Goal: Contribute content: Contribute content

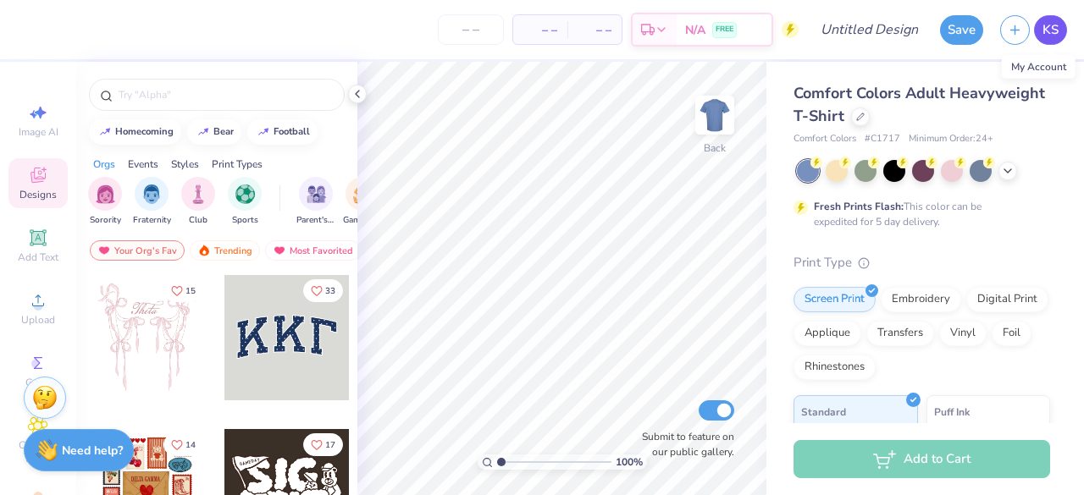
click at [1057, 31] on span "KS" at bounding box center [1050, 29] width 16 height 19
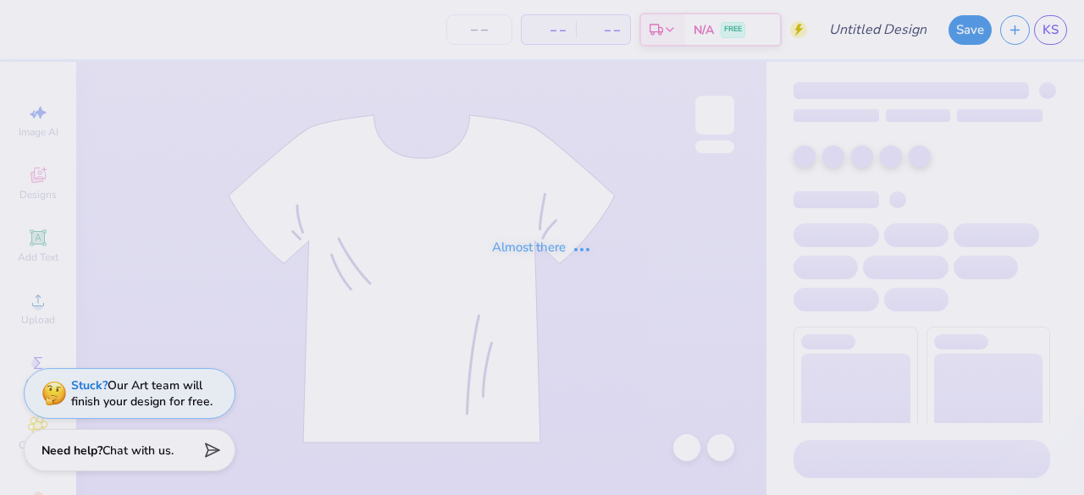
type input "Pickles"
type input "50"
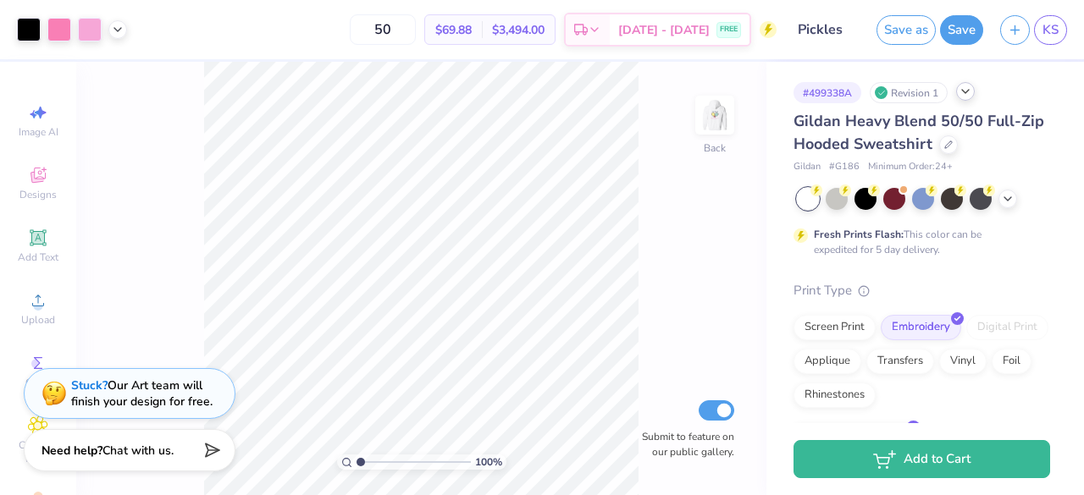
click at [969, 97] on icon at bounding box center [966, 92] width 14 height 14
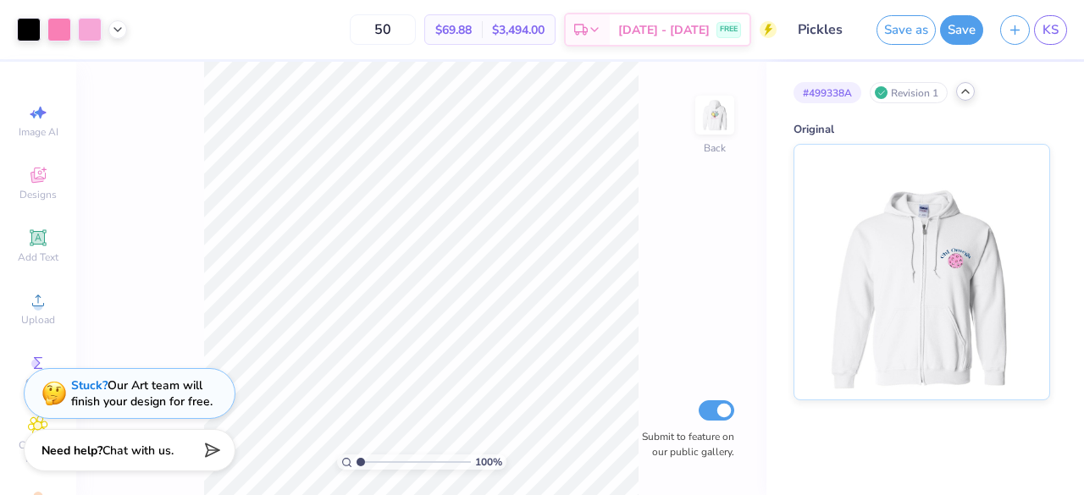
click at [965, 90] on polyline at bounding box center [965, 91] width 7 height 3
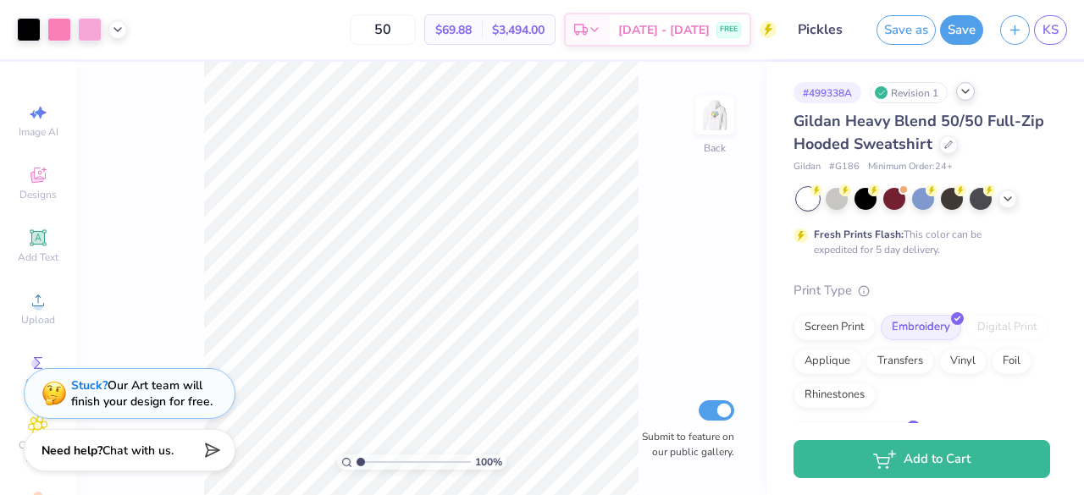
click at [893, 91] on div "Revision 1" at bounding box center [909, 92] width 78 height 21
click at [720, 410] on input "Submit to feature on our public gallery." at bounding box center [717, 411] width 36 height 20
checkbox input "false"
click at [958, 152] on div at bounding box center [948, 143] width 19 height 19
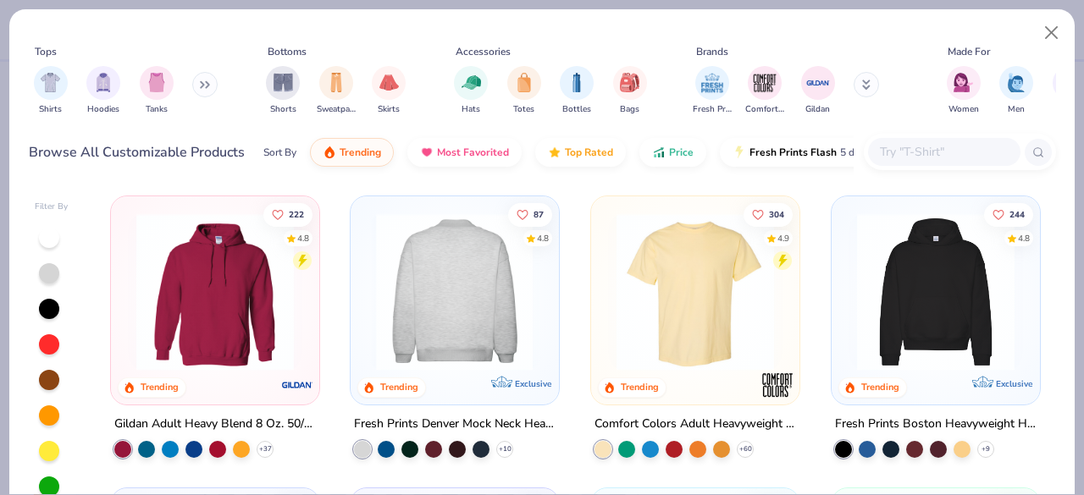
click at [368, 341] on img at bounding box center [281, 292] width 174 height 158
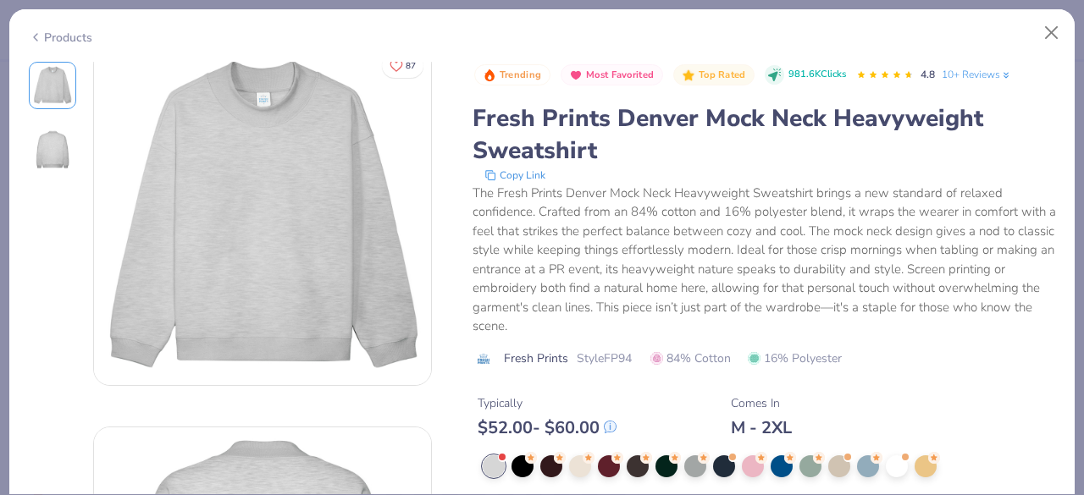
scroll to position [10, 0]
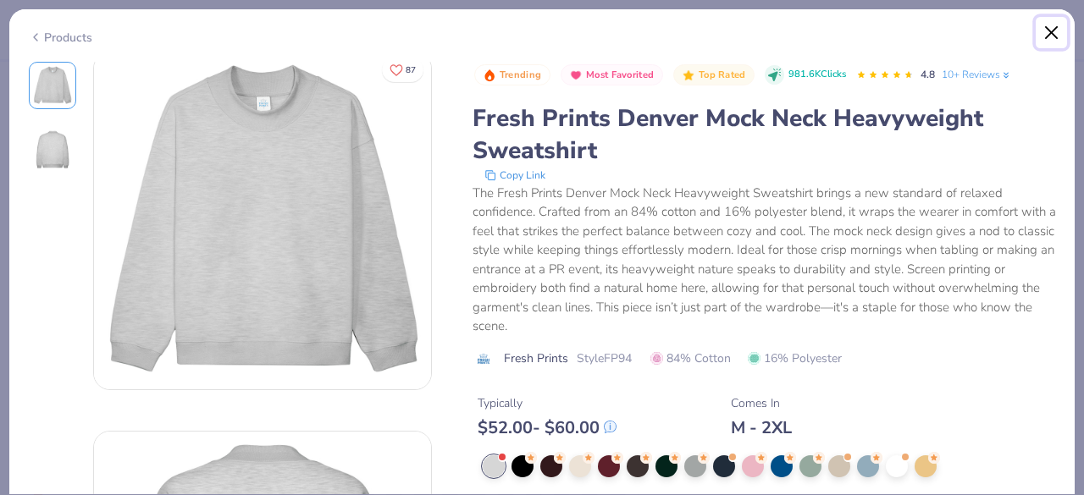
click at [1046, 36] on button "Close" at bounding box center [1052, 33] width 32 height 32
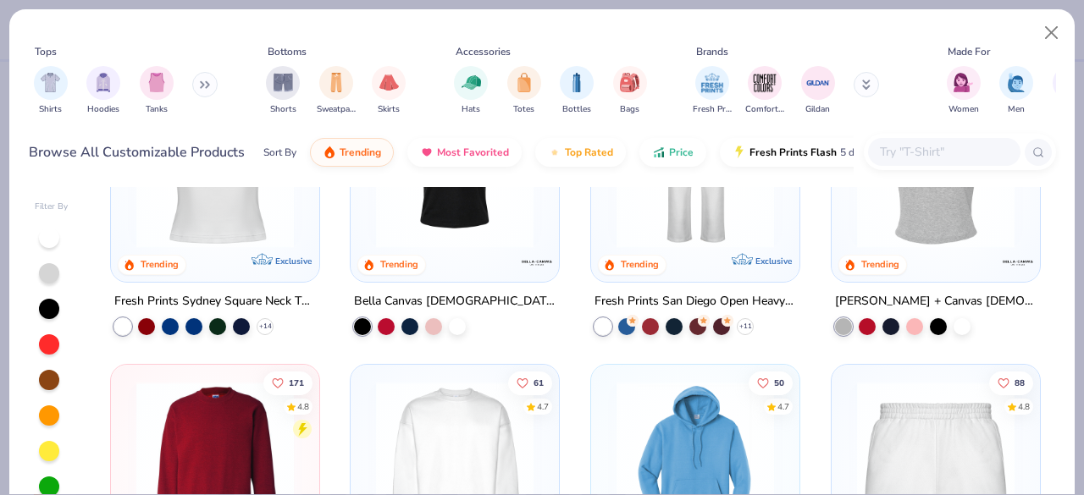
scroll to position [770, 0]
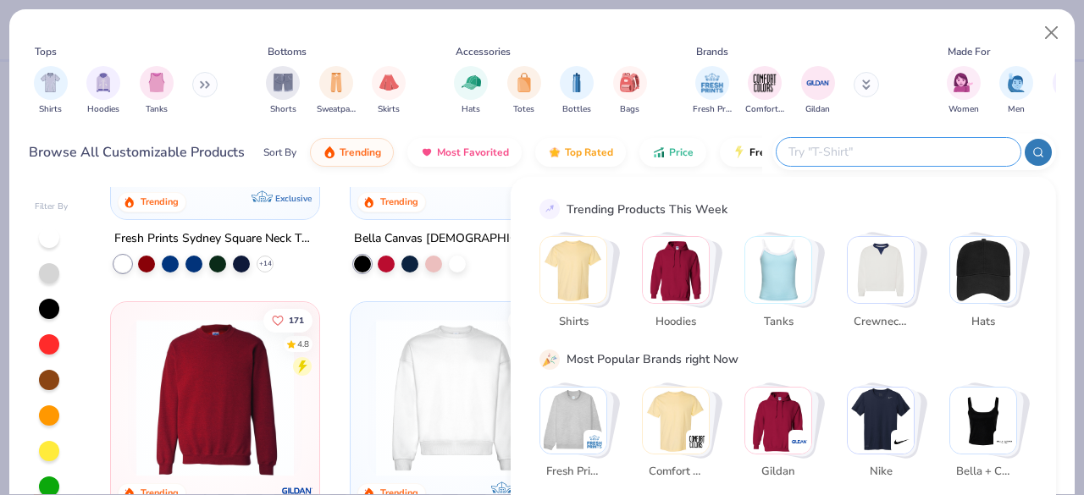
click at [933, 158] on input "text" at bounding box center [898, 151] width 222 height 19
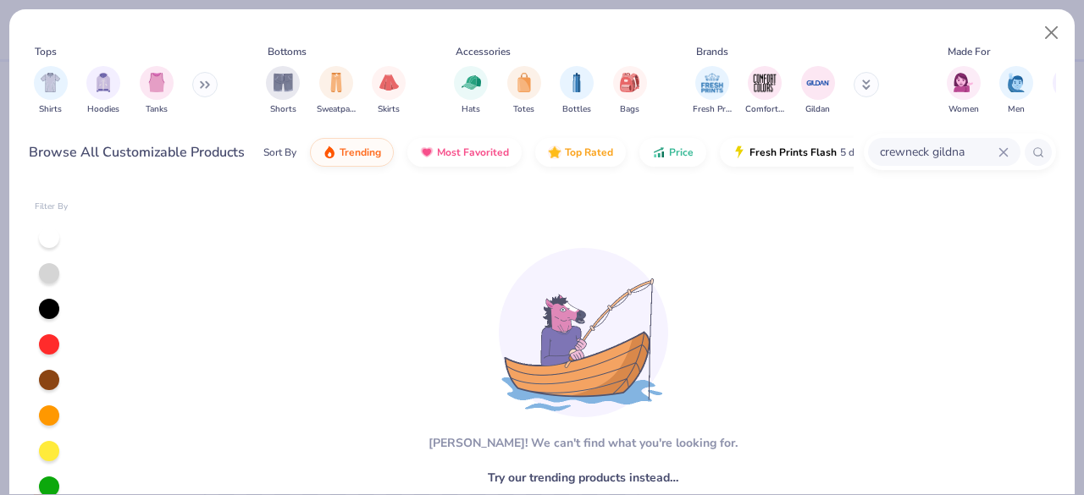
click at [973, 153] on input "crewneck gildna" at bounding box center [938, 151] width 120 height 19
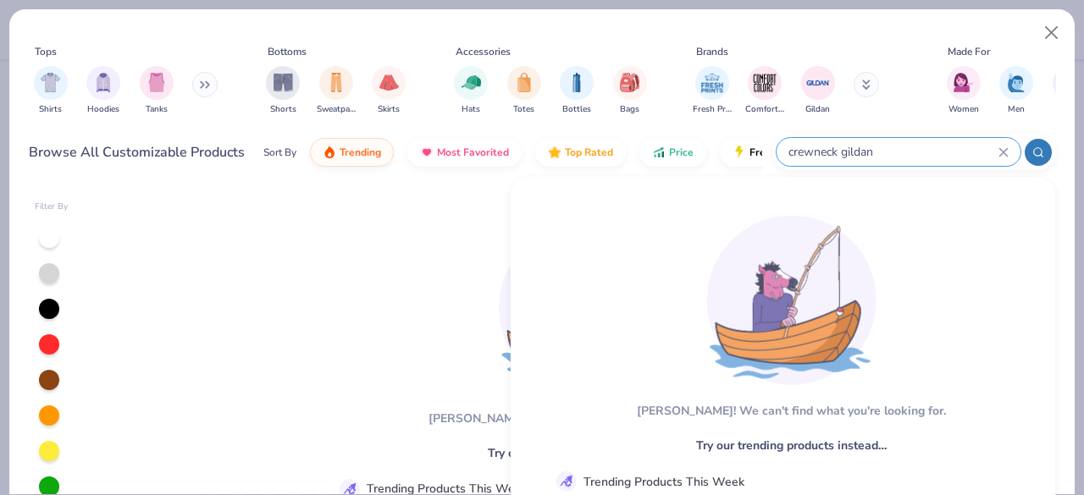
click at [865, 141] on div "crewneck gildan" at bounding box center [899, 152] width 244 height 28
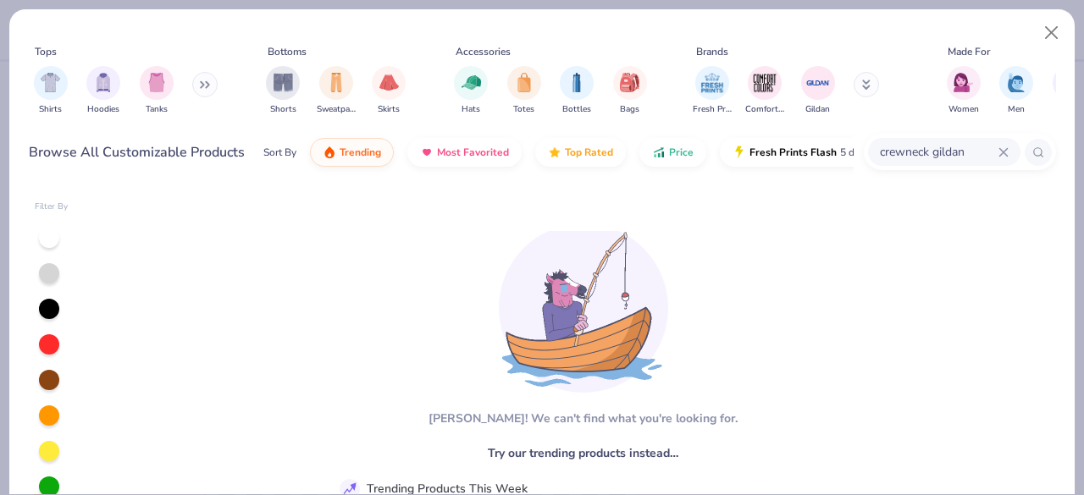
click at [868, 141] on div "crewneck gildan" at bounding box center [944, 152] width 152 height 28
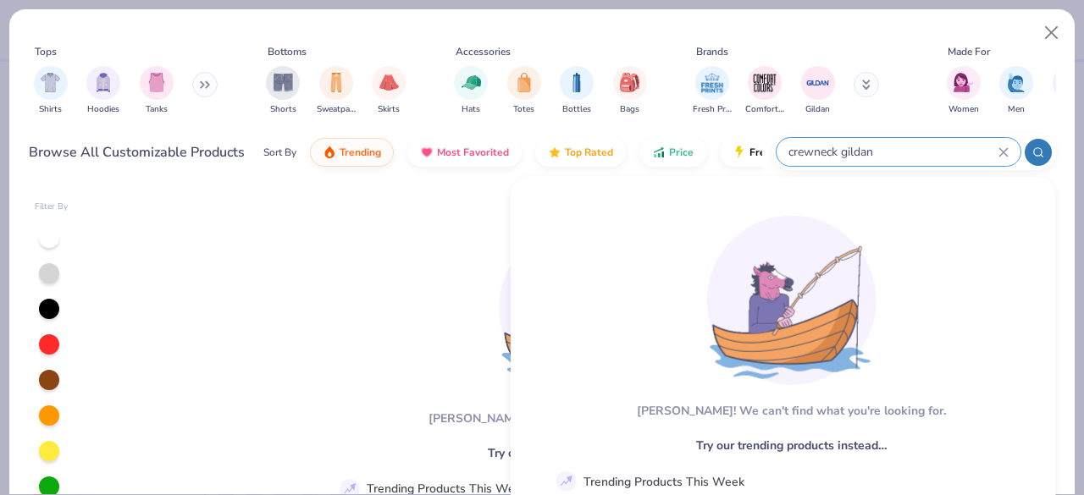
click at [881, 147] on input "crewneck gildan" at bounding box center [893, 151] width 212 height 19
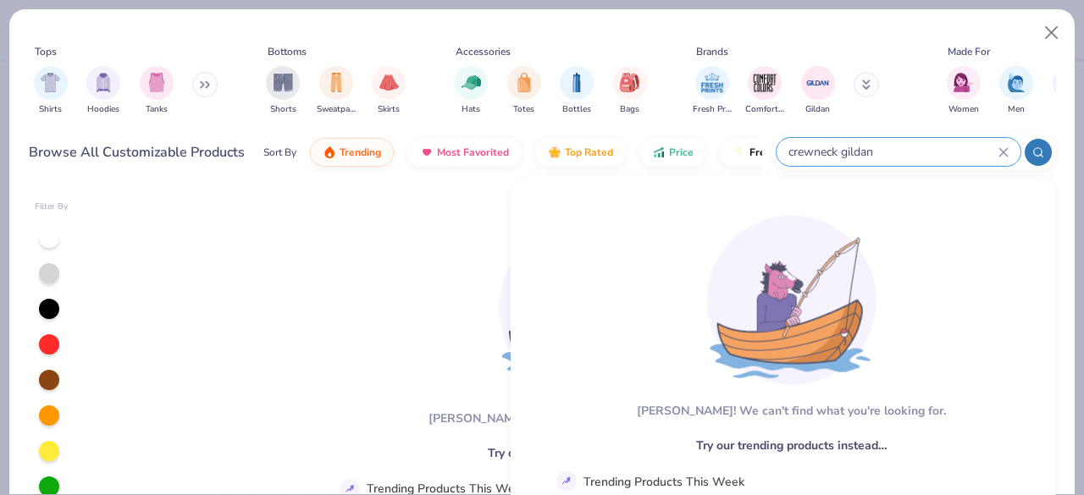
click at [881, 147] on input "crewneck gildan" at bounding box center [893, 151] width 212 height 19
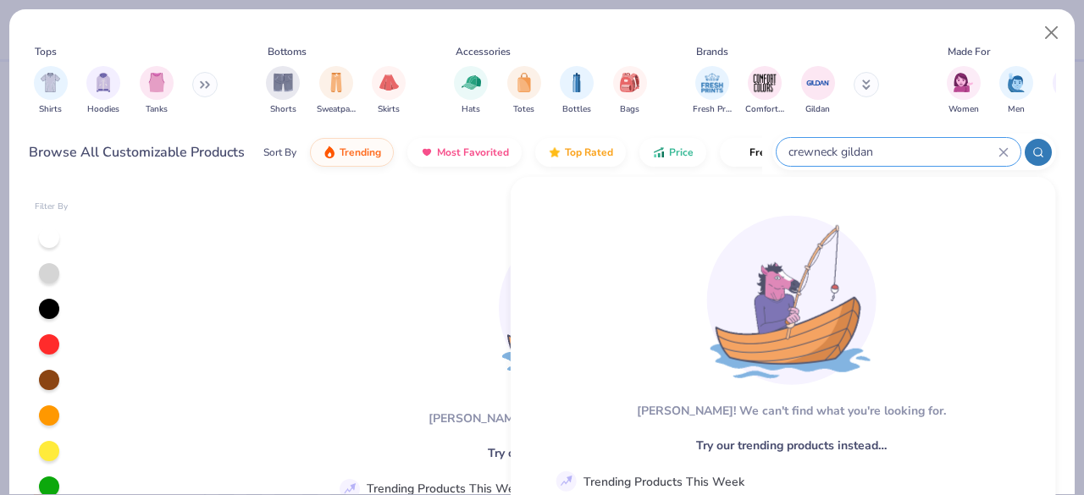
click at [881, 147] on input "crewneck gildan" at bounding box center [893, 151] width 212 height 19
type input "crewneck"
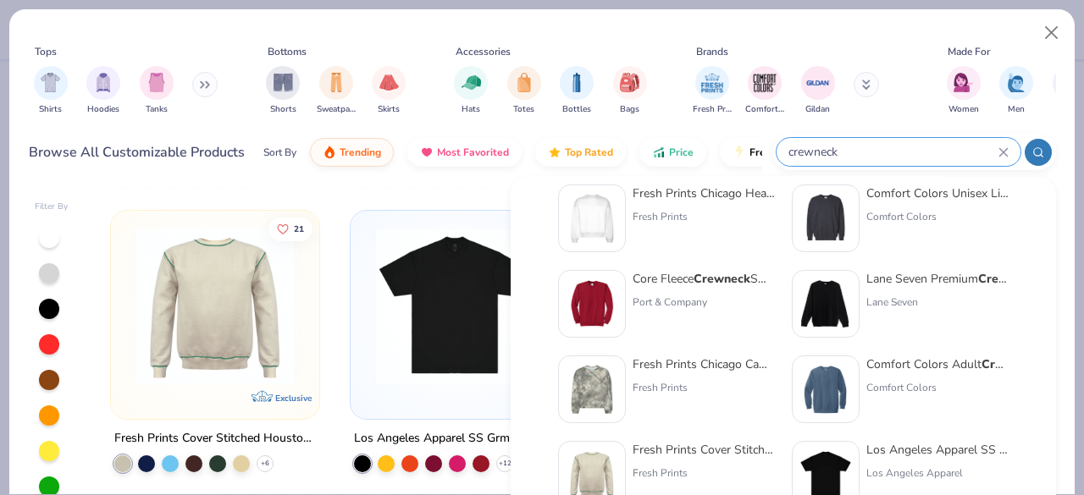
scroll to position [109, 0]
click at [713, 208] on div "Fresh Prints" at bounding box center [704, 215] width 142 height 15
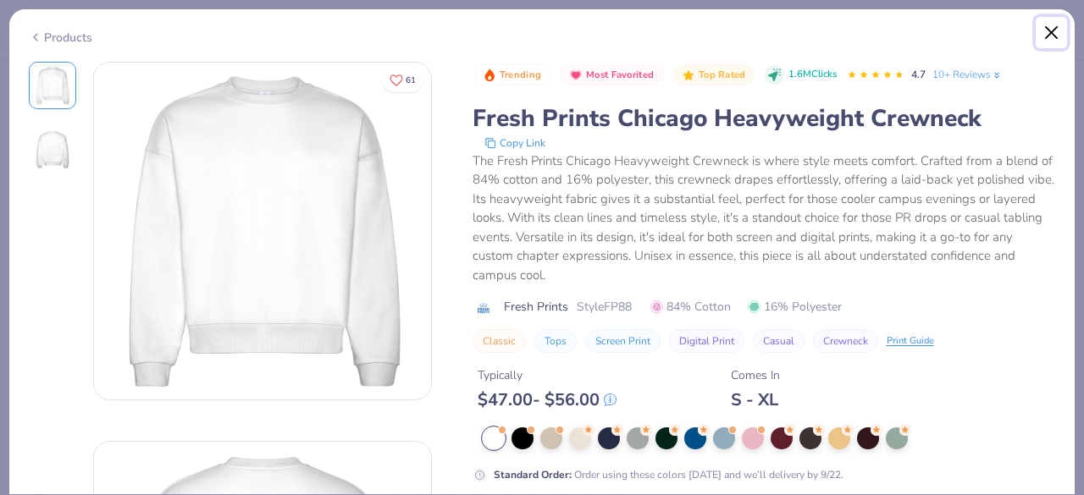
click at [1048, 41] on button "Close" at bounding box center [1052, 33] width 32 height 32
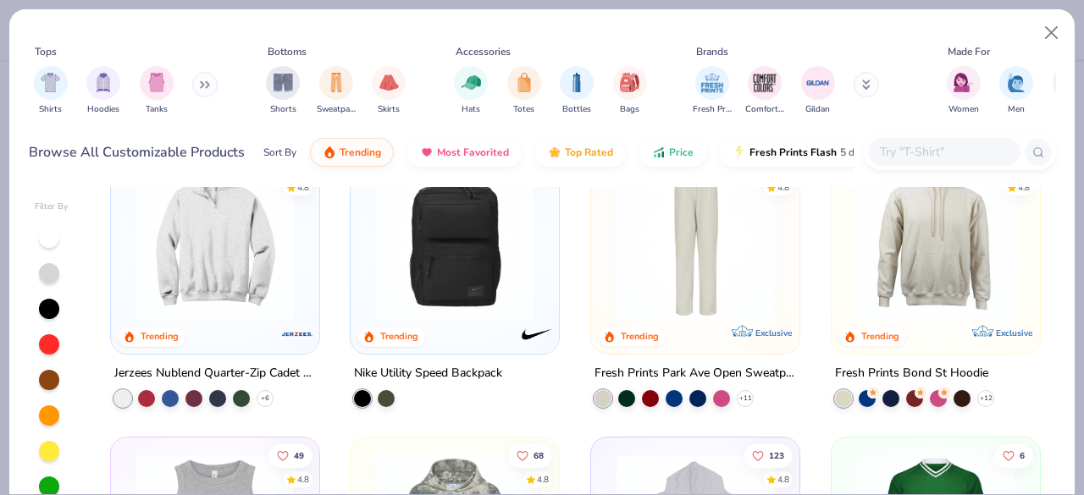
scroll to position [1512, 0]
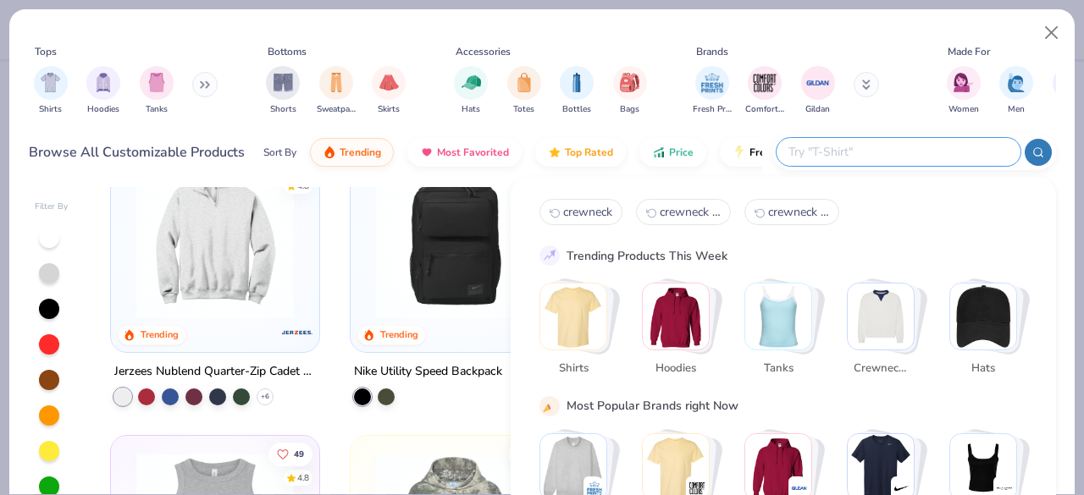
click at [937, 151] on input "text" at bounding box center [898, 151] width 222 height 19
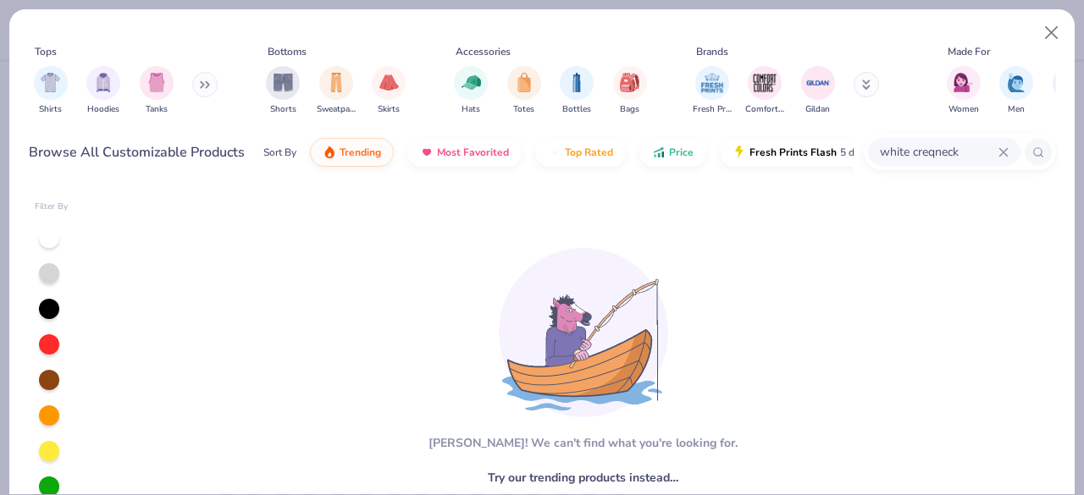
click at [940, 151] on input "white creqneck" at bounding box center [938, 151] width 120 height 19
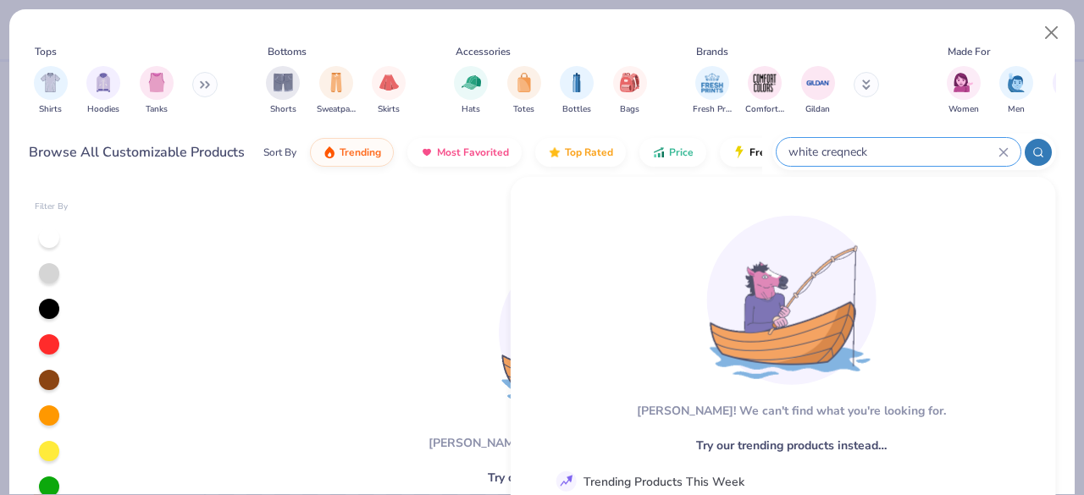
click at [940, 151] on input "white creqneck" at bounding box center [893, 151] width 212 height 19
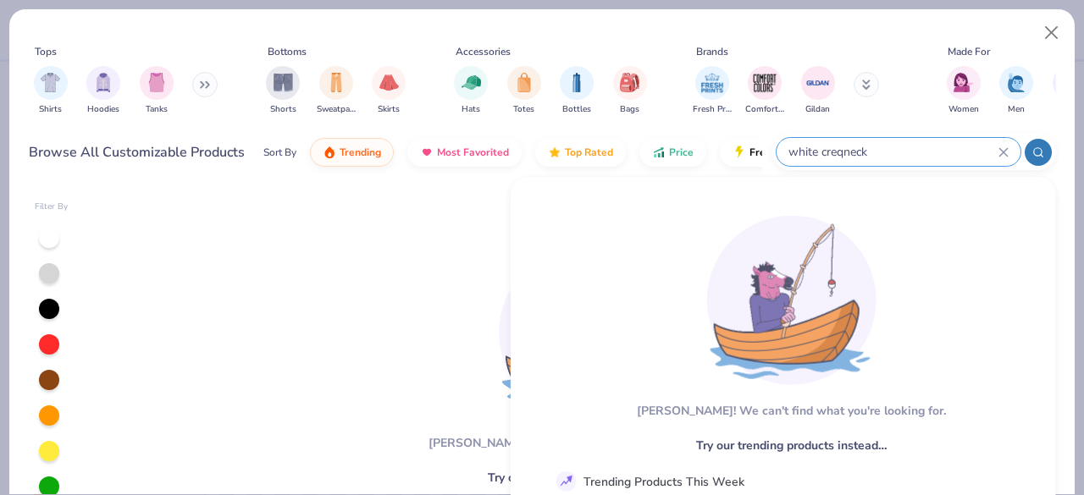
click at [855, 151] on input "white creqneck" at bounding box center [893, 151] width 212 height 19
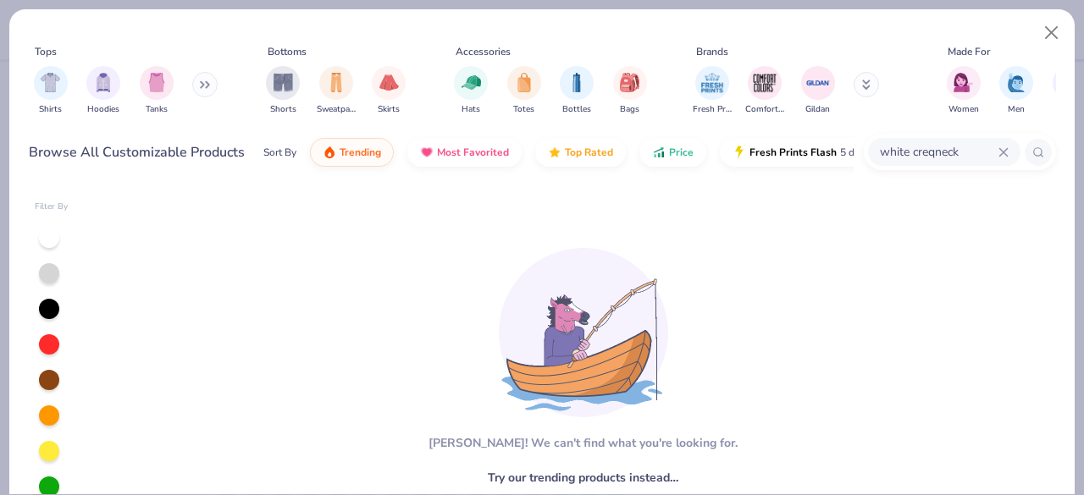
click at [204, 80] on button at bounding box center [204, 84] width 25 height 25
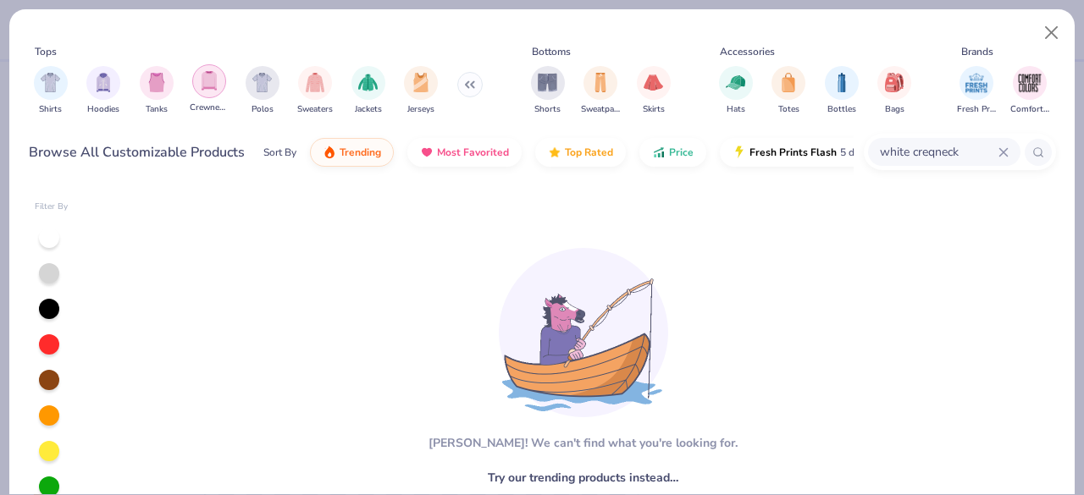
click at [204, 80] on img "filter for Crewnecks" at bounding box center [209, 80] width 19 height 19
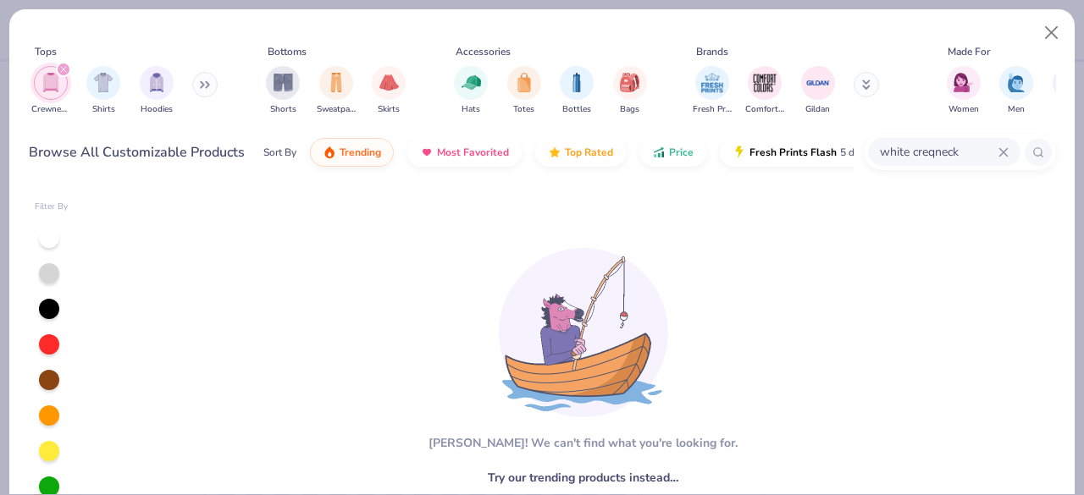
click at [931, 151] on input "white creqneck" at bounding box center [938, 151] width 120 height 19
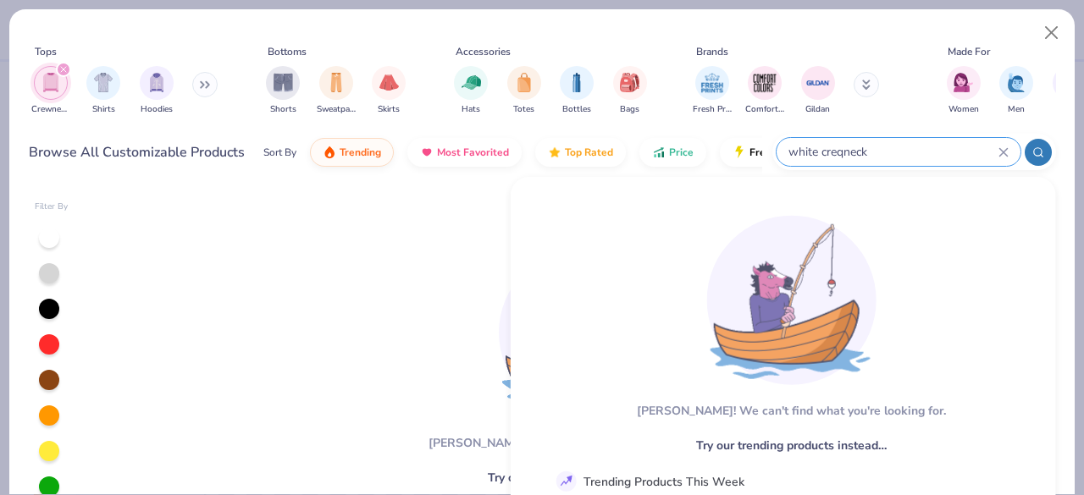
click at [931, 151] on input "white creqneck" at bounding box center [893, 151] width 212 height 19
click at [857, 155] on input "white creqneck" at bounding box center [893, 151] width 212 height 19
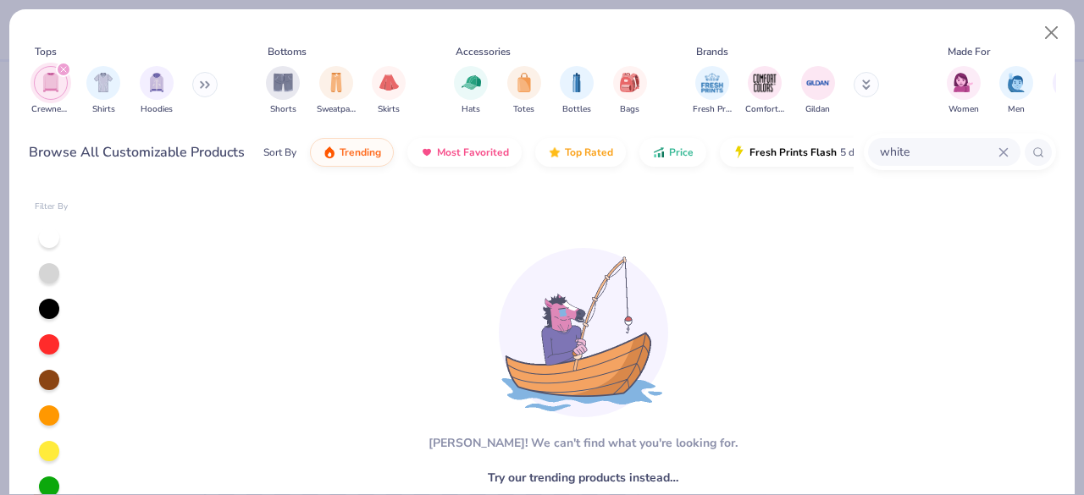
click at [276, 320] on div "[PERSON_NAME]! We can't find what you're looking for. Try our trending products…" at bounding box center [575, 404] width 962 height 434
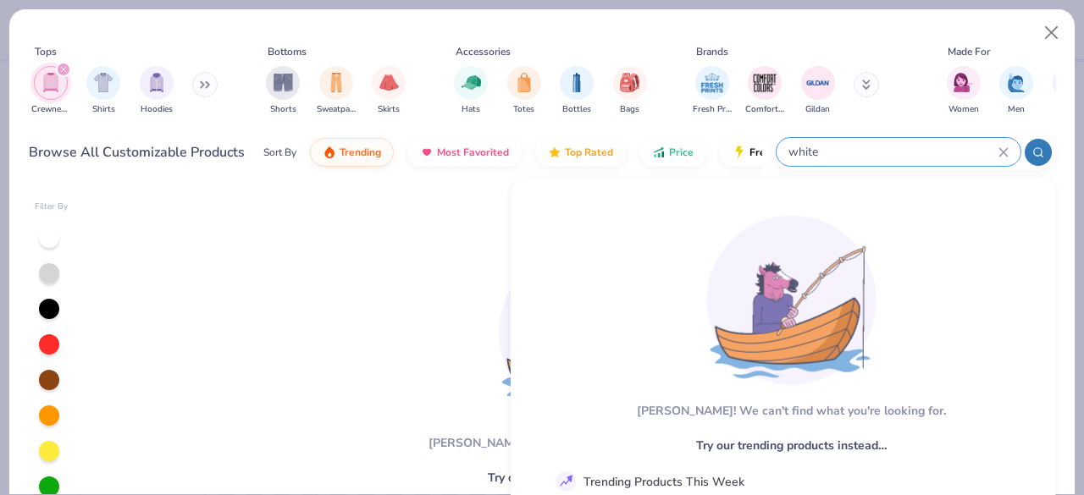
click at [887, 152] on input "white" at bounding box center [893, 151] width 212 height 19
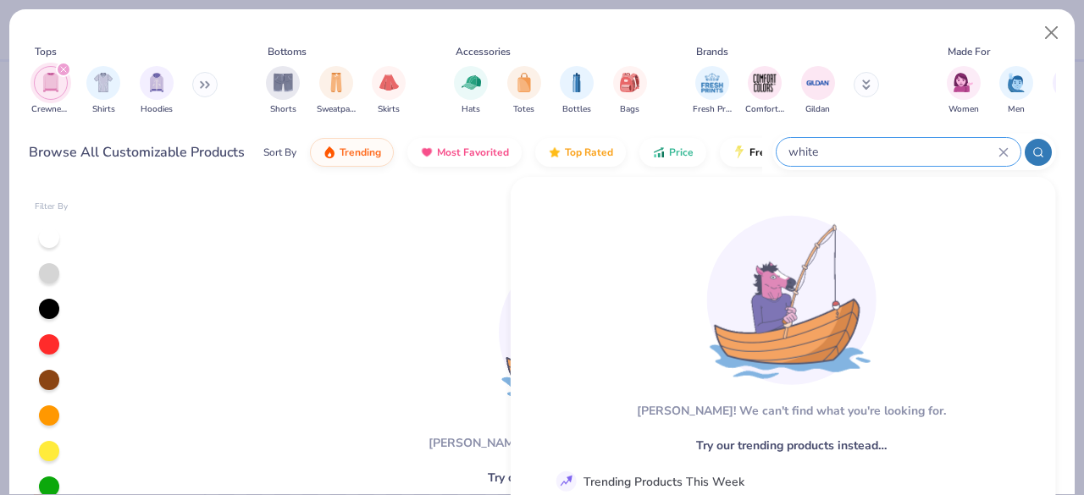
click at [887, 152] on input "white" at bounding box center [893, 151] width 212 height 19
click at [838, 143] on input "white" at bounding box center [893, 151] width 212 height 19
click at [819, 150] on input "white" at bounding box center [893, 151] width 212 height 19
type input "w"
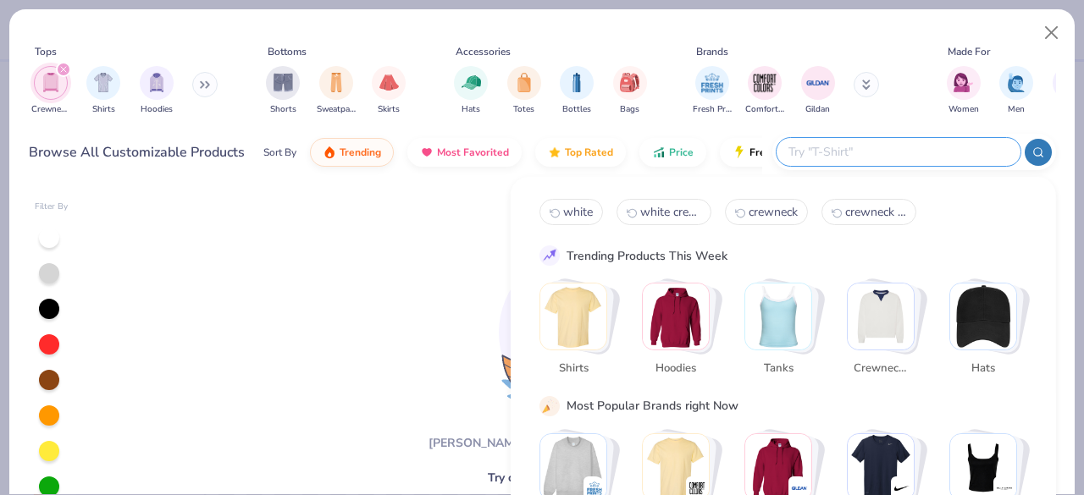
click at [35, 84] on div "filter for Crewnecks" at bounding box center [51, 83] width 34 height 34
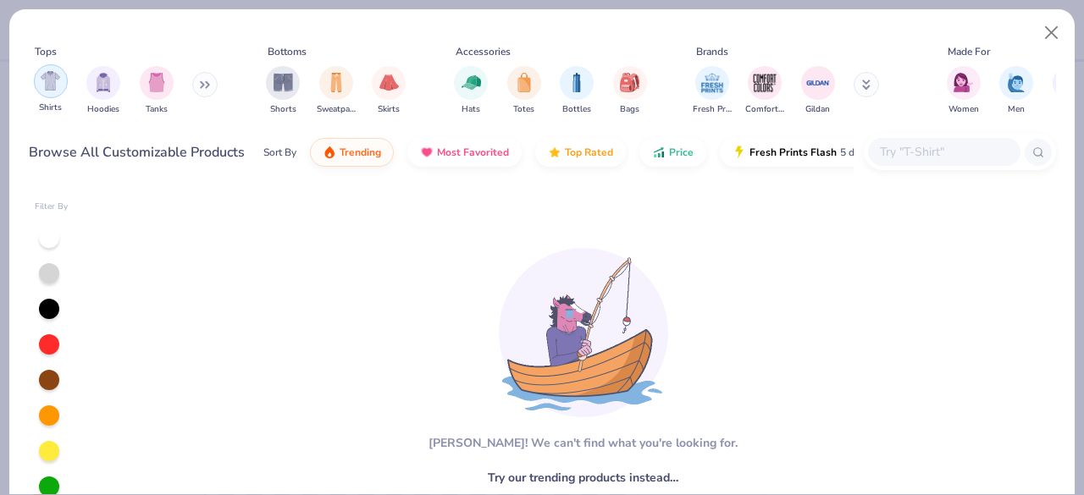
click at [35, 84] on div "filter for Shirts" at bounding box center [51, 81] width 34 height 34
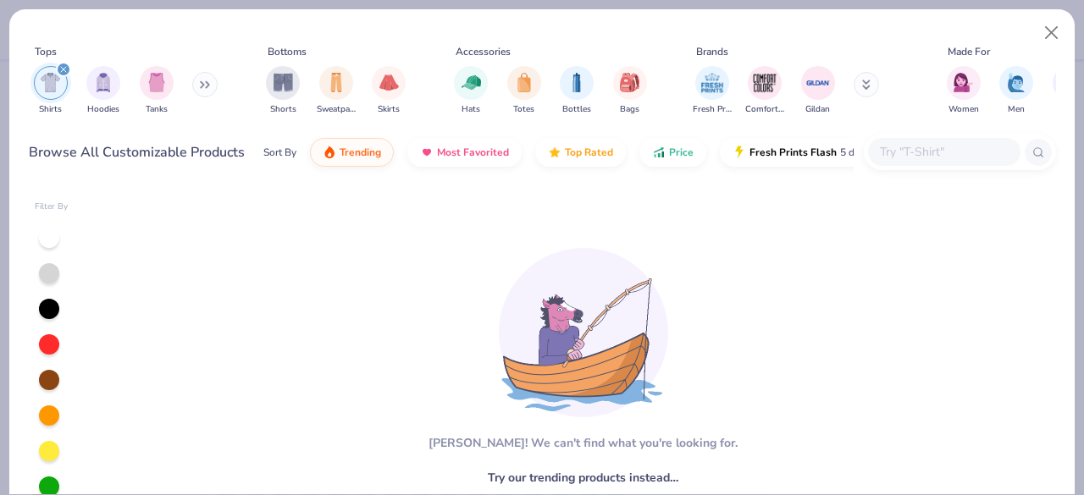
click at [217, 87] on button at bounding box center [204, 84] width 25 height 25
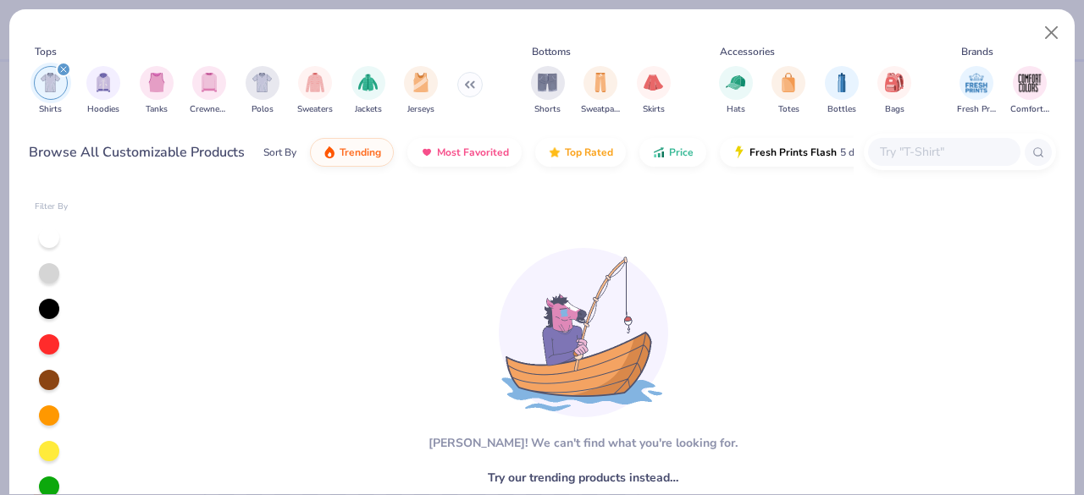
click at [181, 86] on div "Shirts Hoodies Tanks Crewnecks Polos Sweaters Jackets Jerseys" at bounding box center [258, 90] width 459 height 63
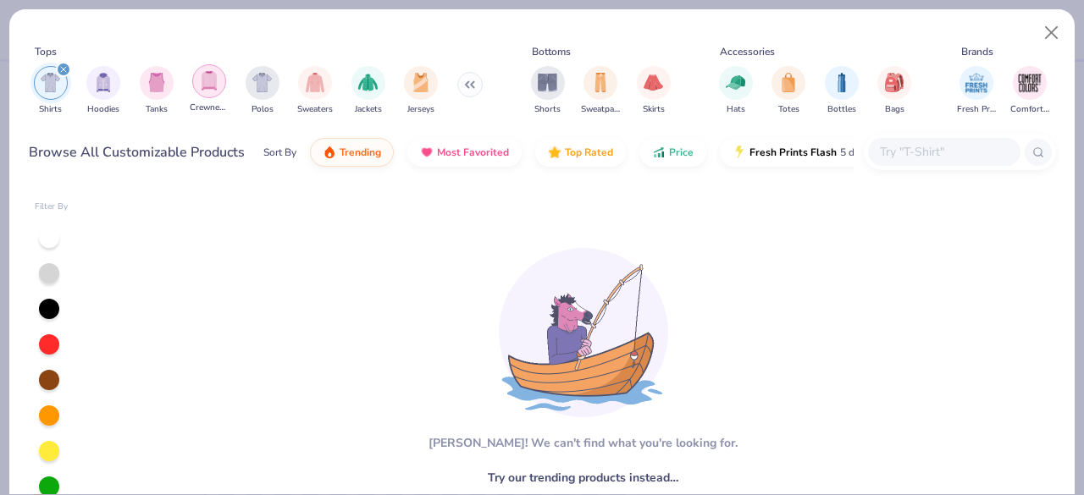
click at [193, 83] on div "filter for Crewnecks" at bounding box center [209, 81] width 34 height 34
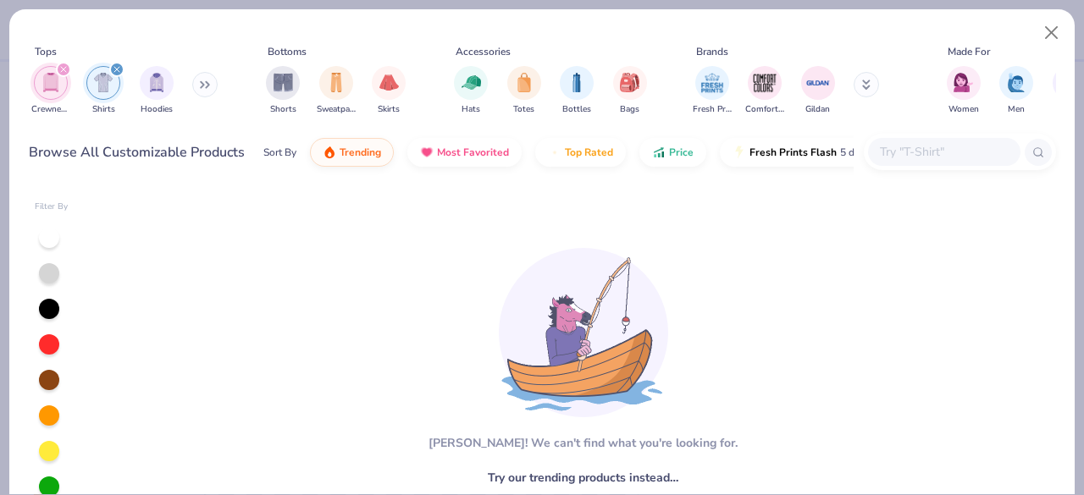
click at [108, 87] on img "filter for Shirts" at bounding box center [103, 82] width 19 height 19
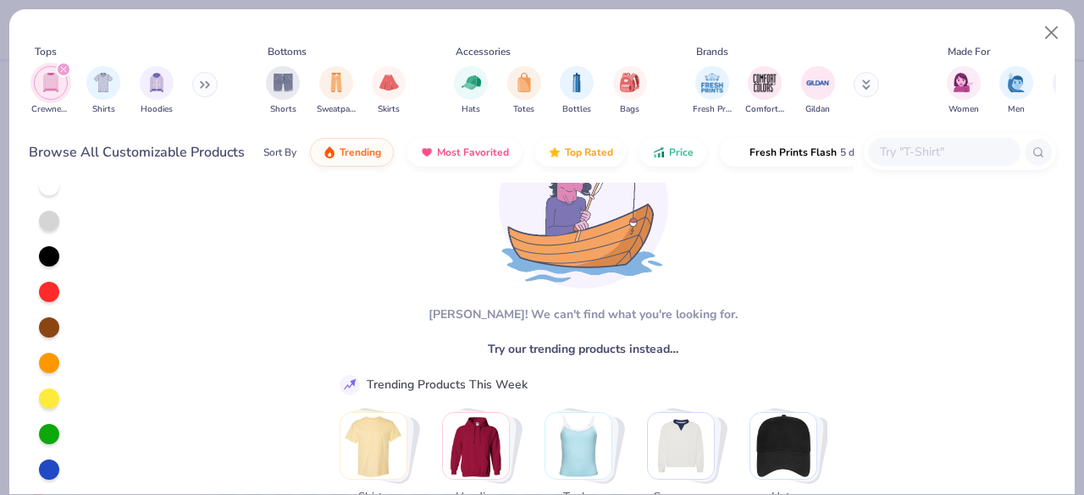
scroll to position [119, 0]
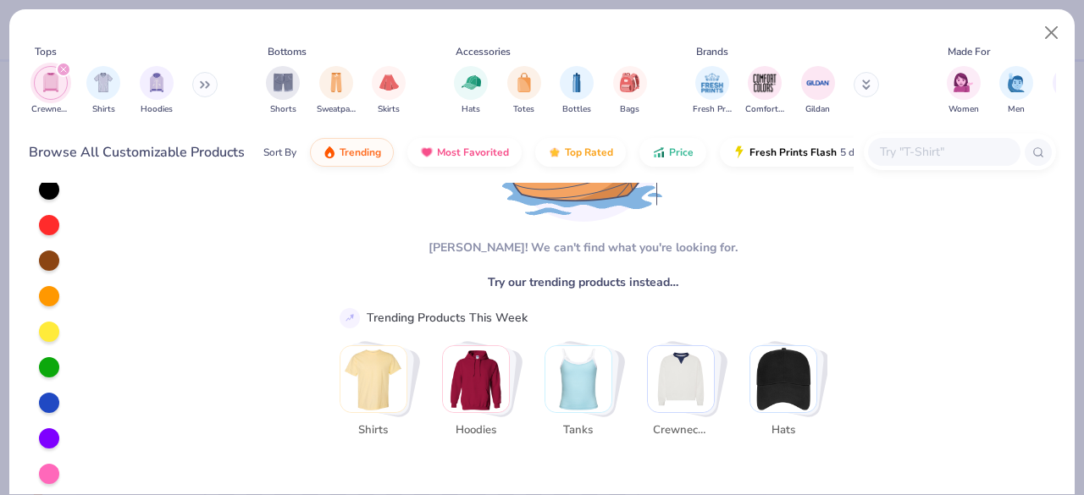
click at [696, 373] on img "Stack Card Button Crewnecks" at bounding box center [681, 379] width 66 height 66
click at [674, 404] on img "Stack Card Button Crewnecks" at bounding box center [681, 379] width 66 height 66
click at [685, 389] on img "Stack Card Button Crewnecks" at bounding box center [681, 379] width 66 height 66
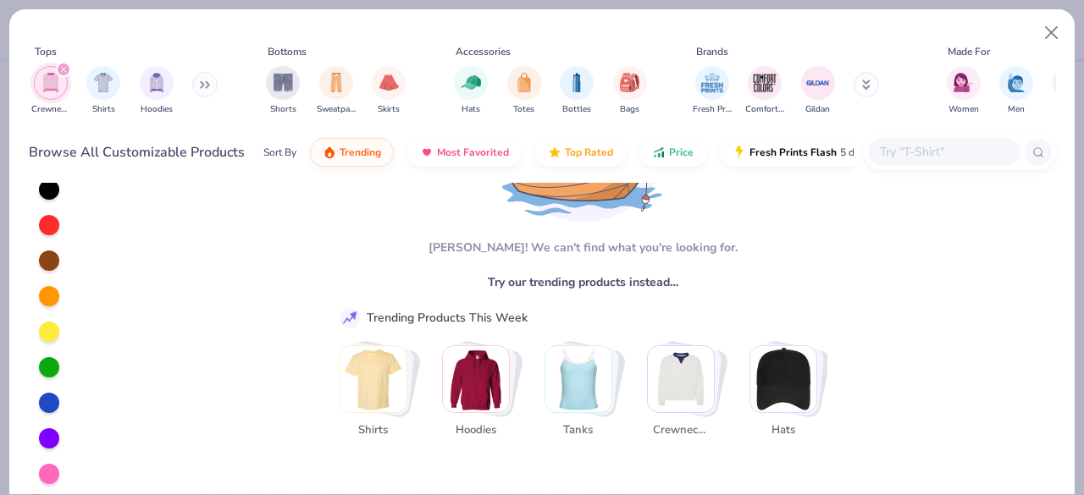
click at [685, 389] on img "Stack Card Button Crewnecks" at bounding box center [681, 379] width 66 height 66
click at [862, 90] on icon at bounding box center [866, 85] width 8 height 10
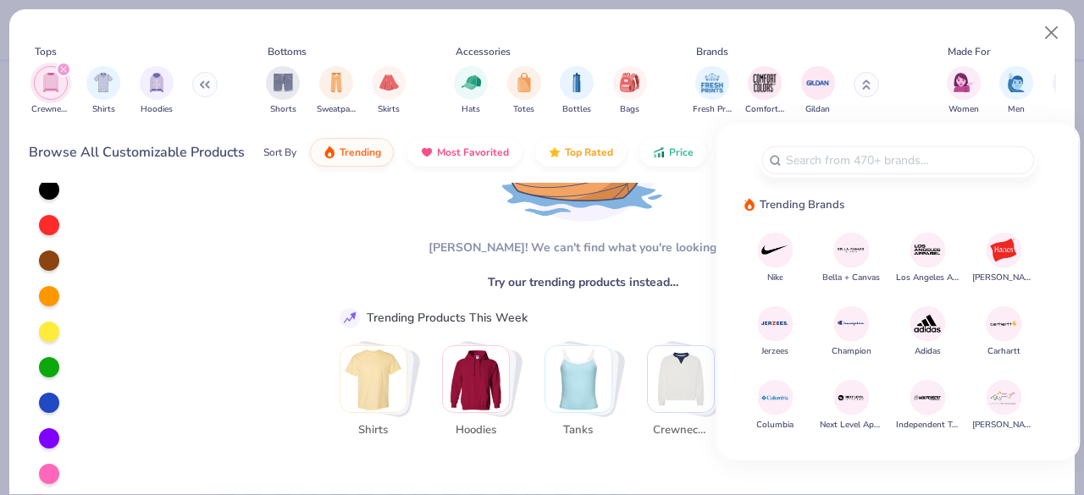
click at [861, 91] on button at bounding box center [866, 84] width 25 height 25
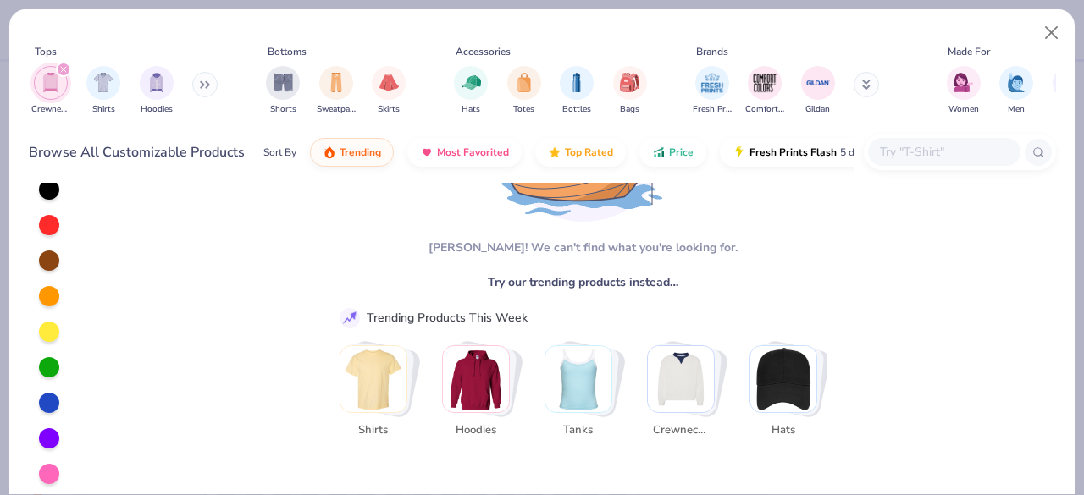
click at [193, 237] on div "[PERSON_NAME]! We can't find what you're looking for. Try our trending products…" at bounding box center [575, 285] width 962 height 434
click at [52, 91] on img "filter for Crewnecks" at bounding box center [50, 82] width 19 height 19
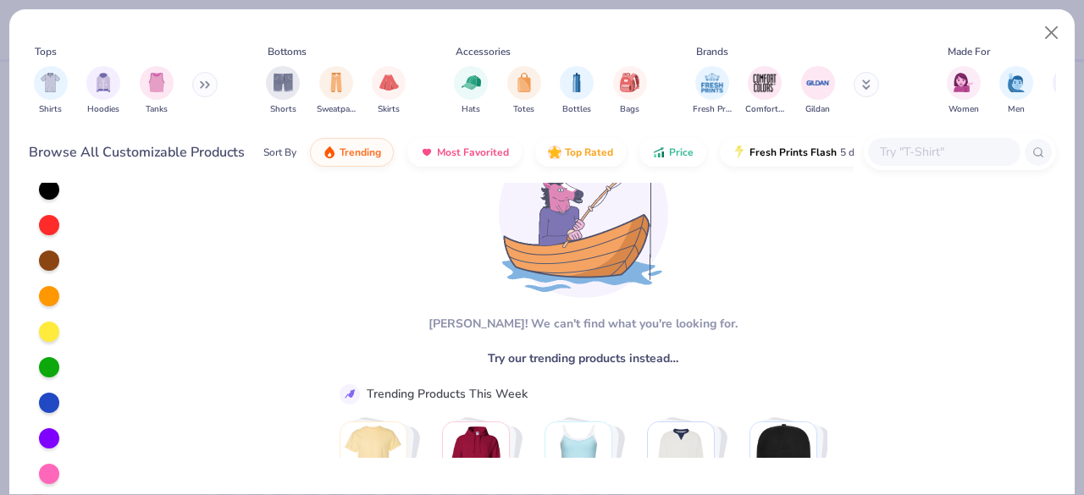
scroll to position [76, 0]
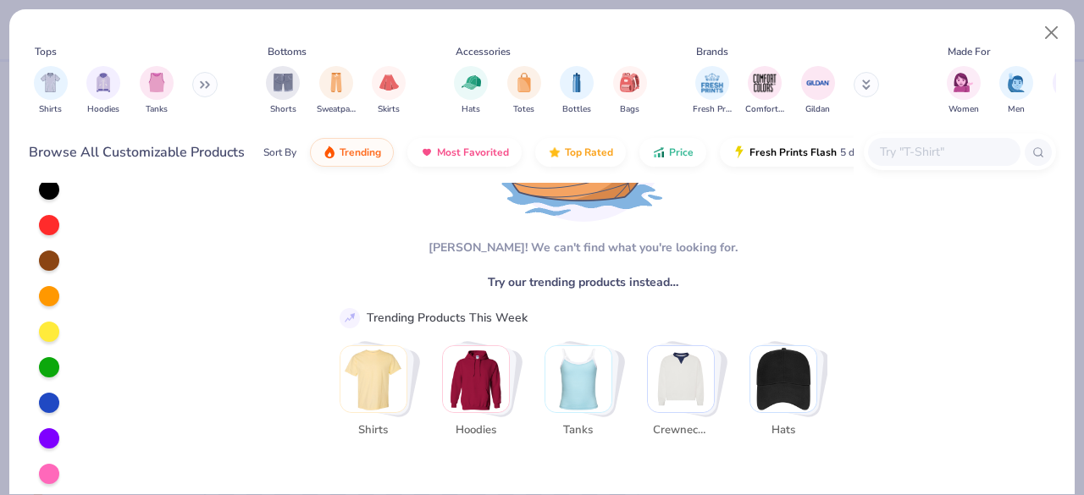
click at [198, 84] on button at bounding box center [204, 84] width 25 height 25
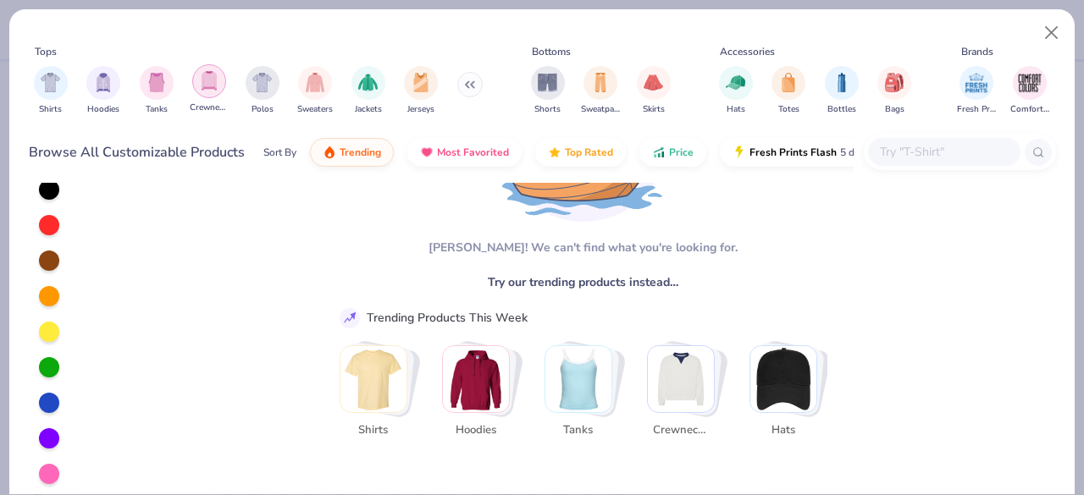
click at [205, 84] on img "filter for Crewnecks" at bounding box center [209, 80] width 19 height 19
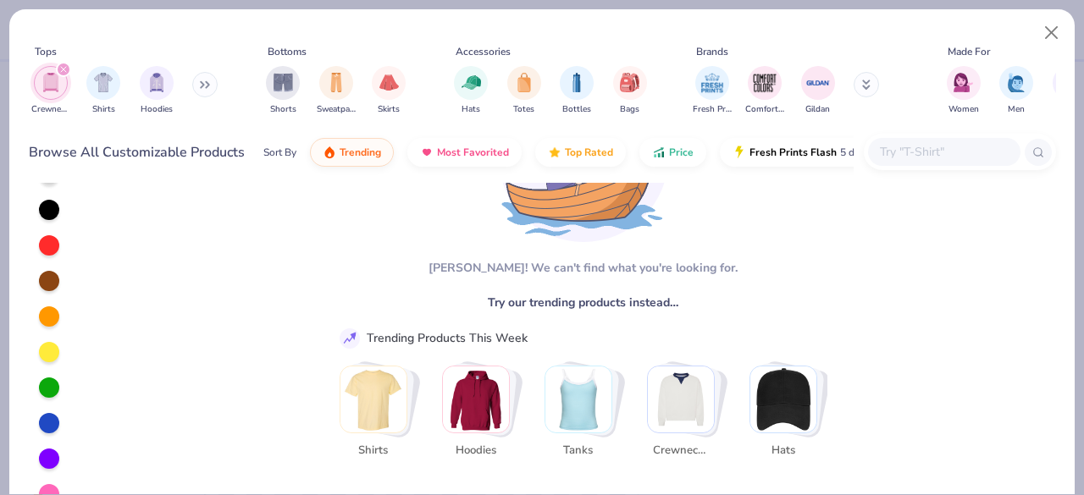
scroll to position [119, 0]
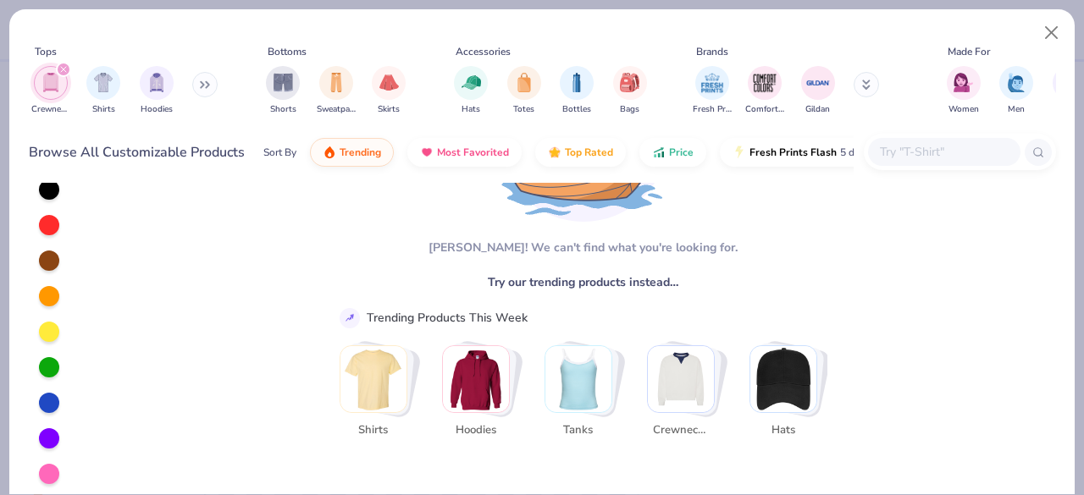
click at [683, 394] on img "Stack Card Button Crewnecks" at bounding box center [681, 379] width 66 height 66
click at [677, 362] on img "Stack Card Button Crewnecks" at bounding box center [681, 379] width 66 height 66
click at [1051, 33] on button "Close" at bounding box center [1052, 33] width 32 height 32
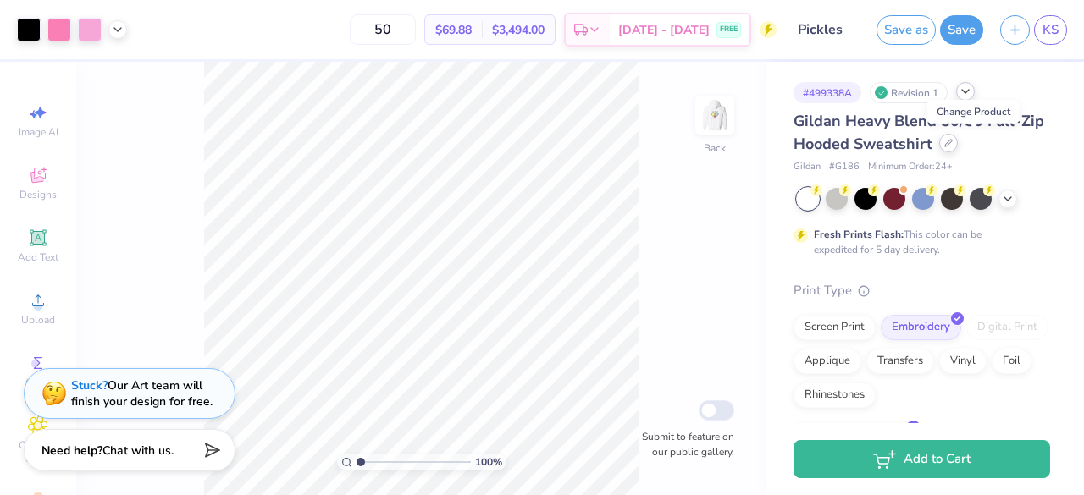
click at [958, 146] on div at bounding box center [948, 143] width 19 height 19
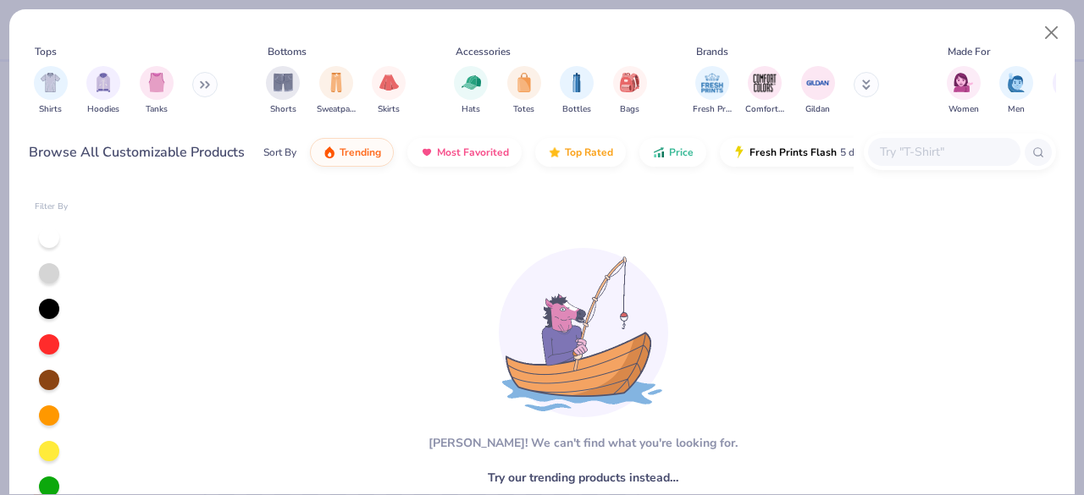
click at [196, 80] on button at bounding box center [204, 84] width 25 height 25
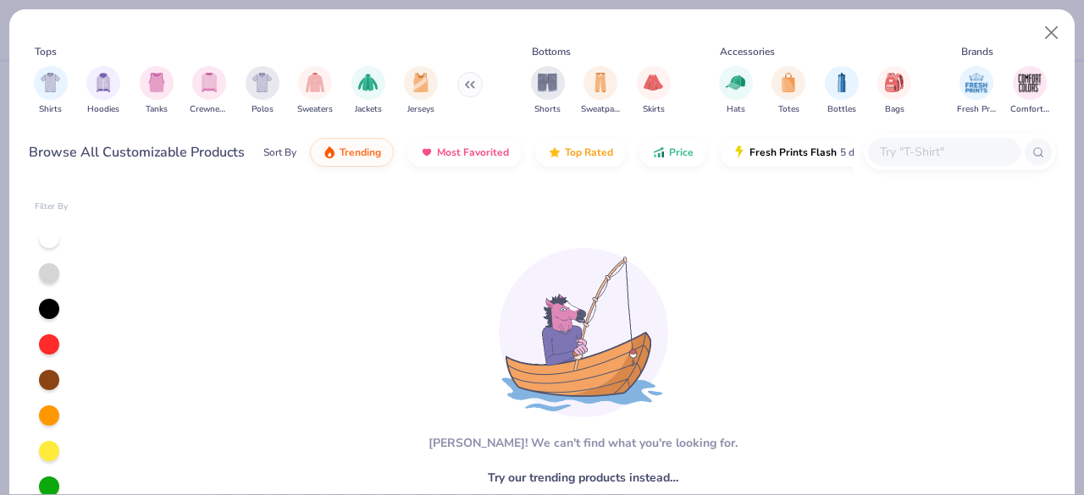
click at [39, 238] on div at bounding box center [49, 238] width 20 height 20
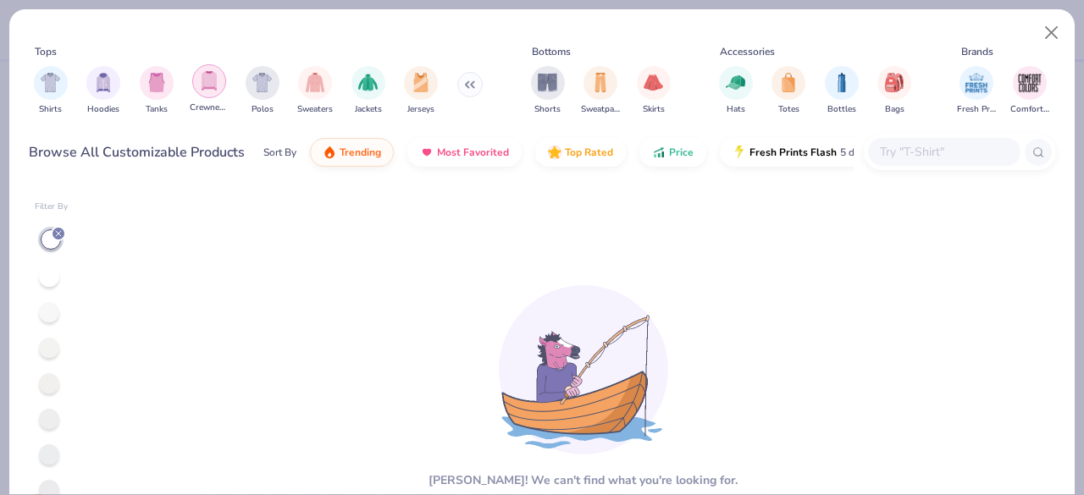
click at [208, 78] on img "filter for Crewnecks" at bounding box center [209, 80] width 19 height 19
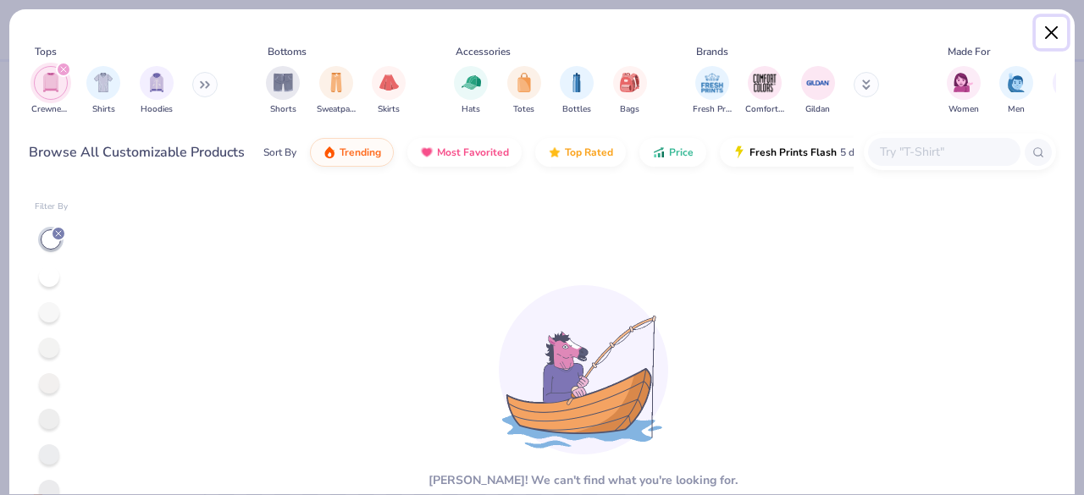
click at [1047, 34] on button "Close" at bounding box center [1052, 33] width 32 height 32
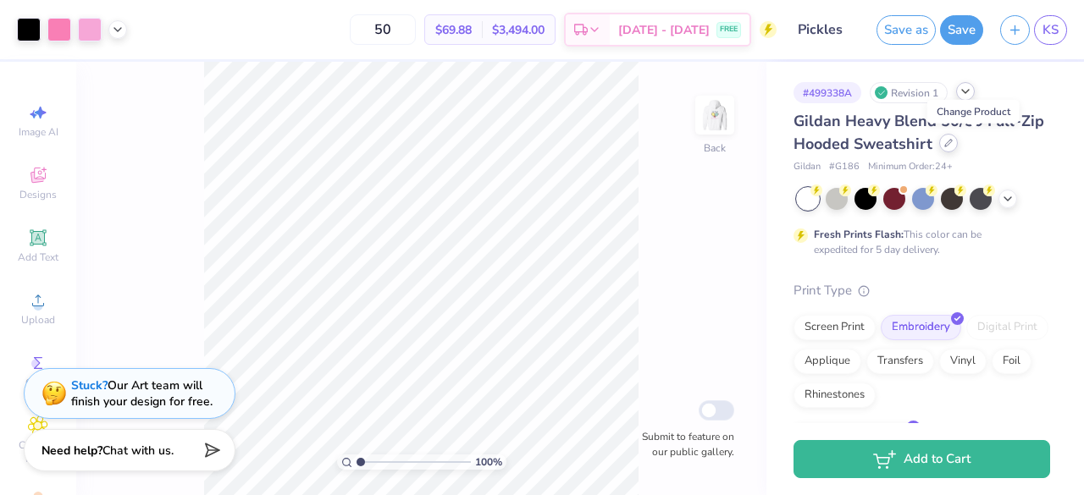
click at [952, 146] on icon at bounding box center [948, 143] width 7 height 7
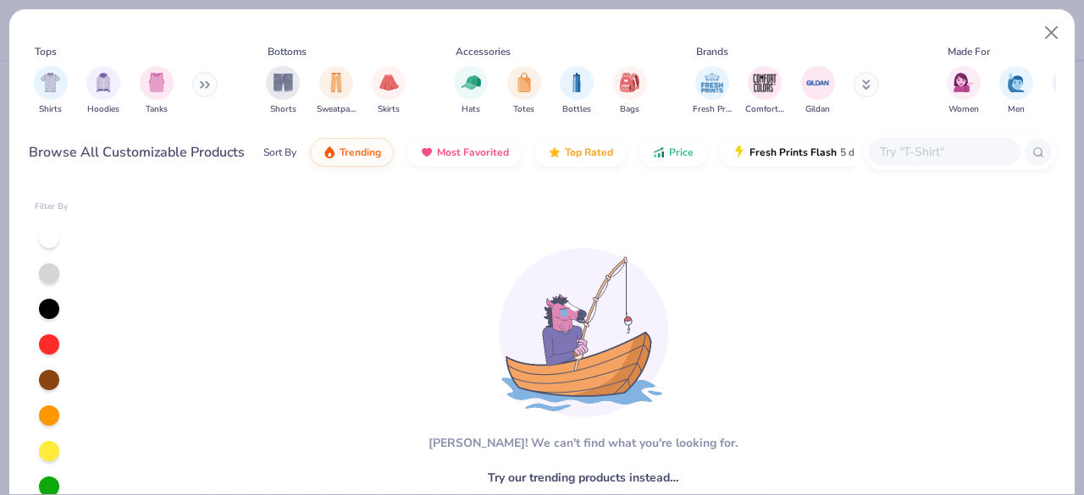
click at [210, 77] on button at bounding box center [204, 84] width 25 height 25
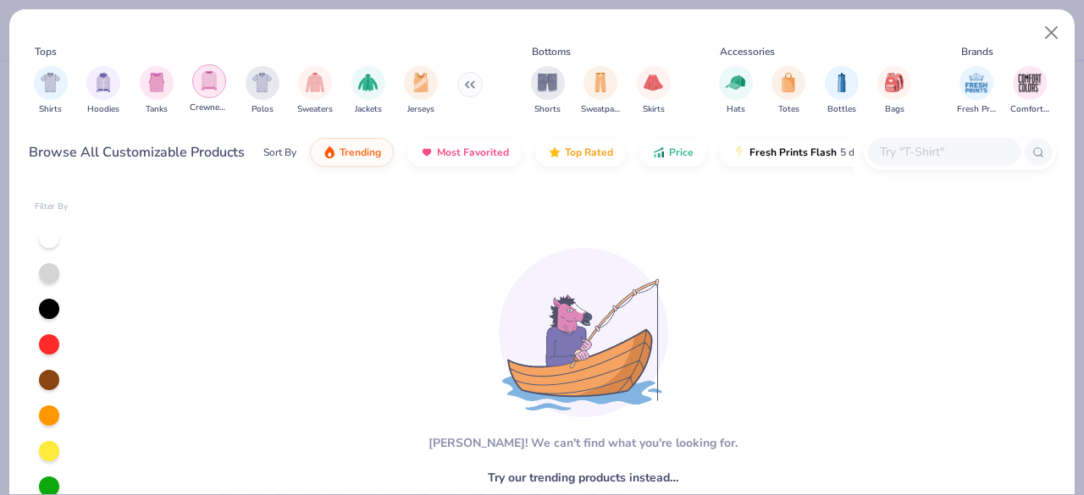
click at [216, 76] on img "filter for Crewnecks" at bounding box center [209, 80] width 19 height 19
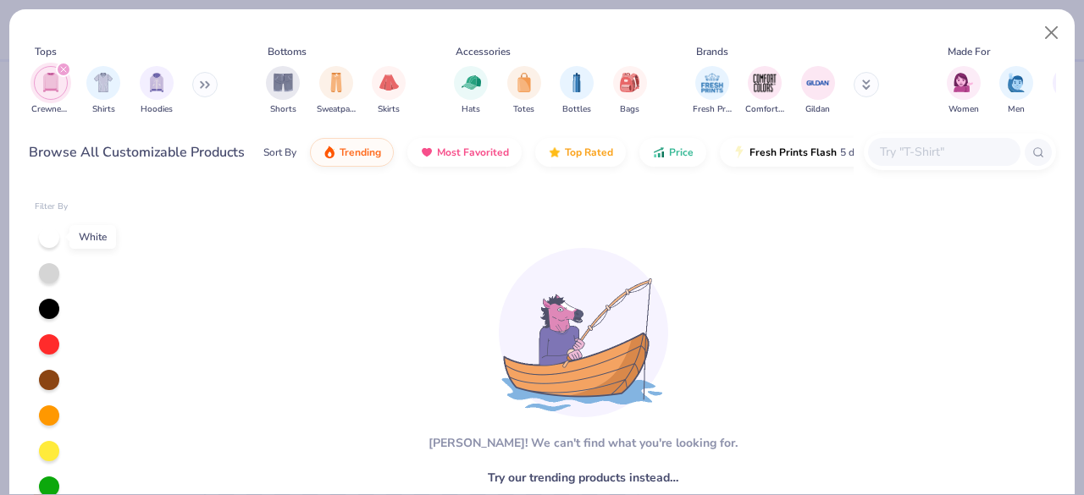
click at [47, 229] on div at bounding box center [49, 238] width 20 height 20
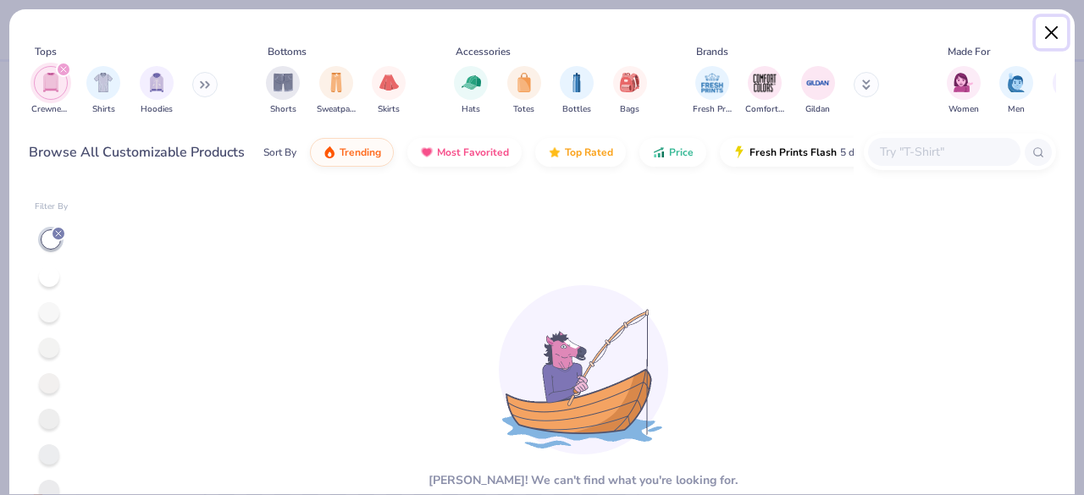
click at [1053, 25] on button "Close" at bounding box center [1052, 33] width 32 height 32
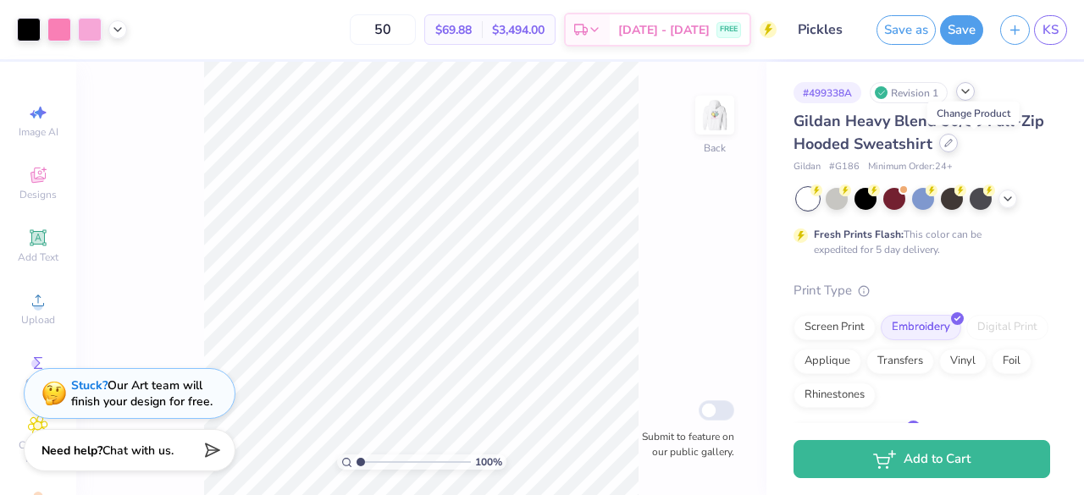
click at [958, 148] on div at bounding box center [948, 143] width 19 height 19
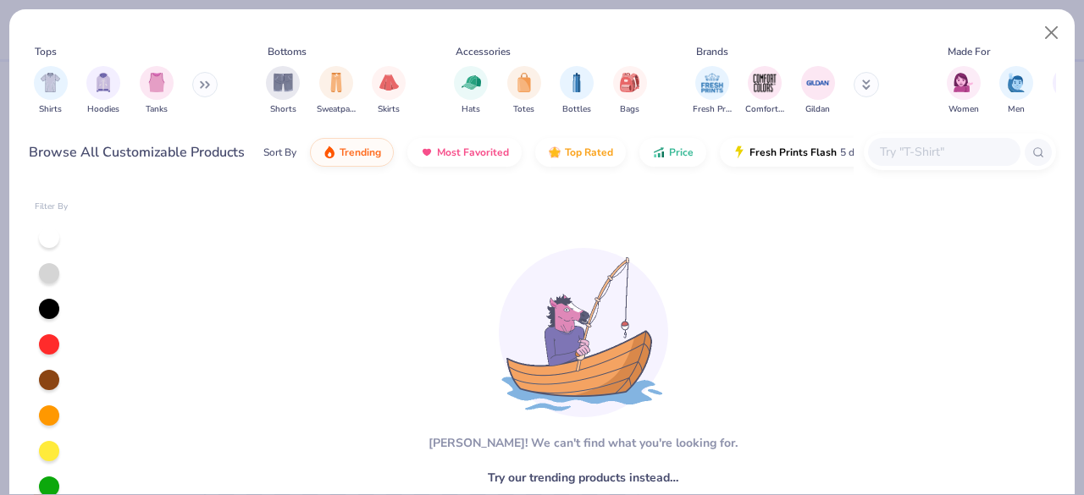
click at [202, 84] on icon at bounding box center [205, 84] width 10 height 8
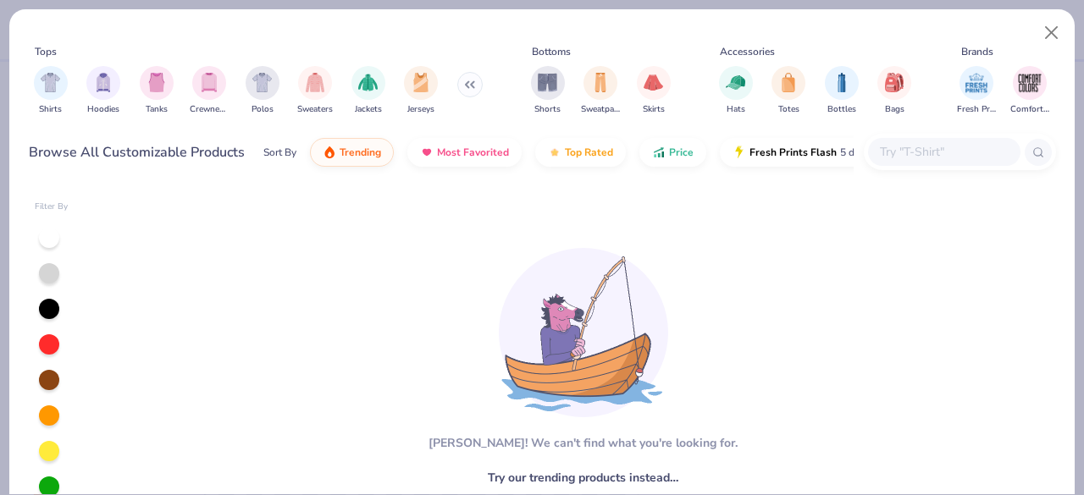
click at [901, 139] on div at bounding box center [944, 152] width 152 height 28
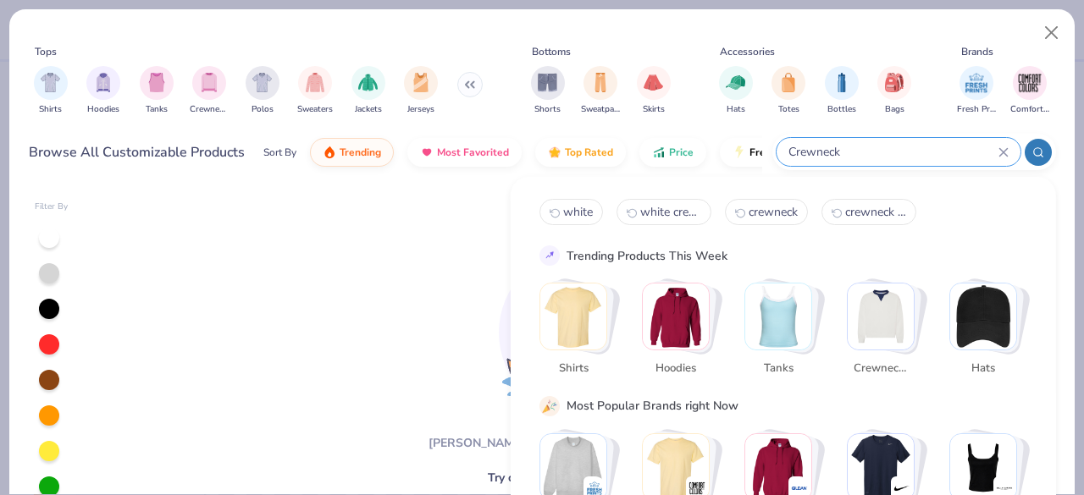
type input "Crewneck"
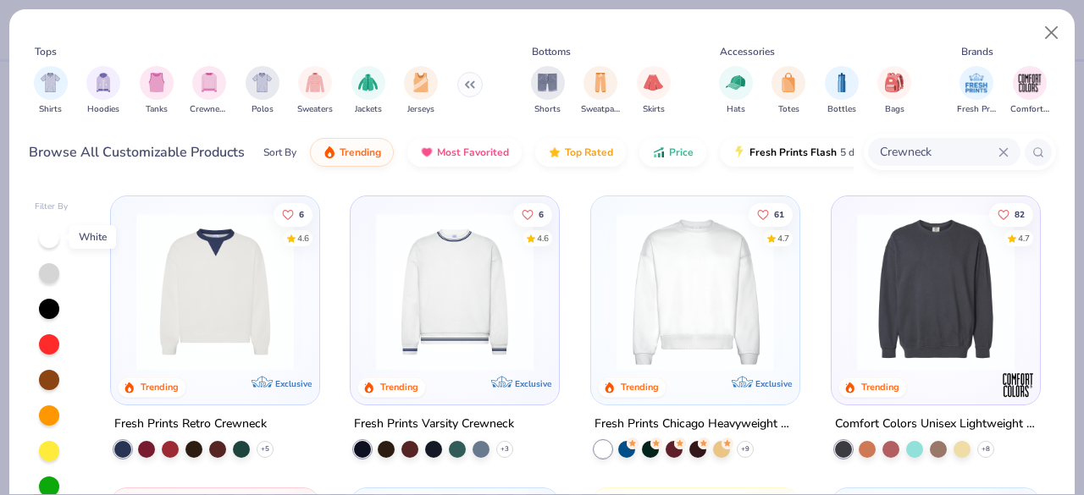
click at [44, 235] on div at bounding box center [49, 238] width 20 height 20
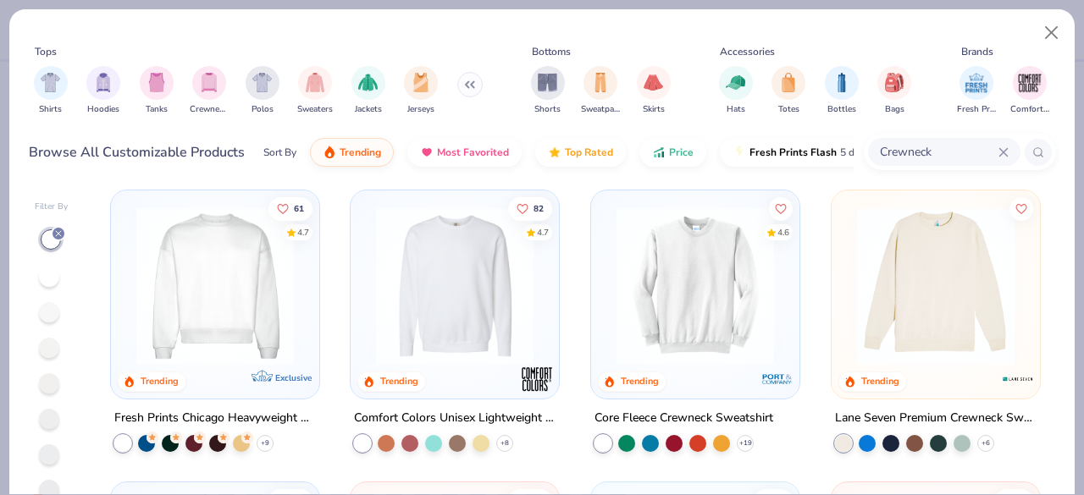
scroll to position [39, 0]
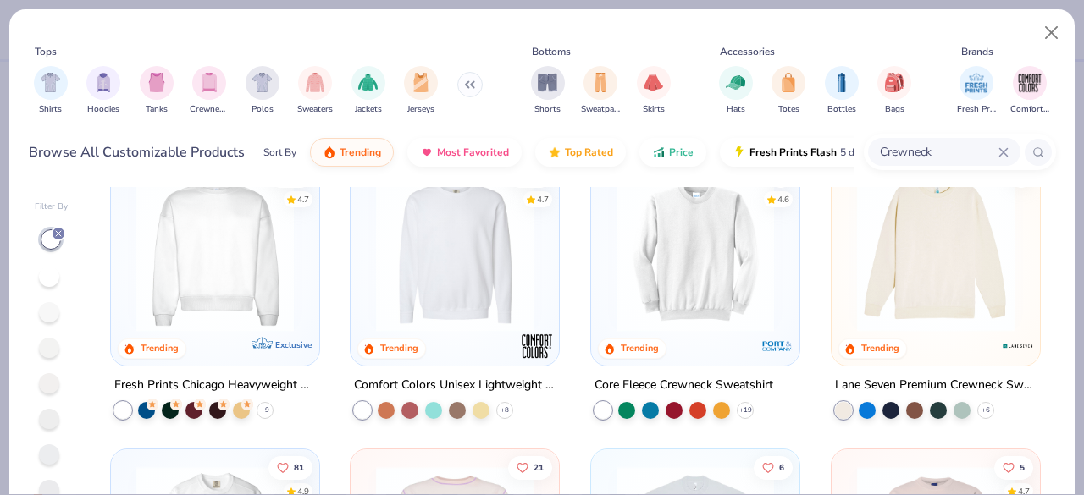
click at [441, 275] on img at bounding box center [455, 253] width 174 height 158
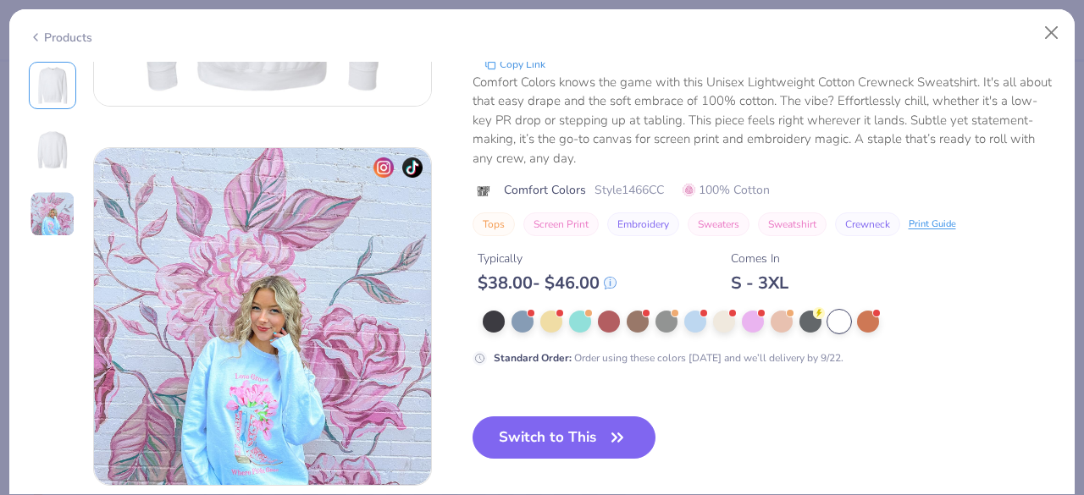
scroll to position [674, 0]
click at [547, 429] on button "Switch to This" at bounding box center [565, 437] width 184 height 42
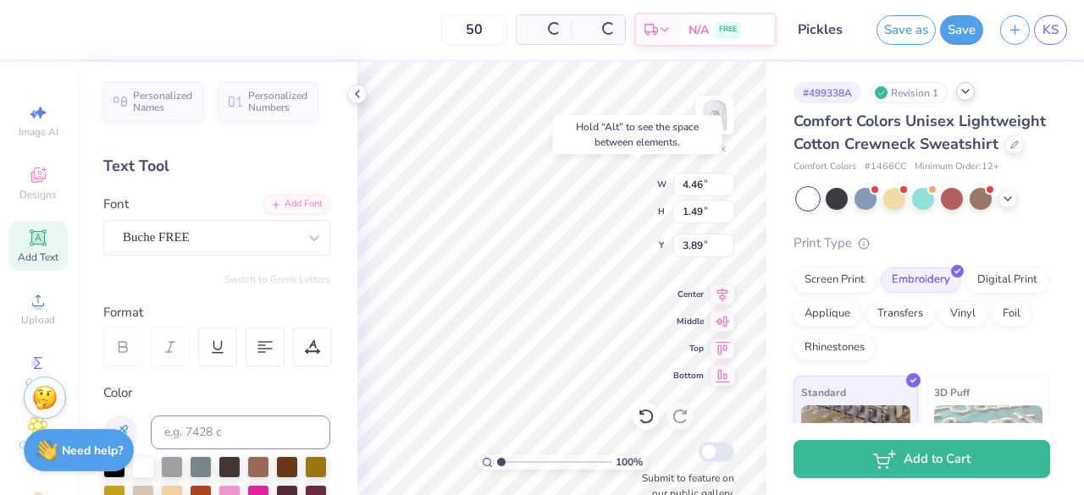
type input "3.89"
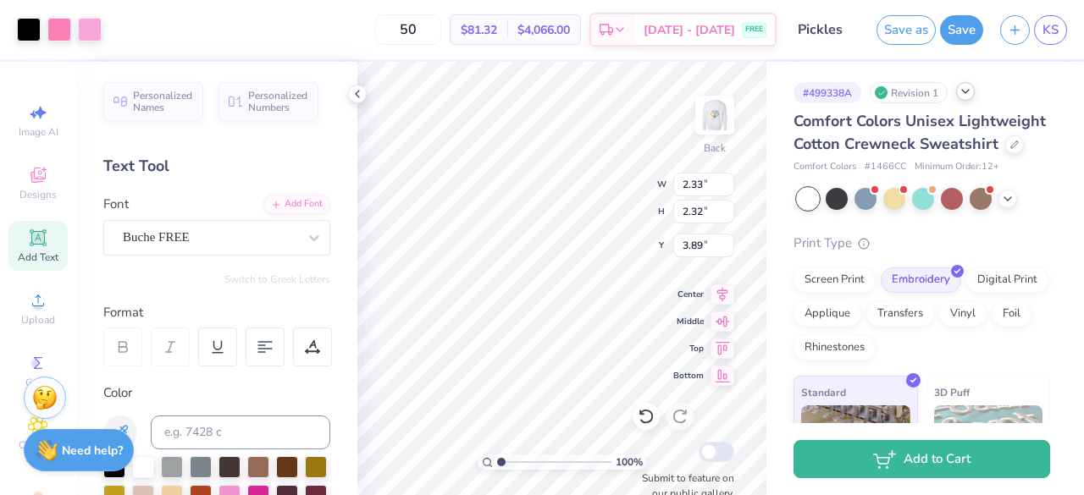
type input "2.33"
type input "2.32"
type input "4.98"
type input "3.49"
type input "2.33"
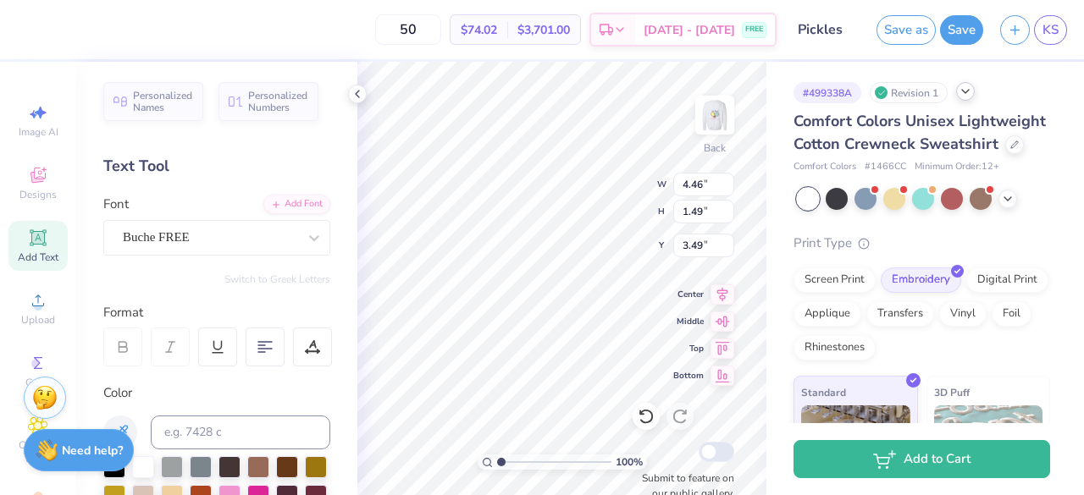
type input "2.32"
type input "4.24"
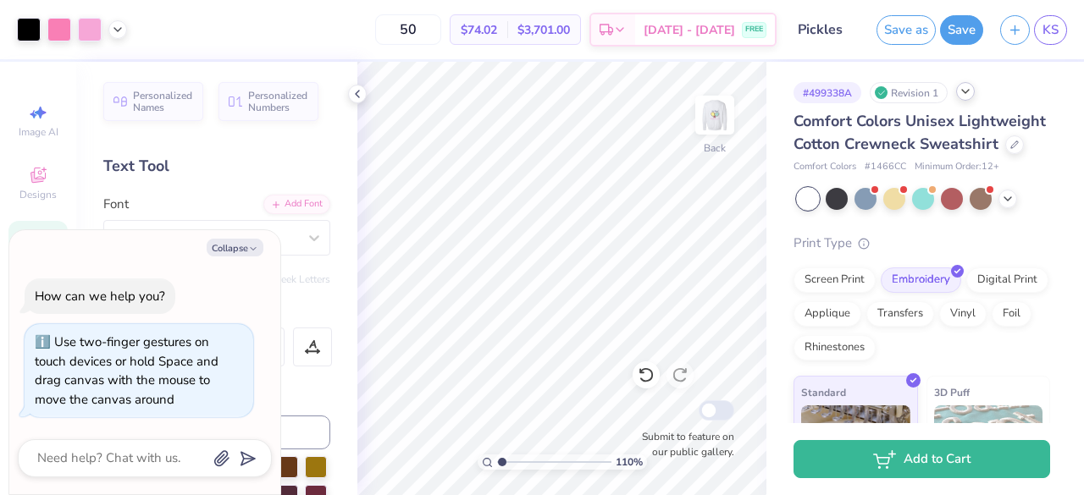
type input "1.10660857024657"
type textarea "x"
type input "1.31688647676815"
type textarea "x"
type input "1.31688647676815"
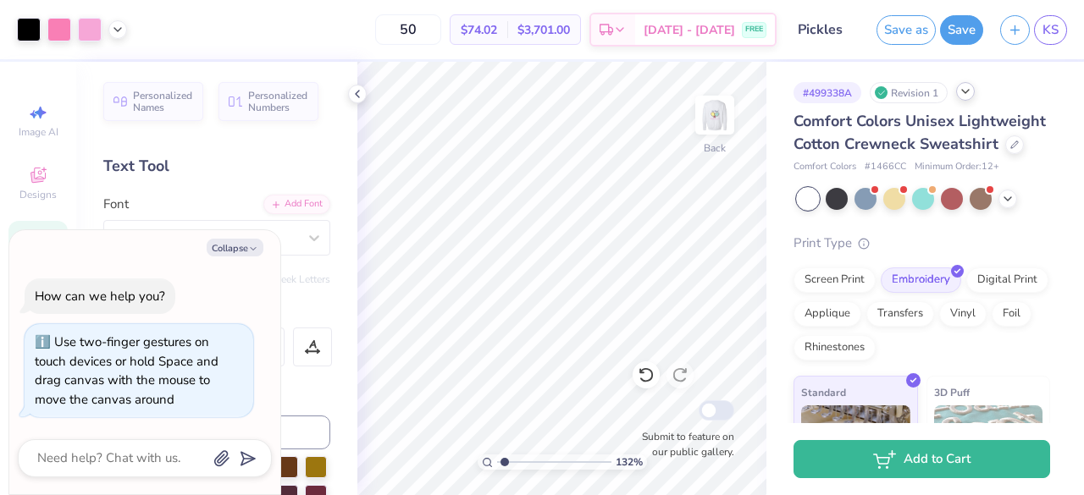
type textarea "x"
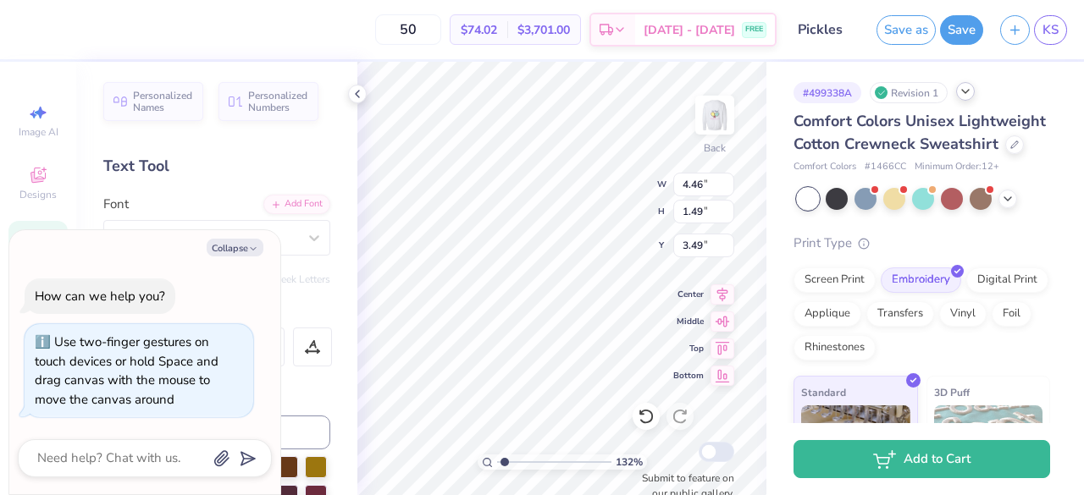
type input "1.31688647676815"
type textarea "x"
type input "1.31688647676815"
type textarea "x"
type input "4.02"
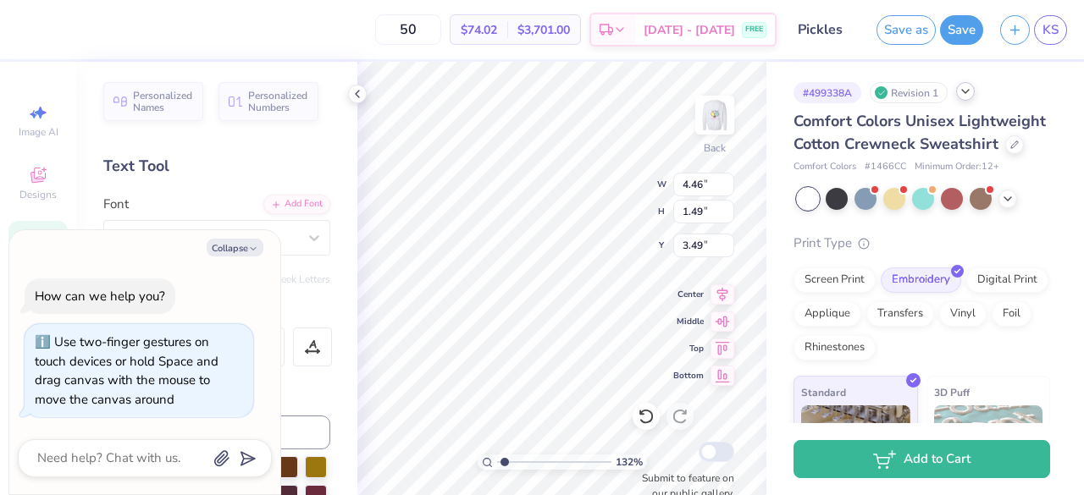
type input "1.35"
type input "1.31688647676815"
type textarea "x"
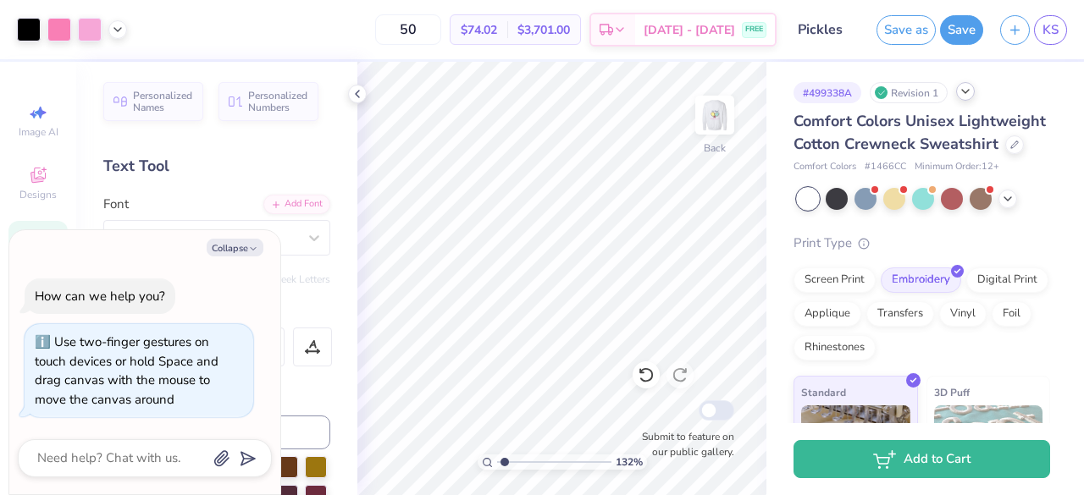
type input "1.31688647676815"
type textarea "x"
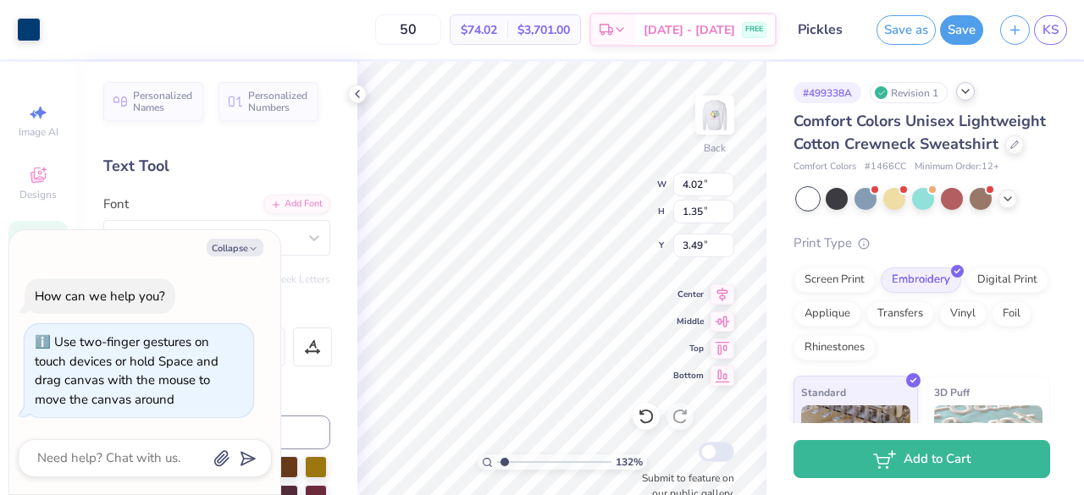
type input "1.31688647676815"
type textarea "x"
type input "1.31688647676815"
type textarea "x"
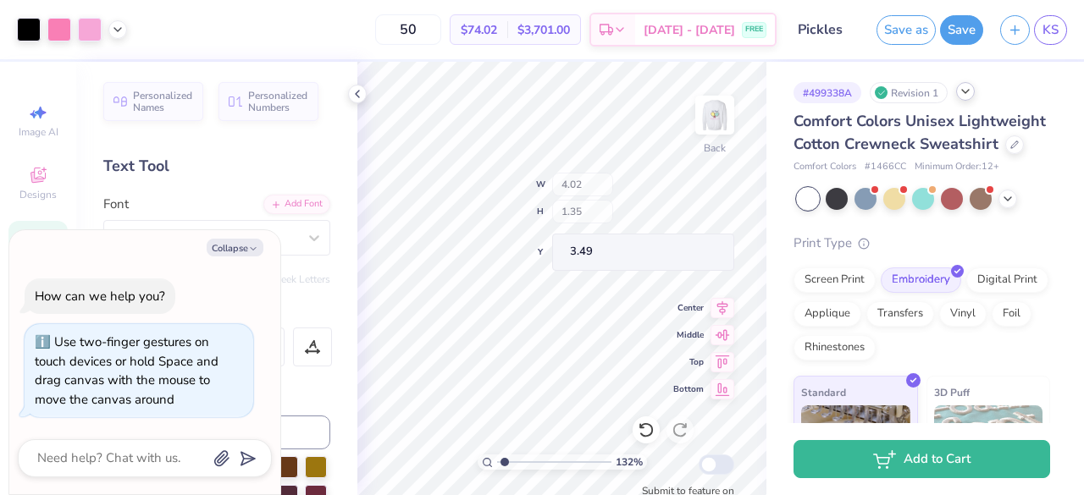
type input "1.31688647676815"
type textarea "x"
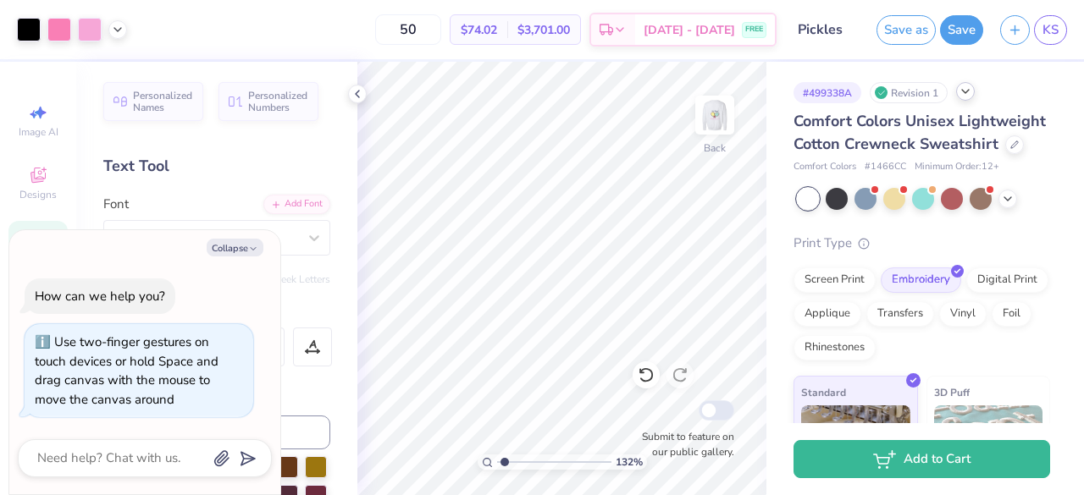
type input "1.31688647676815"
type textarea "x"
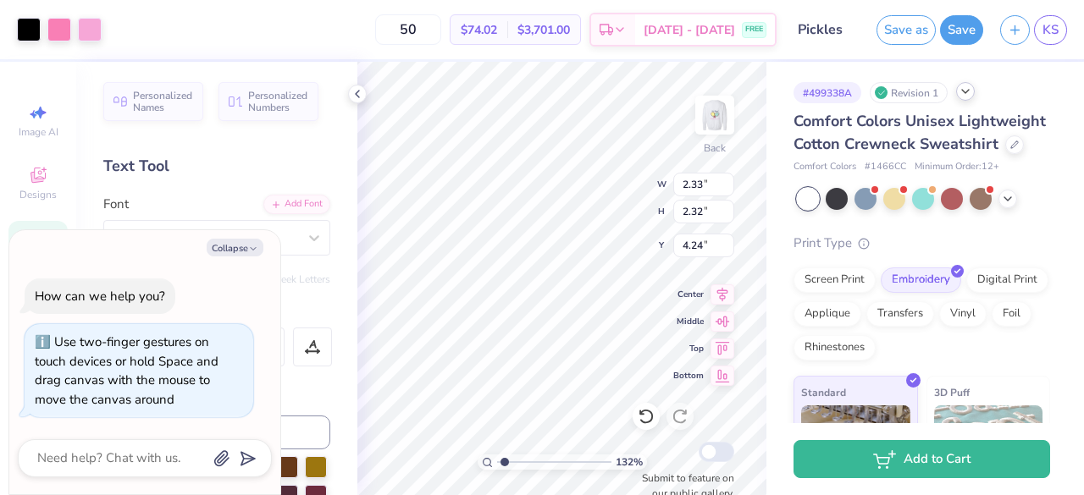
type input "1.31688647676815"
type textarea "x"
type input "4.16"
type input "1.31688647676815"
type textarea "x"
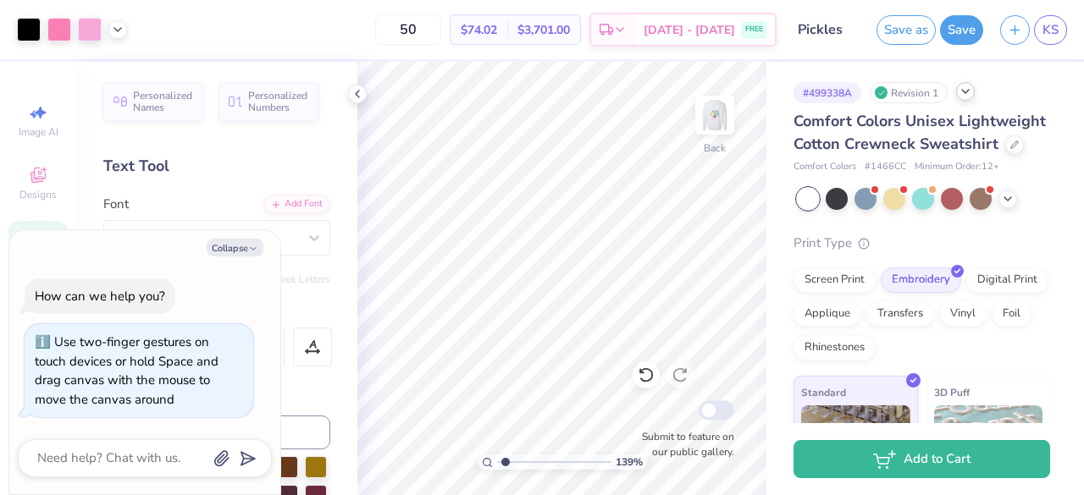
type input "1.38828040554434"
type textarea "x"
type input "1.38828040554434"
type textarea "x"
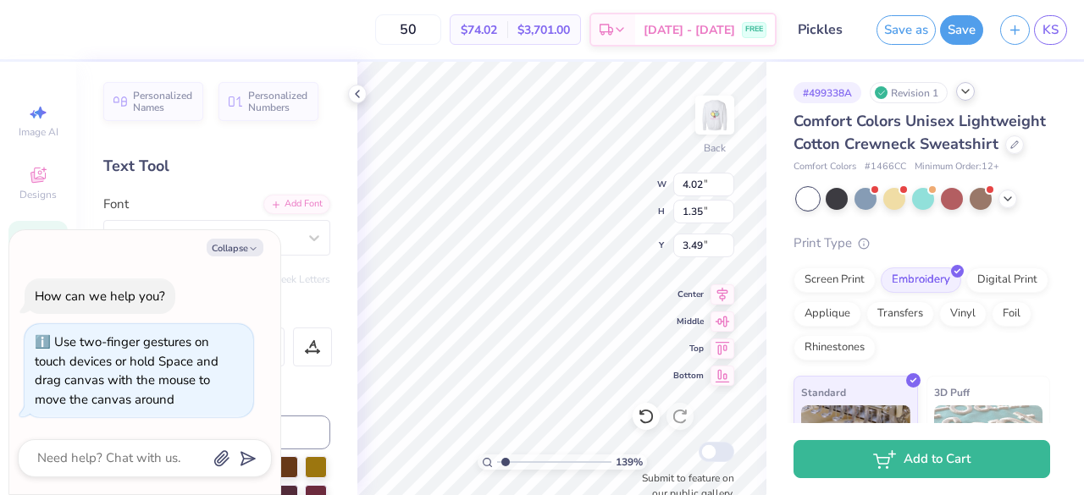
type input "1.38828040554434"
type textarea "x"
type input "1.38828040554434"
type textarea "x"
type input "3.82"
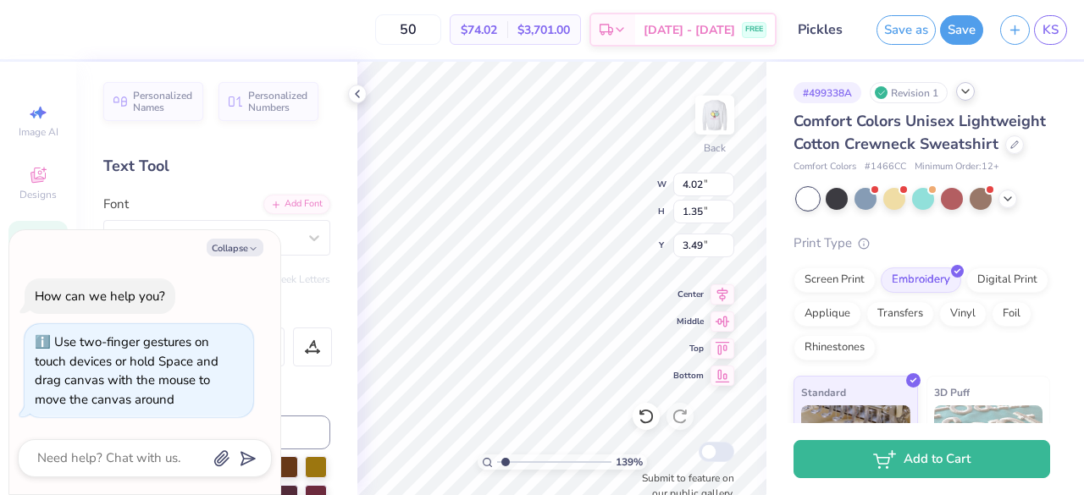
type input "1.28"
type input "1.38828040554434"
type textarea "x"
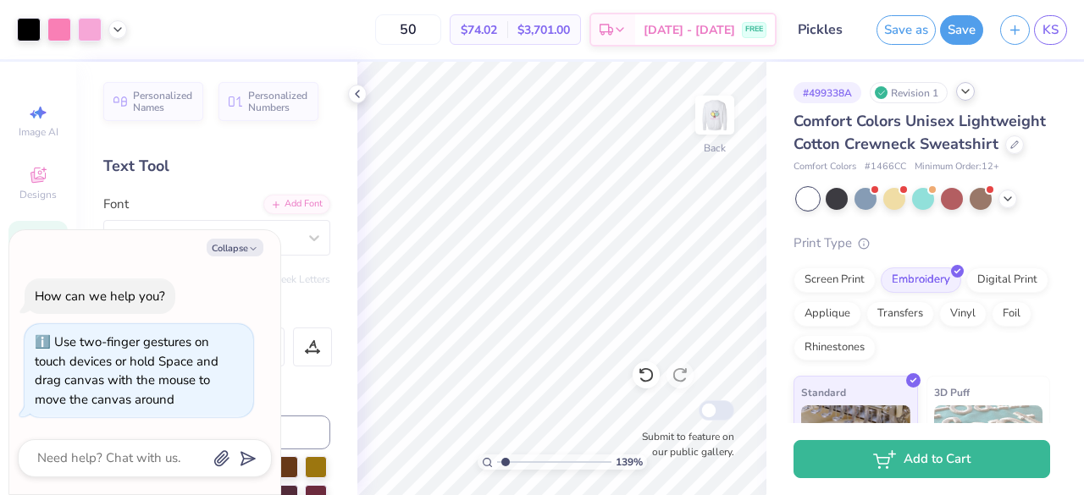
type input "1.38828040554434"
type textarea "x"
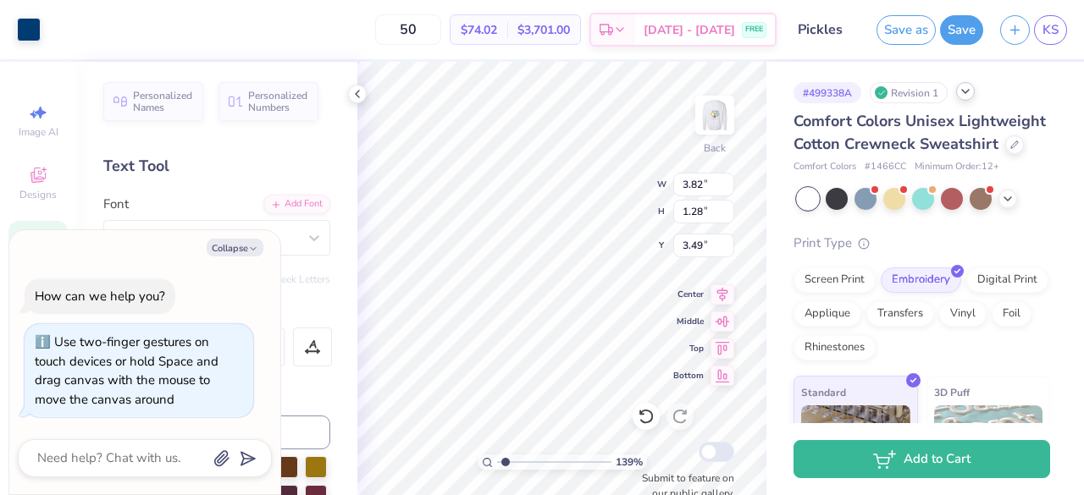
type input "1.38828040554434"
type textarea "x"
type input "1.38828040554434"
type textarea "x"
type input "3.52"
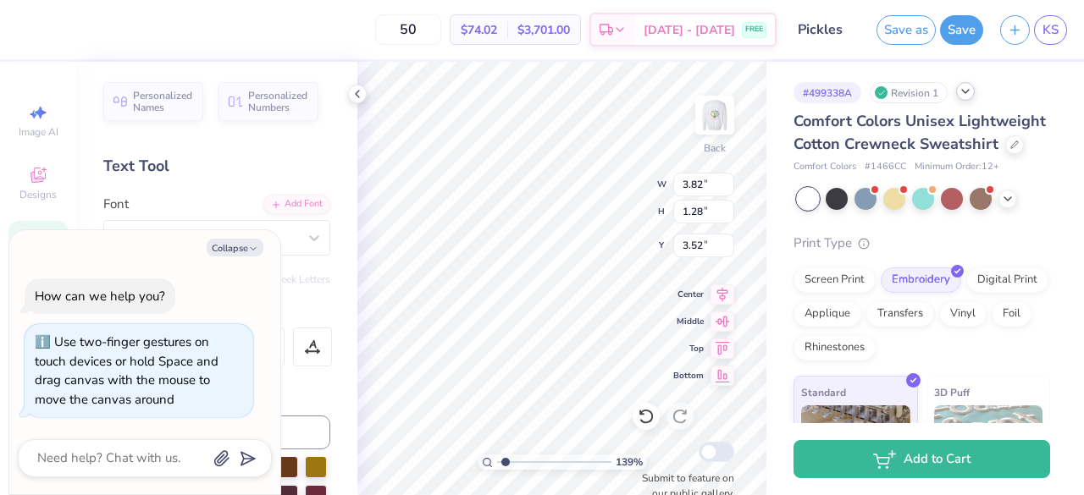
type input "1.38828040554434"
type textarea "x"
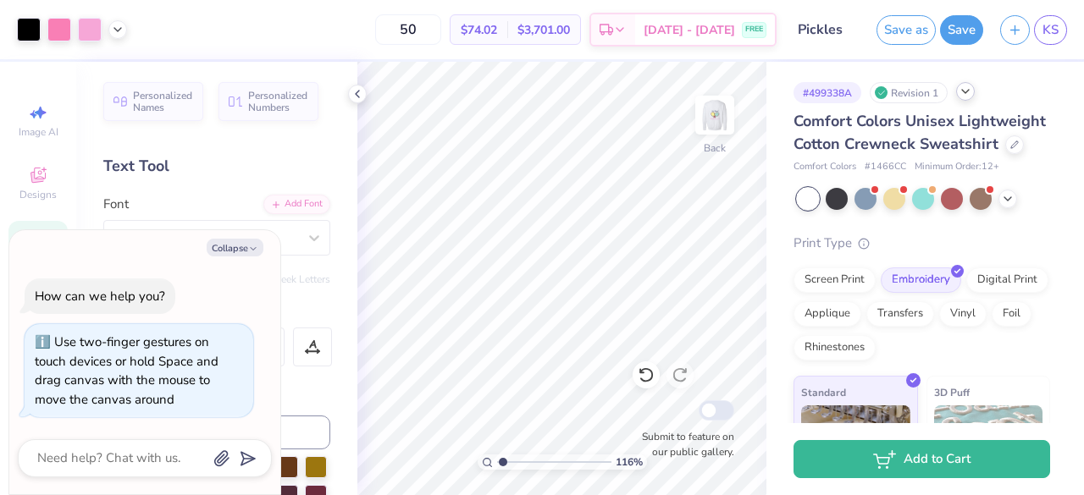
type input "1.16191633410398"
type textarea "x"
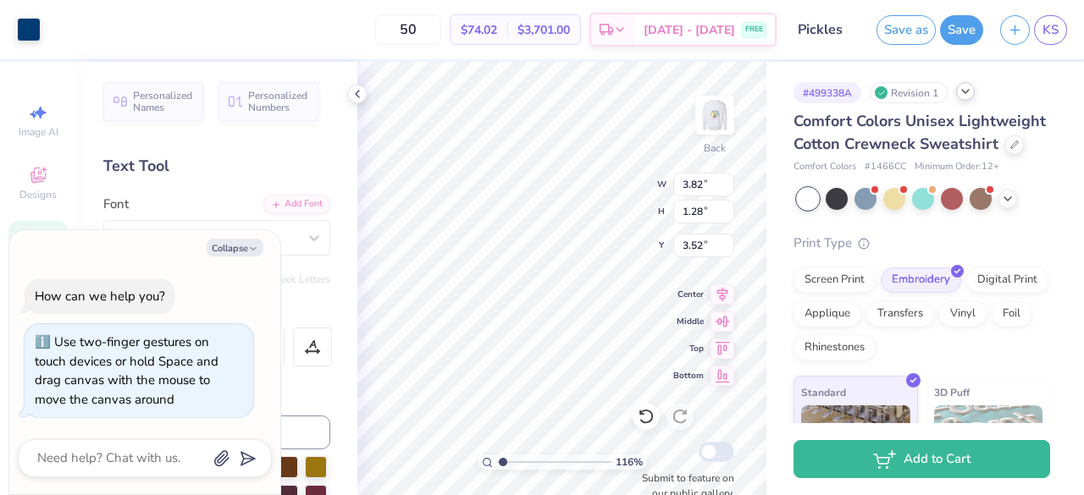
type input "1.16191633410398"
type textarea "x"
type input "1.16191633410398"
type textarea "x"
type input "1.16191633410398"
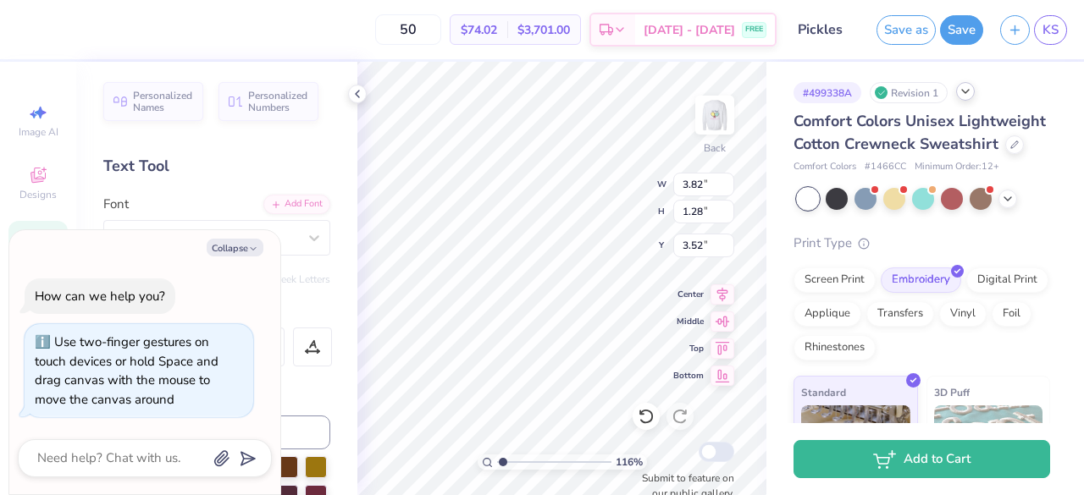
type textarea "x"
type input "1.16191633410398"
type textarea "x"
type input "1.16191633410398"
type textarea "x"
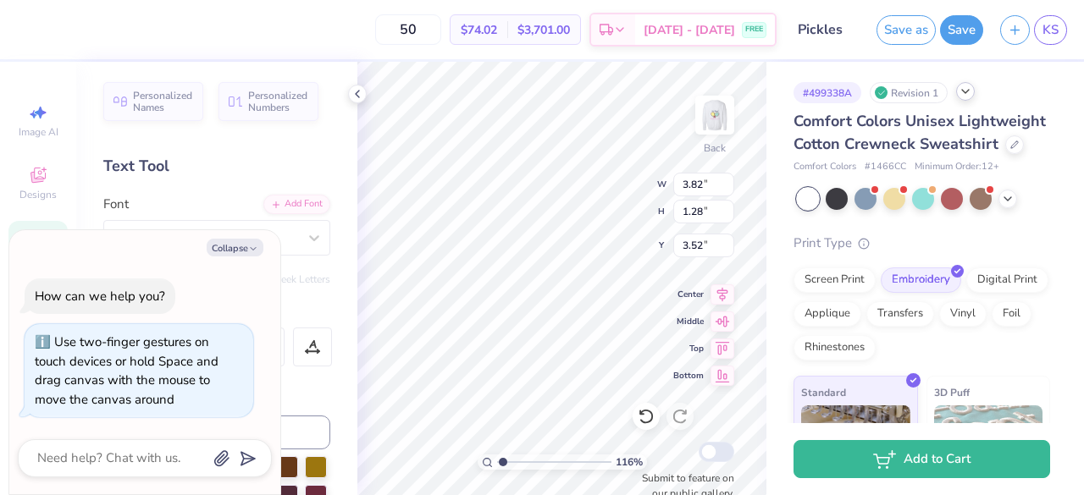
type input "1.16191633410398"
type textarea "x"
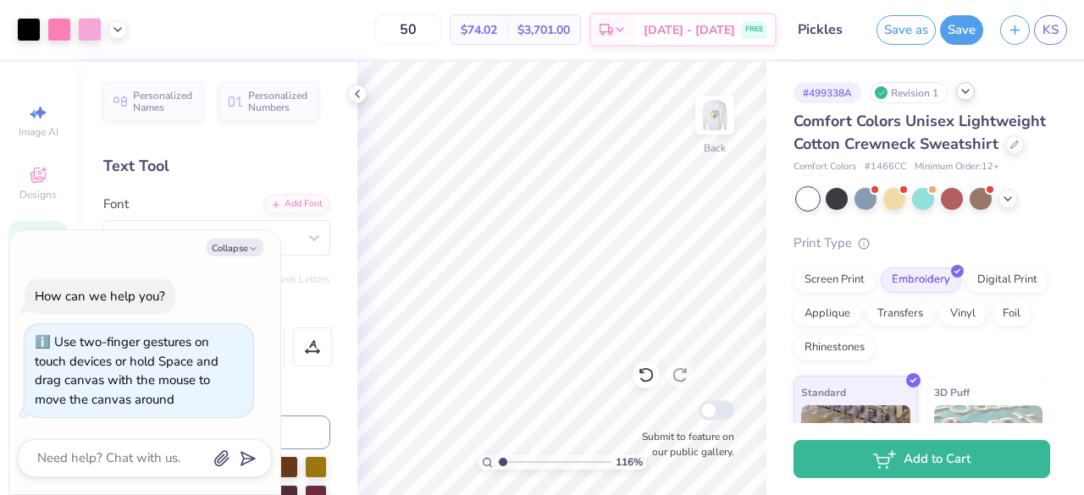
type input "1.16191633410398"
type textarea "x"
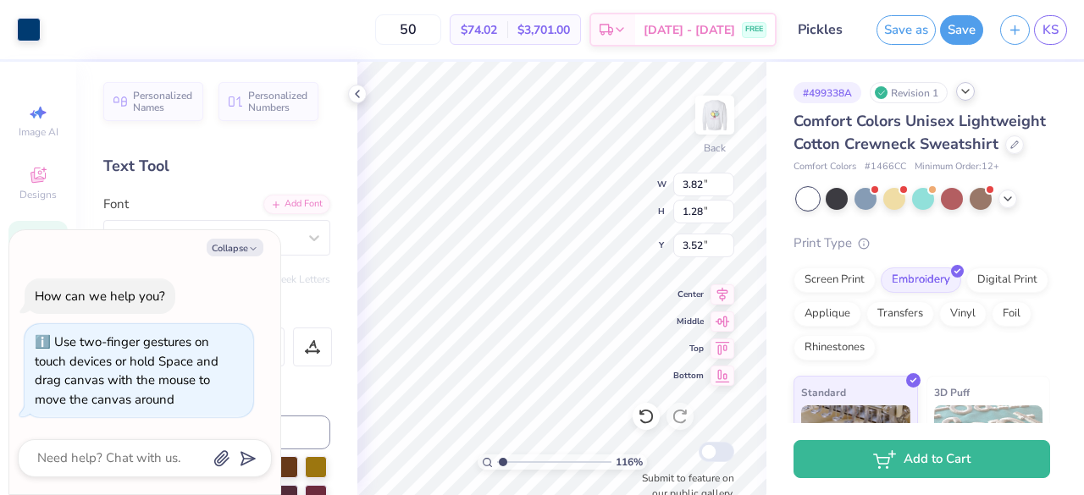
type input "1.16191633410398"
click at [249, 246] on icon "button" at bounding box center [253, 249] width 10 height 10
type textarea "x"
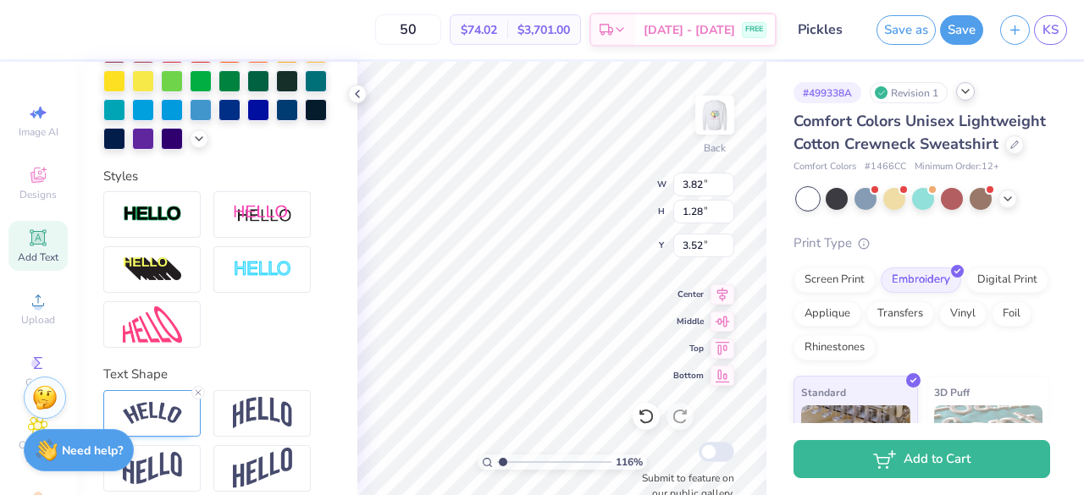
scroll to position [517, 0]
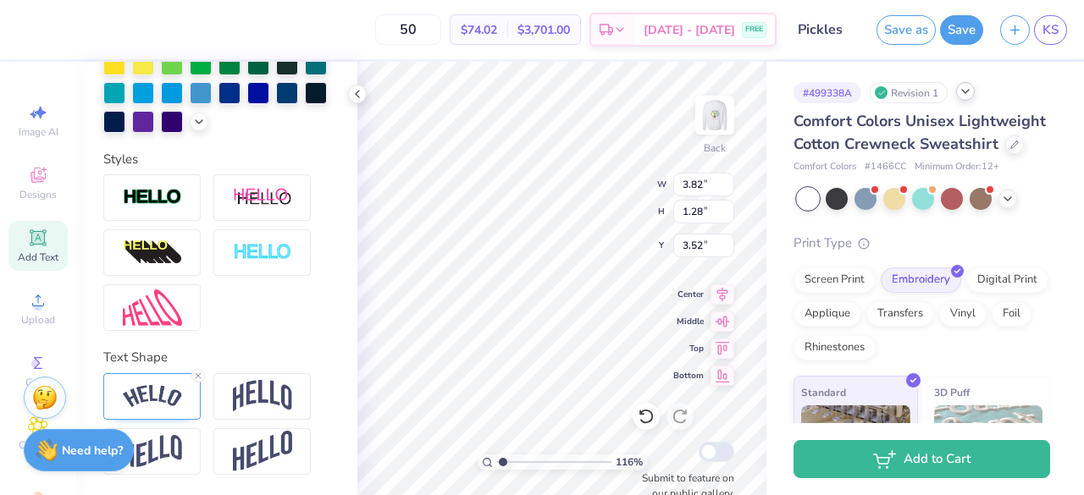
type input "1.16191633410398"
click at [169, 407] on img at bounding box center [152, 396] width 59 height 23
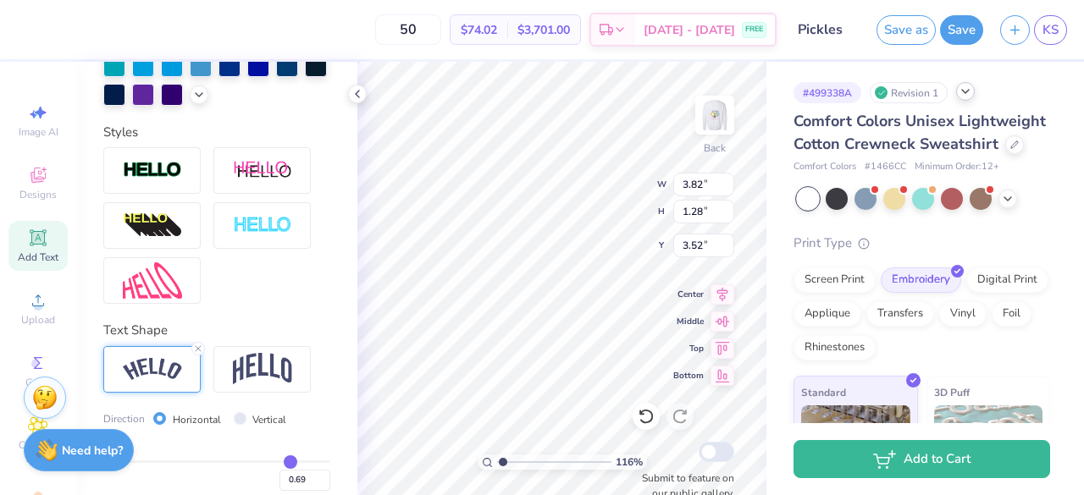
scroll to position [615, 0]
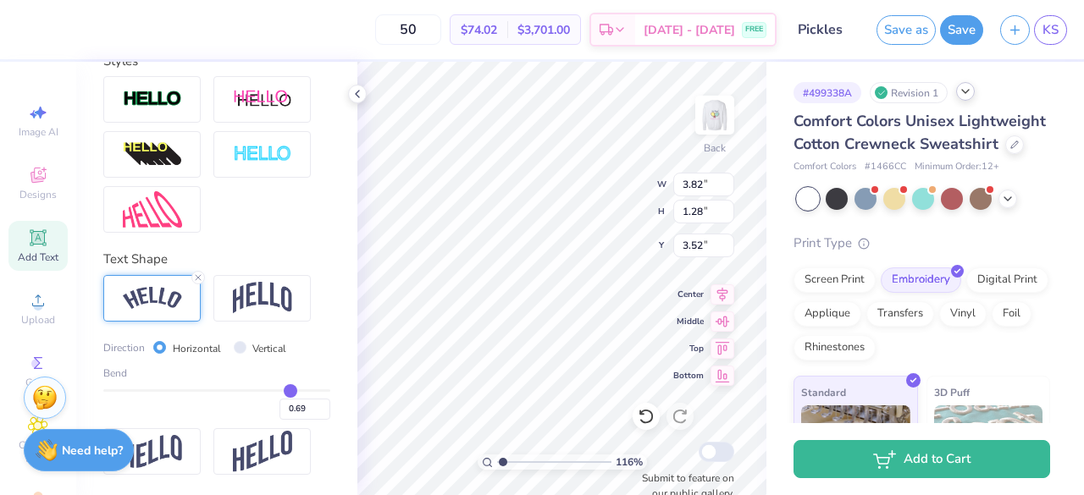
type input "0.7"
type input "0.70"
type input "0.71"
type input "0.72"
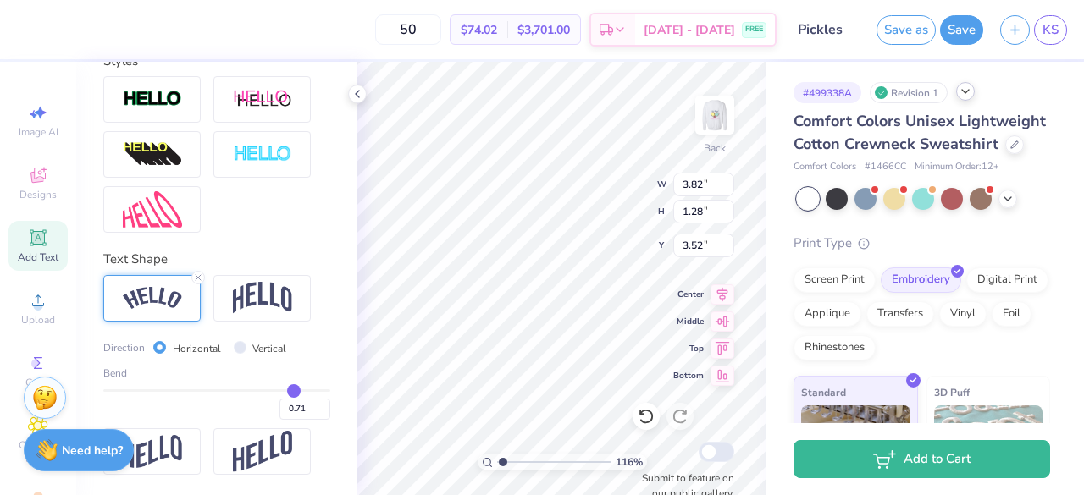
type input "0.72"
type input "0.73"
type input "0.74"
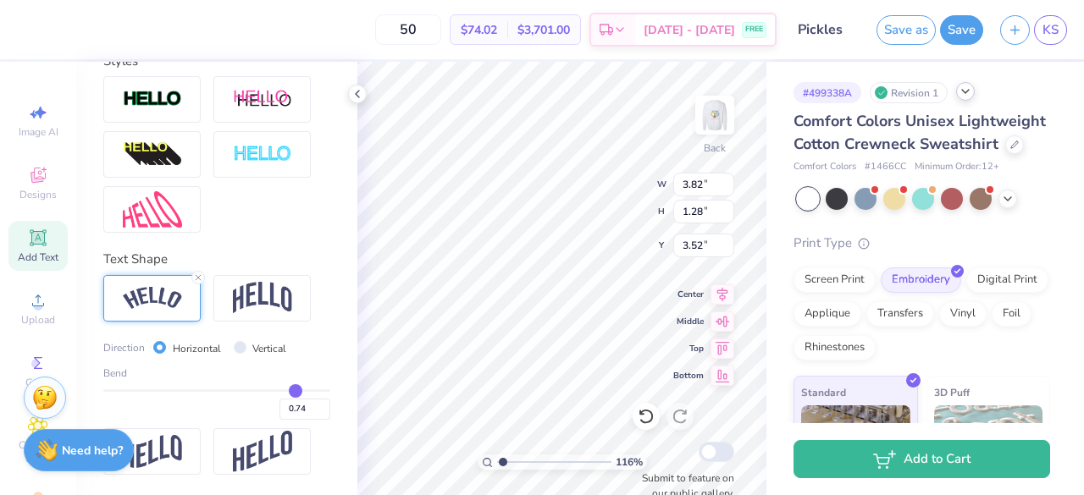
type input "0.75"
type input "0.76"
type input "0.77"
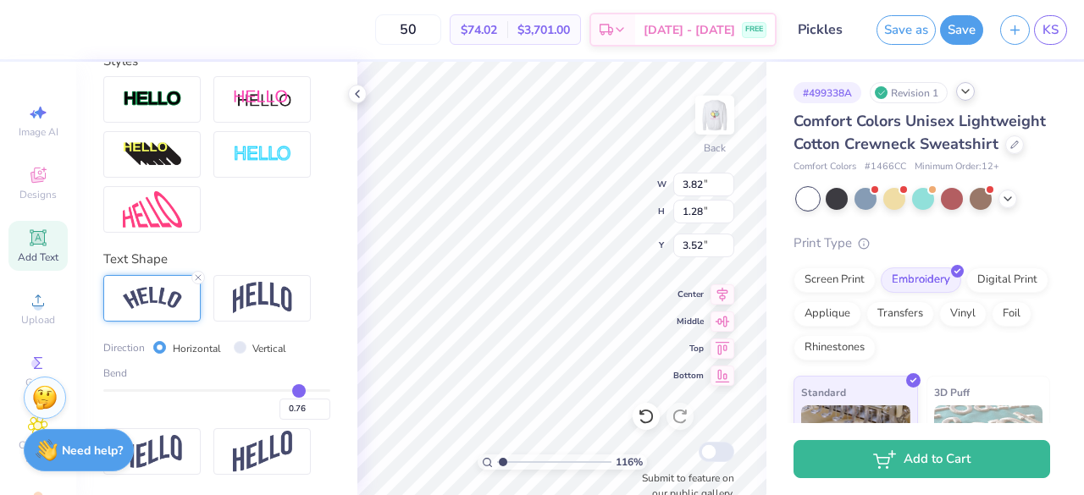
type input "0.77"
type input "0.78"
type input "0.79"
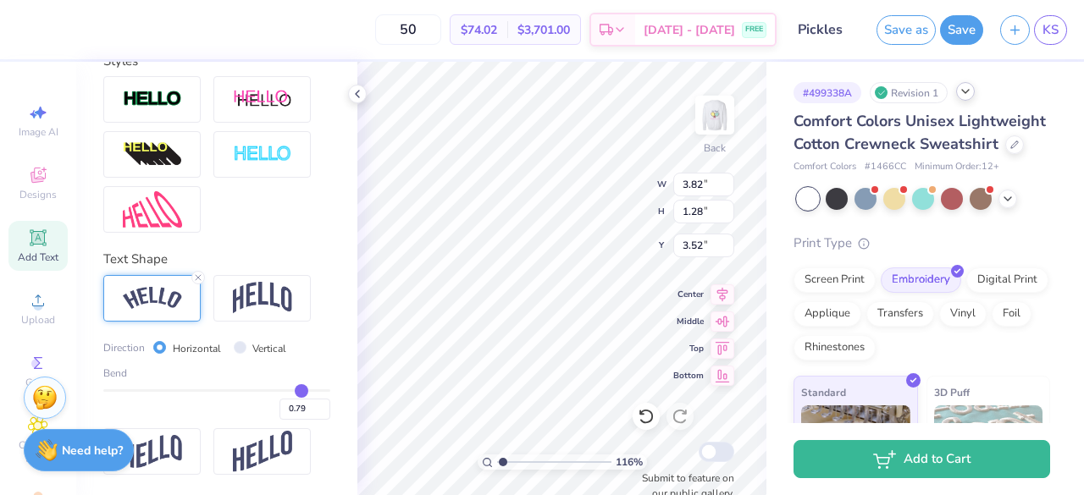
type input "0.8"
type input "0.80"
type input "0.81"
type input "0.82"
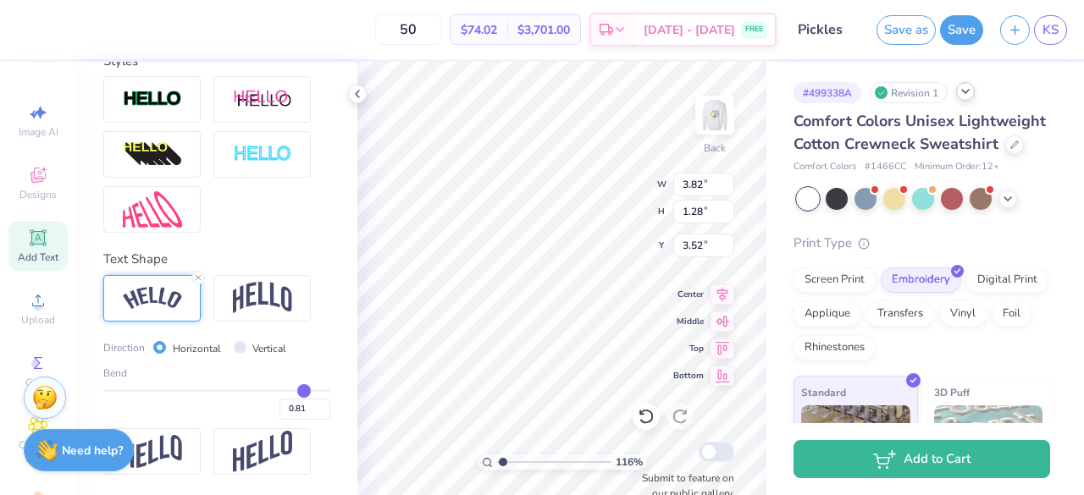
type input "0.82"
type input "0.83"
type input "0.84"
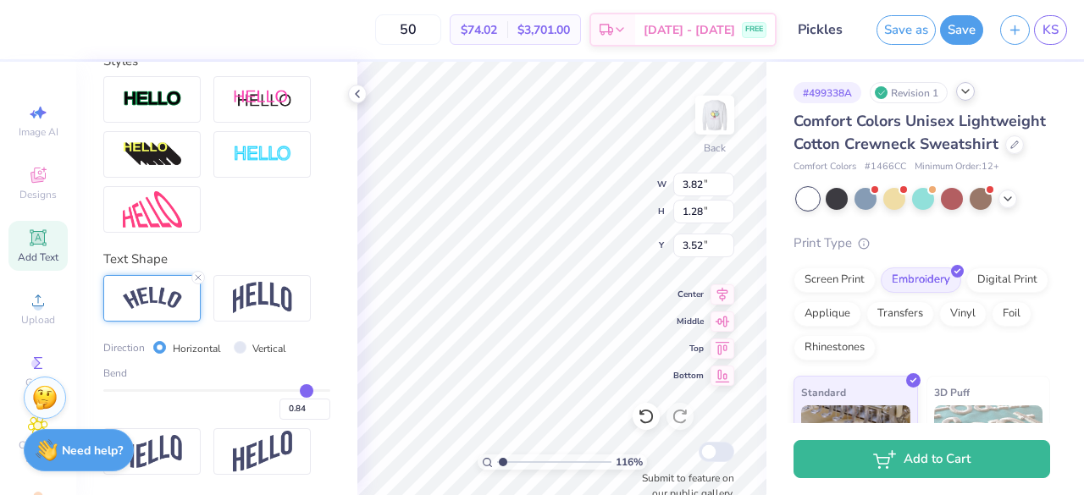
type input "1.16191633410398"
type input "3.96"
type input "1.66"
type input "3.33"
type input "0.85"
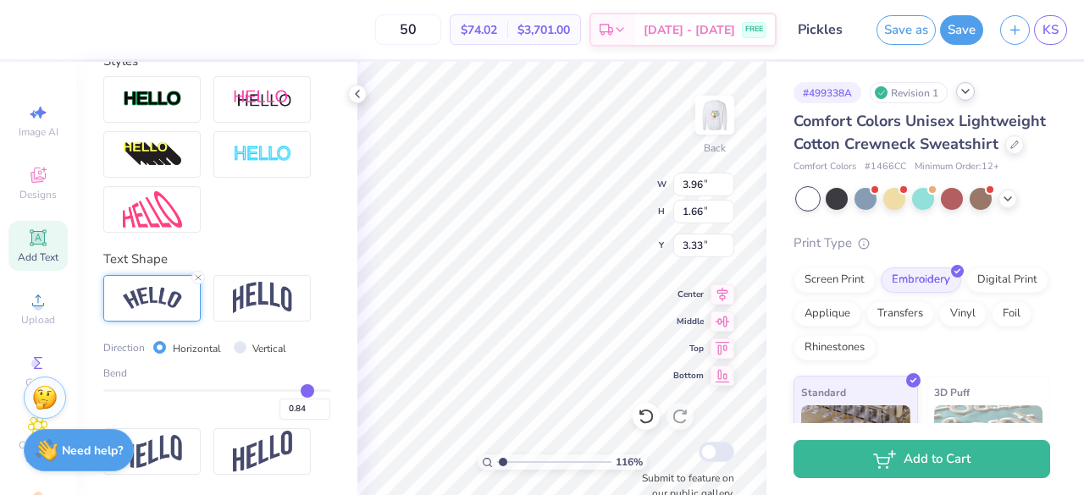
type input "0.85"
type input "0.86"
type input "1.16191633410398"
type input "0.87"
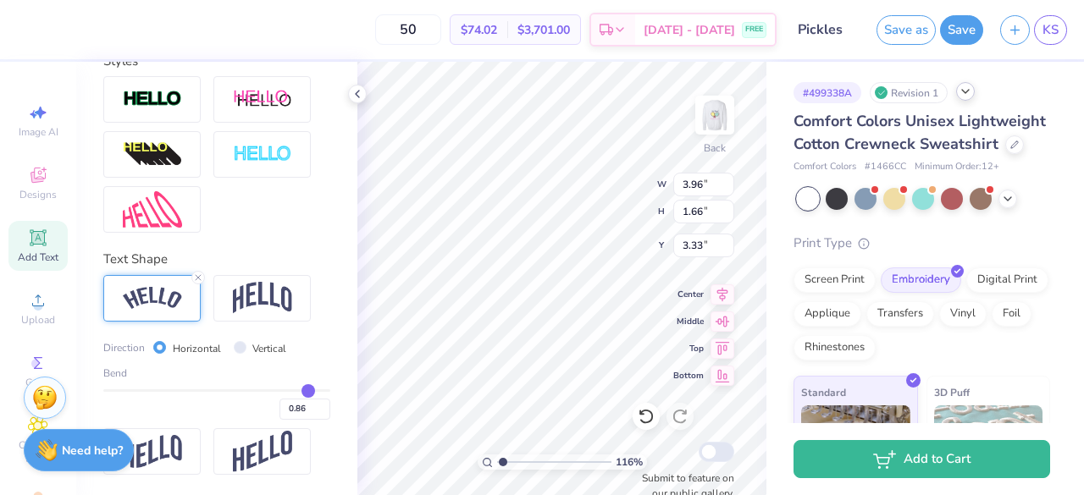
type input "0.87"
type input "1.16191633410398"
type input "3.98"
type input "1.72"
type input "3.31"
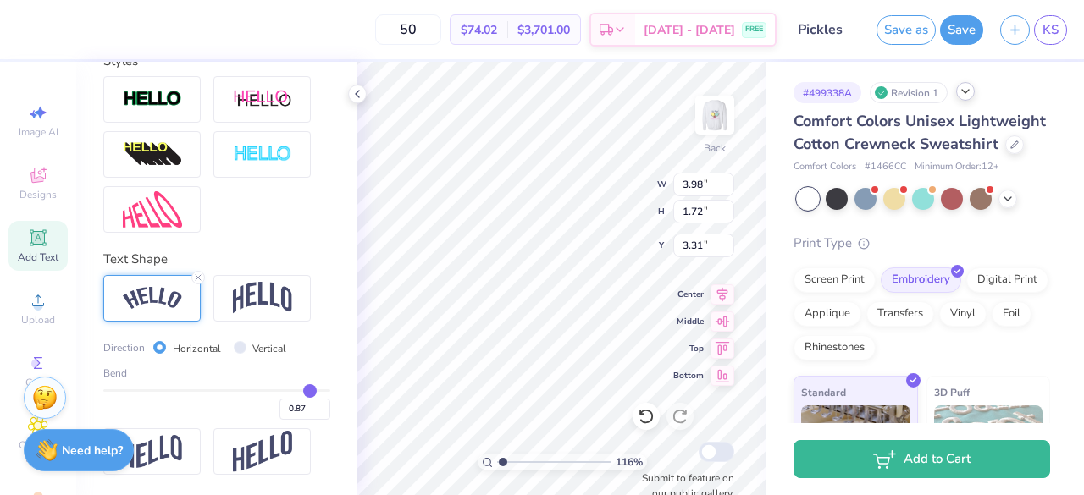
type input "1.16191633410398"
type input "0.86"
type input "1.16191633410398"
type input "3.99"
type input "1.74"
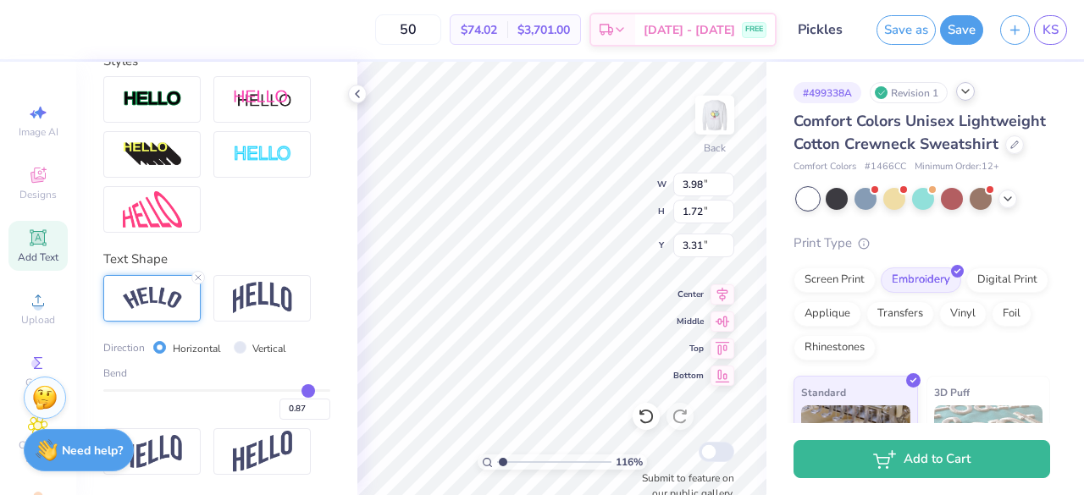
type input "3.29"
type input "0.86"
type input "0.85"
type input "0.84"
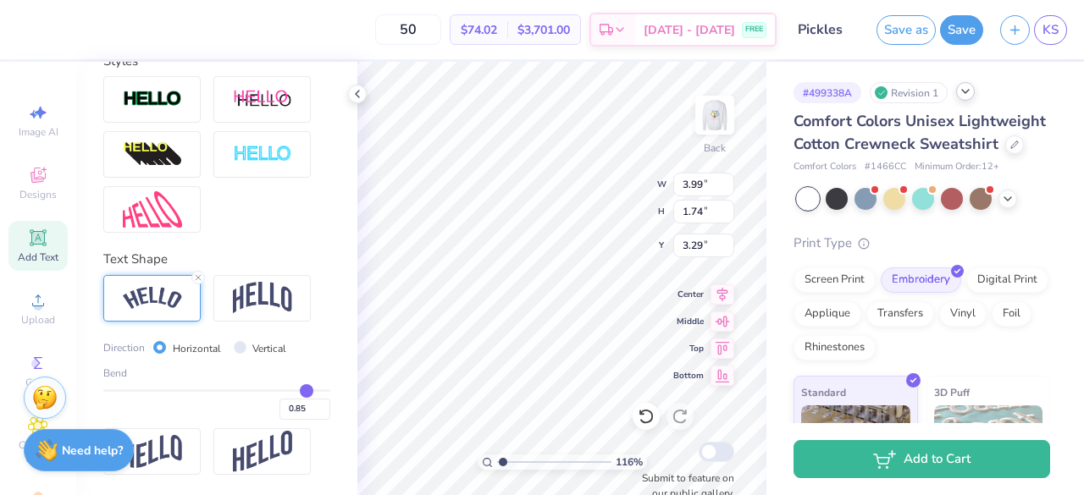
type input "0.84"
type input "0.83"
type input "0.82"
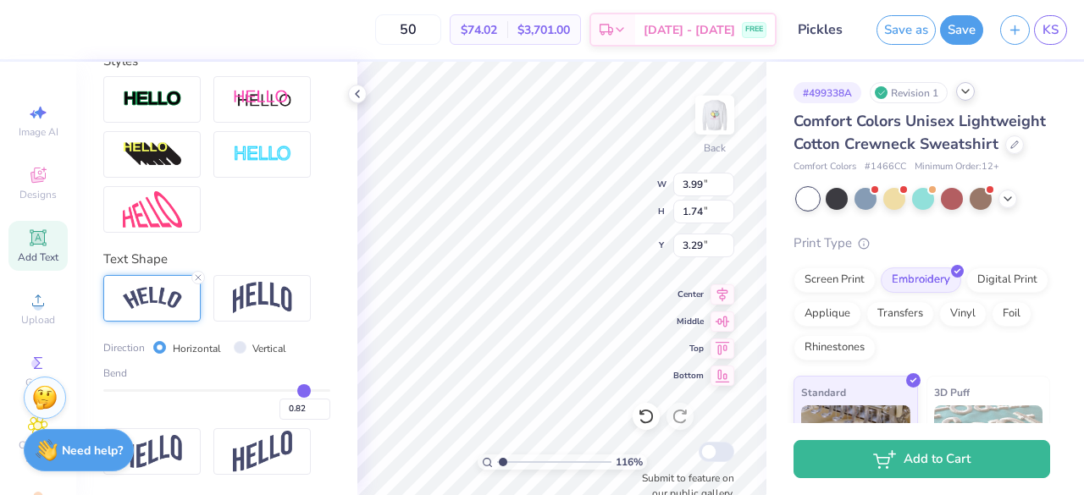
type input "0.81"
type input "0.8"
type input "0.80"
type input "0.79"
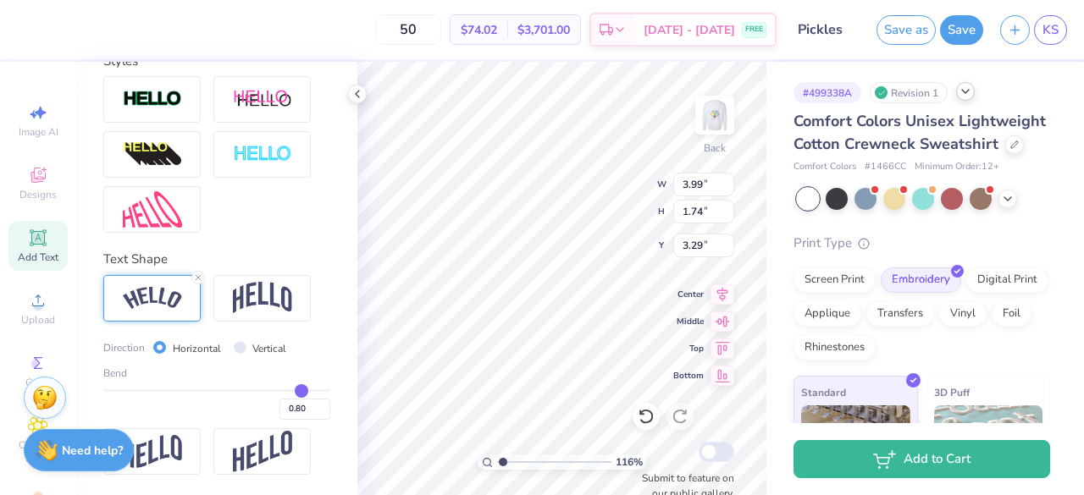
type input "0.79"
type input "0.78"
type input "0.77"
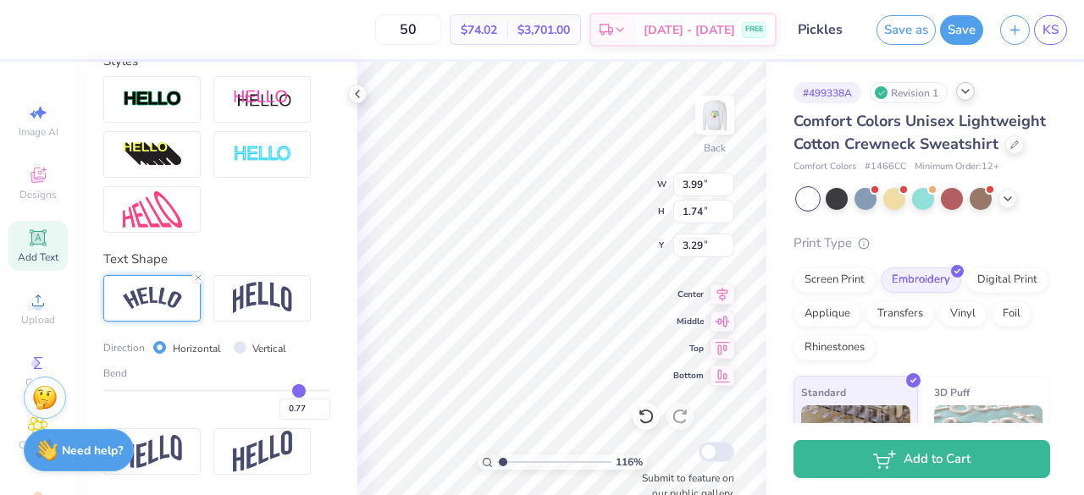
type input "0.76"
type input "0.75"
type input "0.74"
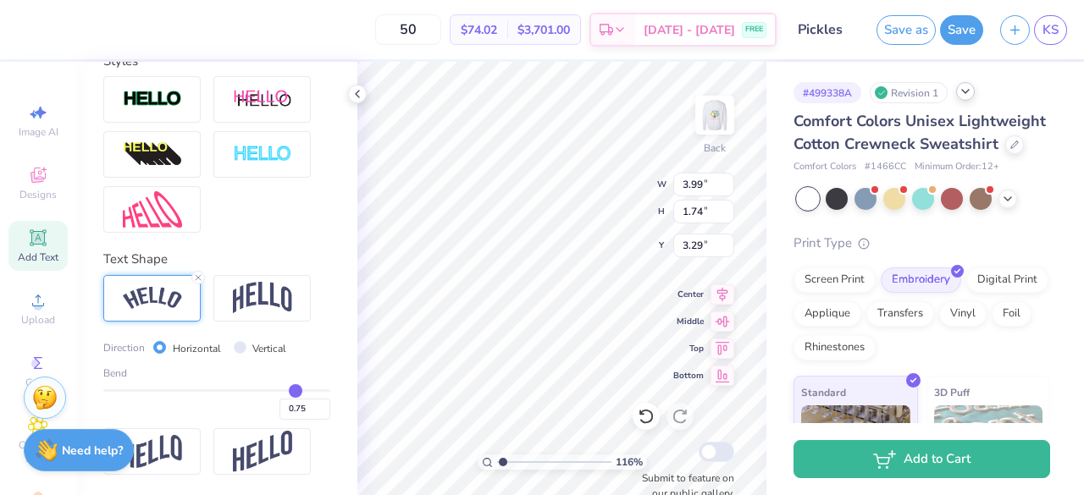
type input "0.74"
type input "0.73"
type input "1.16191633410398"
type input "3.86"
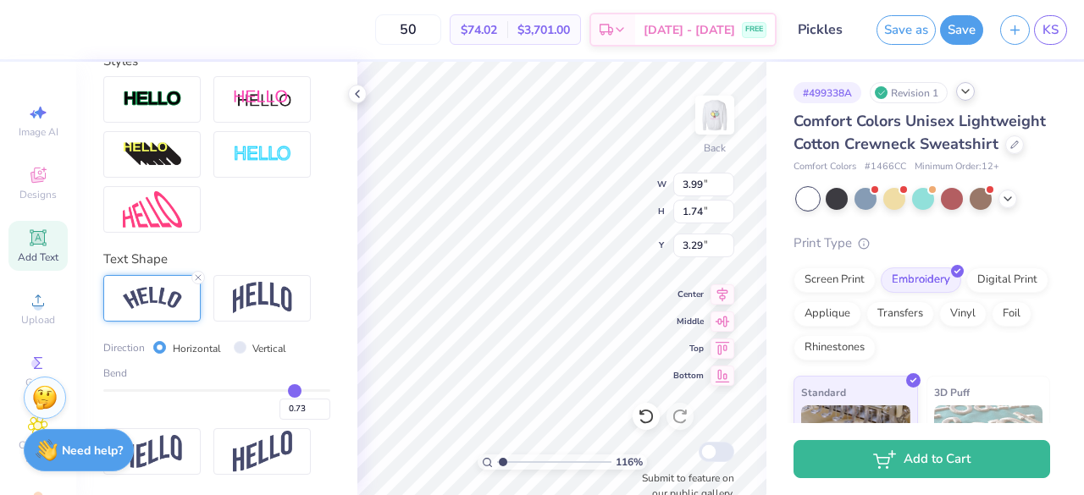
type input "1.38"
type input "3.47"
type input "0.74"
type input "0.75"
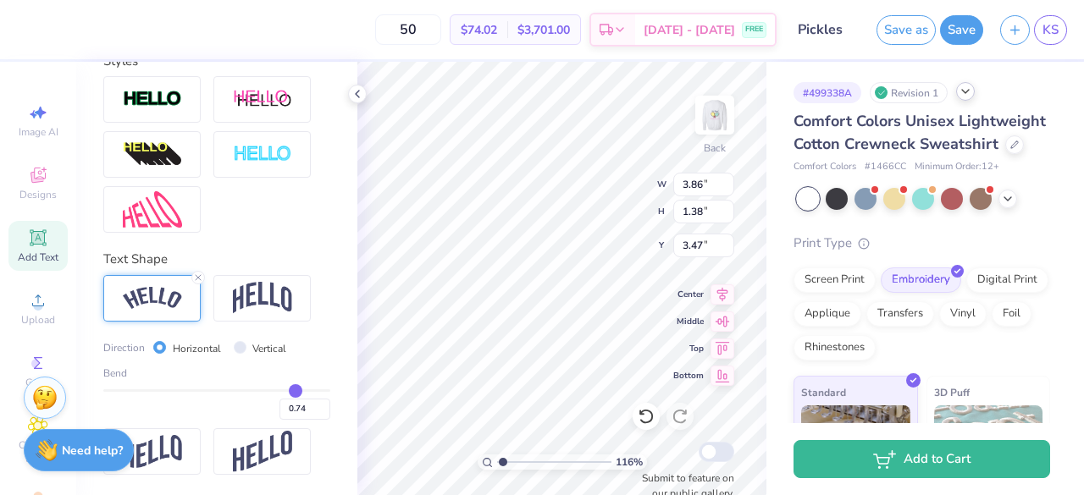
type input "0.75"
type input "1.16191633410398"
type input "3.88"
type input "1.43"
type input "3.45"
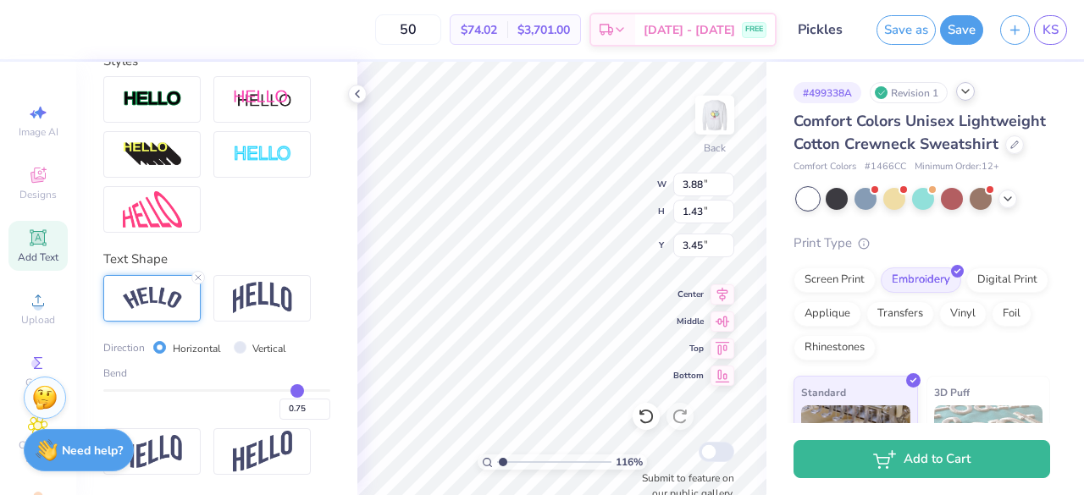
type input "0.76"
type input "1.16191633410398"
type input "0.77"
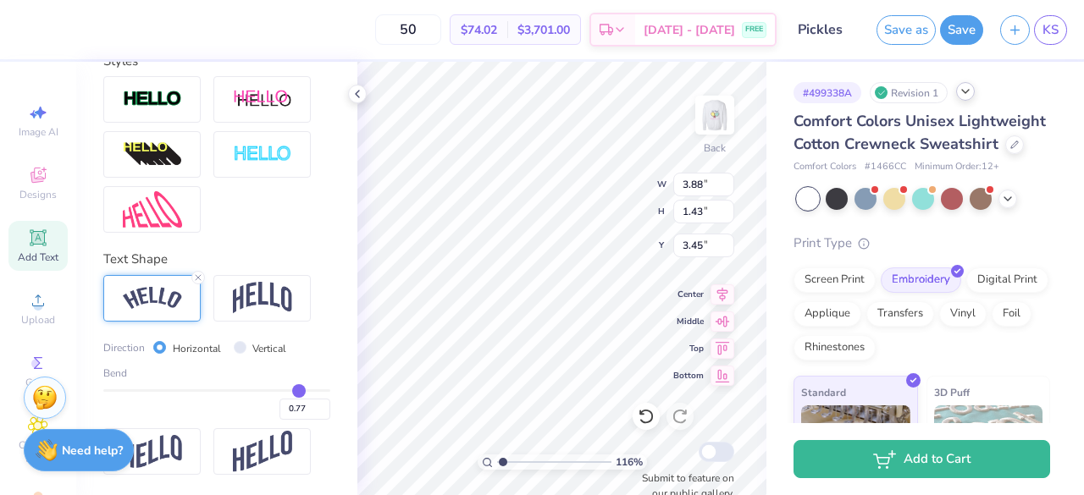
type input "1.16191633410398"
type input "3.89"
type input "1.45"
type input "3.44"
type input "0.78"
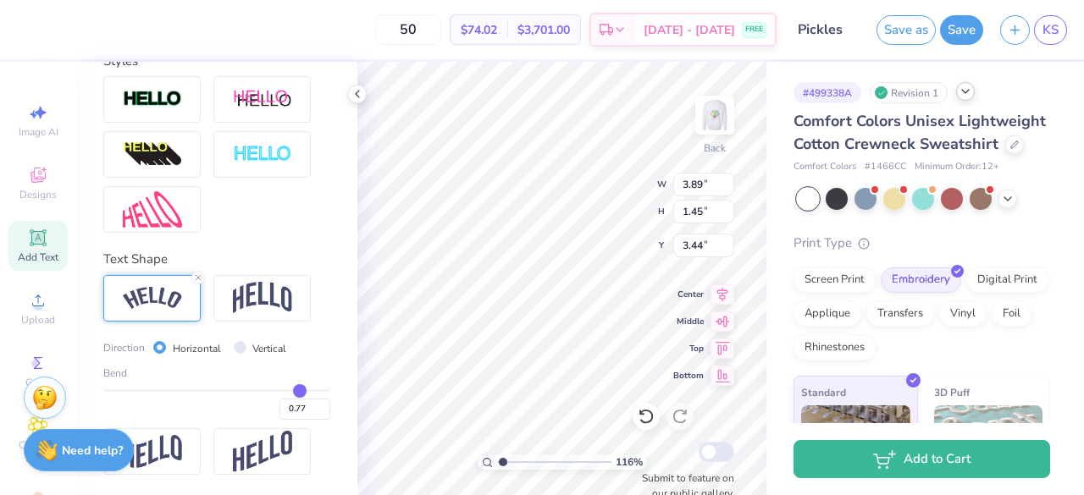
type input "0.78"
type input "0.79"
type input "1.16191633410398"
type input "0.81"
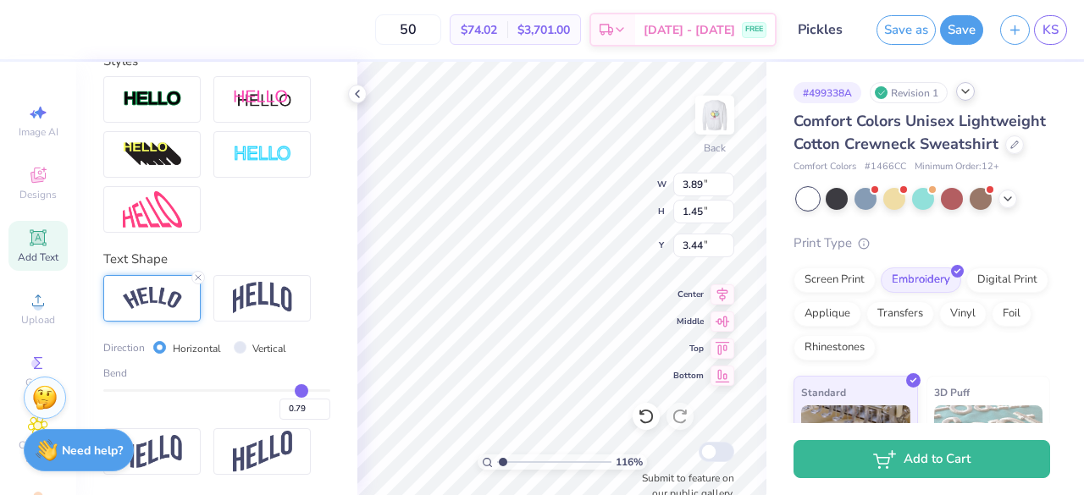
type input "0.81"
type input "1.16191633410398"
type input "3.92"
type input "1.53"
type input "3.40"
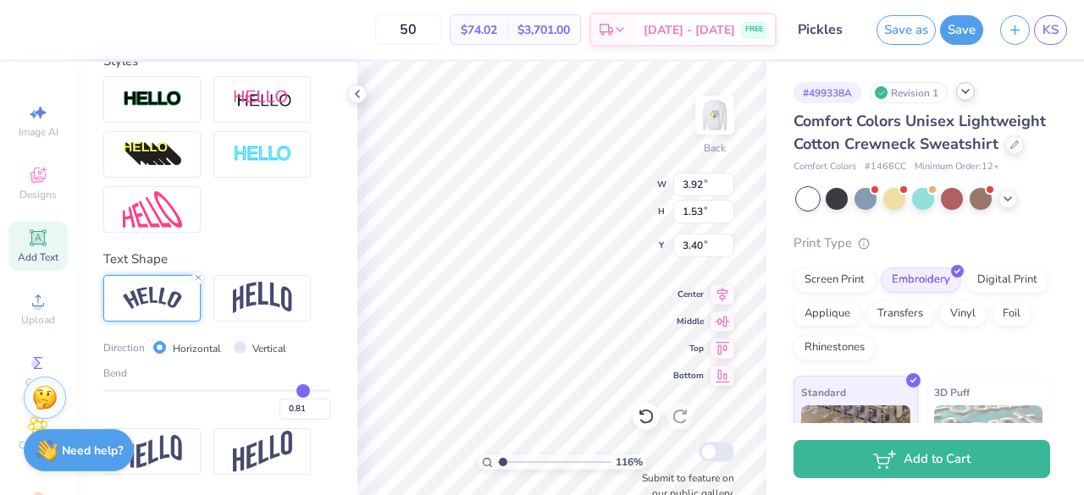
type input "0.82"
type input "1.16191633410398"
type input "3.94"
type input "1.61"
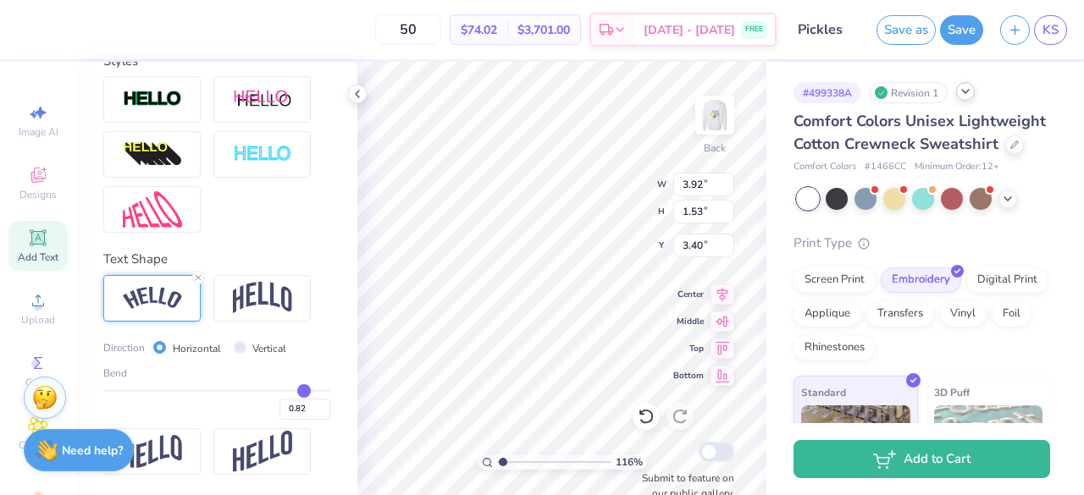
type input "3.36"
drag, startPoint x: 279, startPoint y: 390, endPoint x: 293, endPoint y: 384, distance: 14.8
click at [293, 390] on input "range" at bounding box center [216, 391] width 227 height 3
drag, startPoint x: 295, startPoint y: 388, endPoint x: 278, endPoint y: 385, distance: 17.1
click at [278, 390] on input "range" at bounding box center [216, 391] width 227 height 3
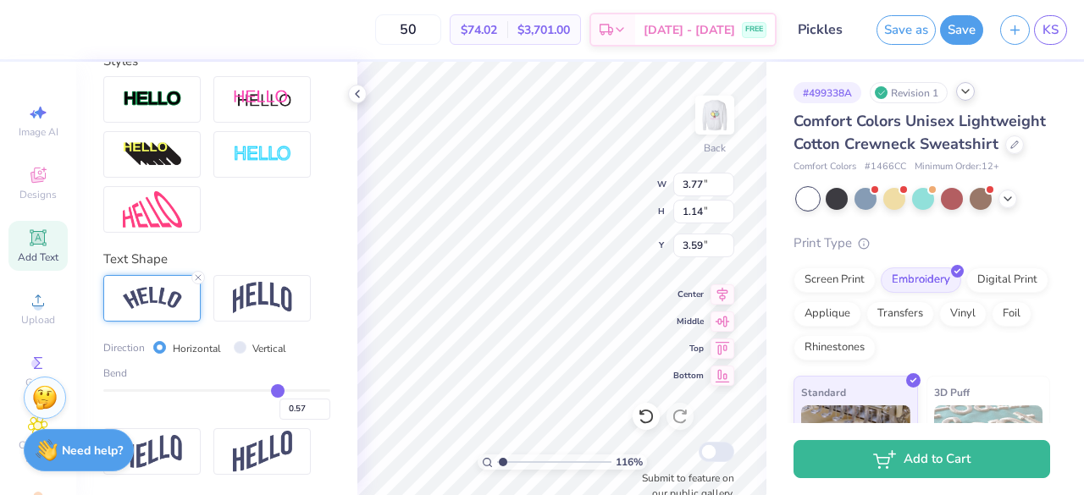
drag, startPoint x: 278, startPoint y: 385, endPoint x: 267, endPoint y: 387, distance: 11.1
click at [267, 390] on input "range" at bounding box center [216, 391] width 227 height 3
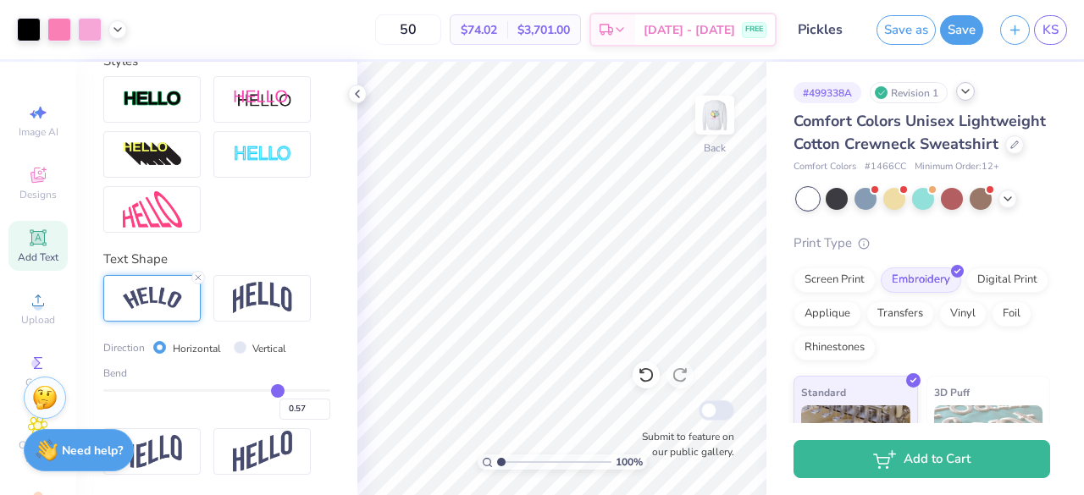
scroll to position [1, 0]
click at [356, 90] on icon at bounding box center [358, 94] width 14 height 14
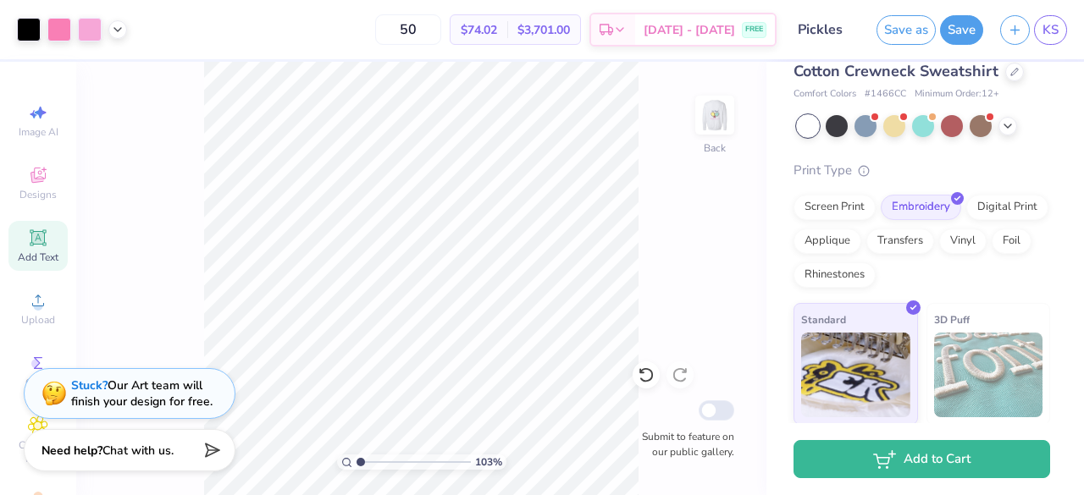
scroll to position [0, 0]
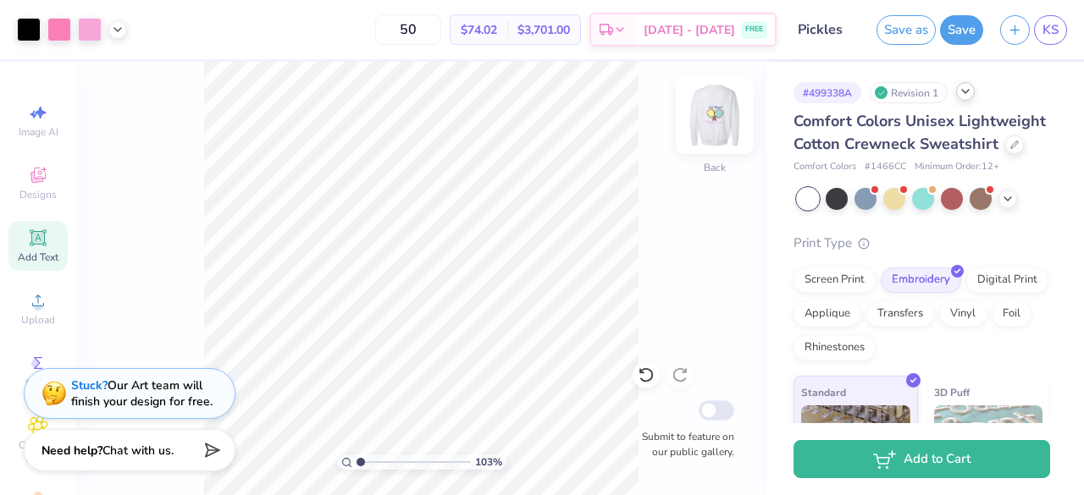
click at [727, 116] on img at bounding box center [715, 115] width 68 height 68
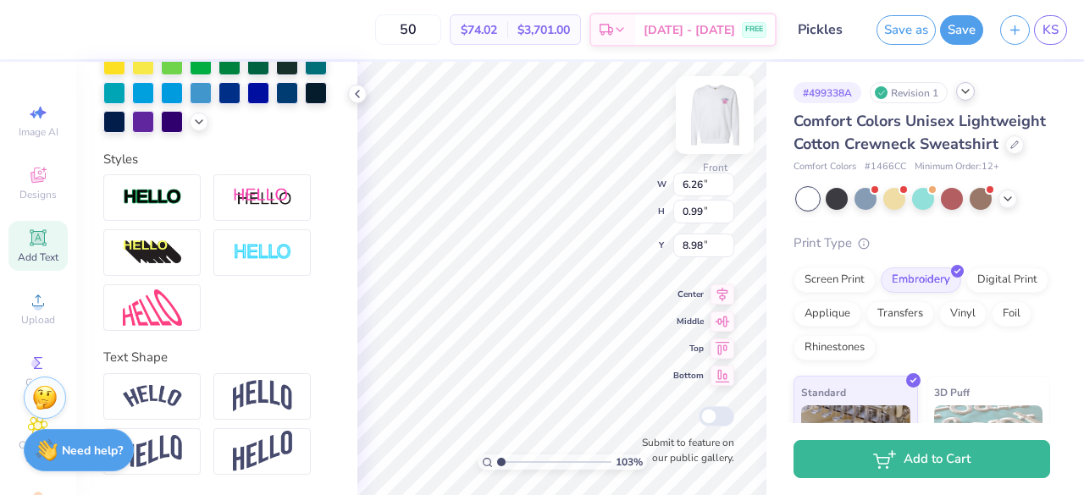
scroll to position [517, 0]
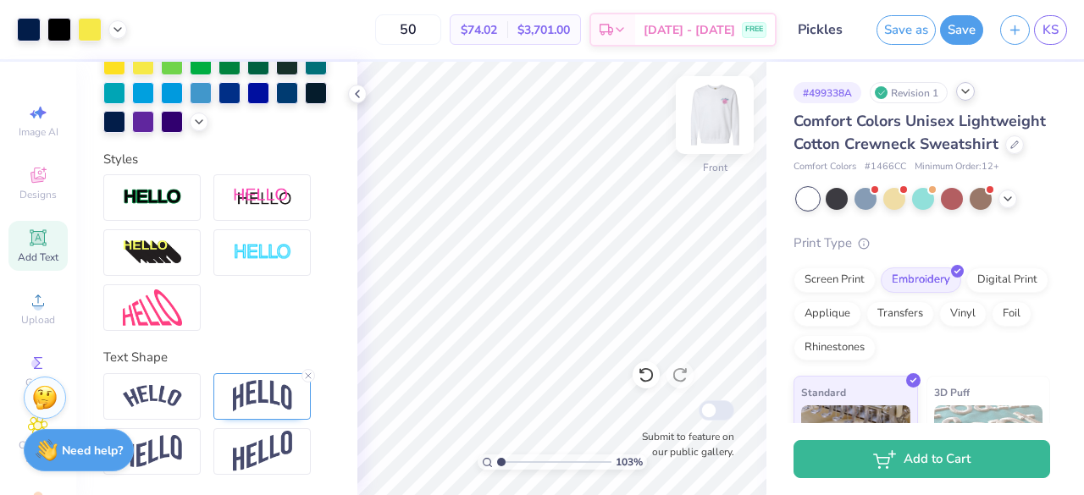
click at [716, 123] on img at bounding box center [715, 115] width 68 height 68
click at [1008, 204] on icon at bounding box center [1008, 198] width 14 height 14
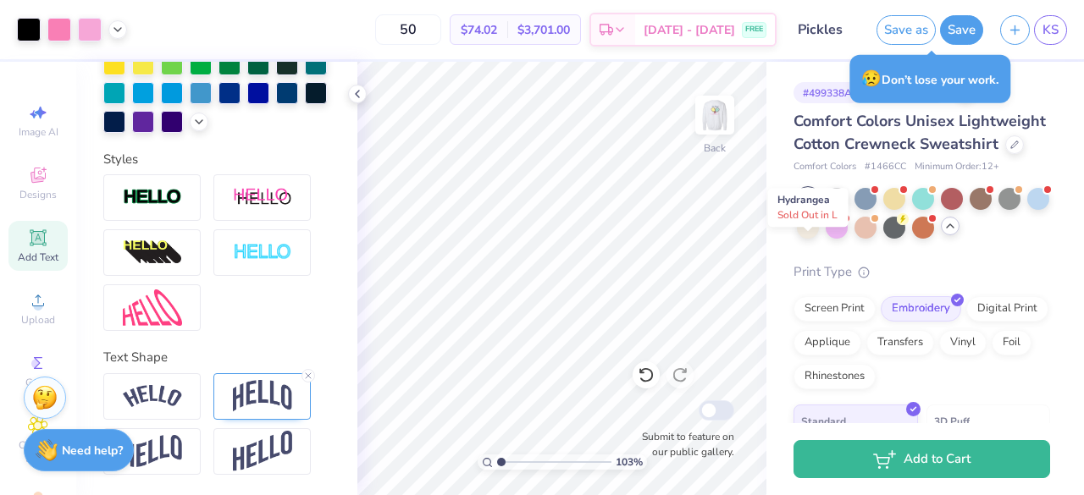
click at [1027, 210] on div at bounding box center [1038, 199] width 22 height 22
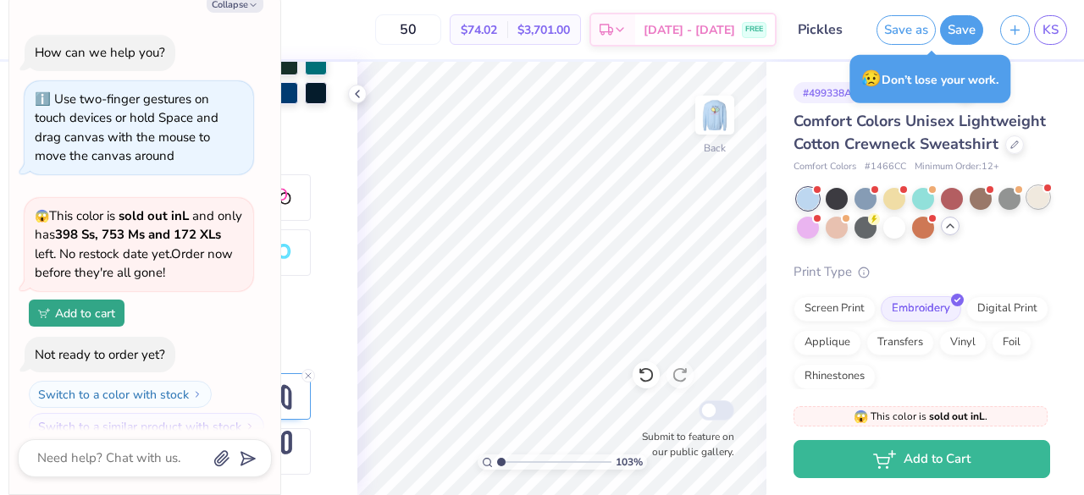
scroll to position [288, 0]
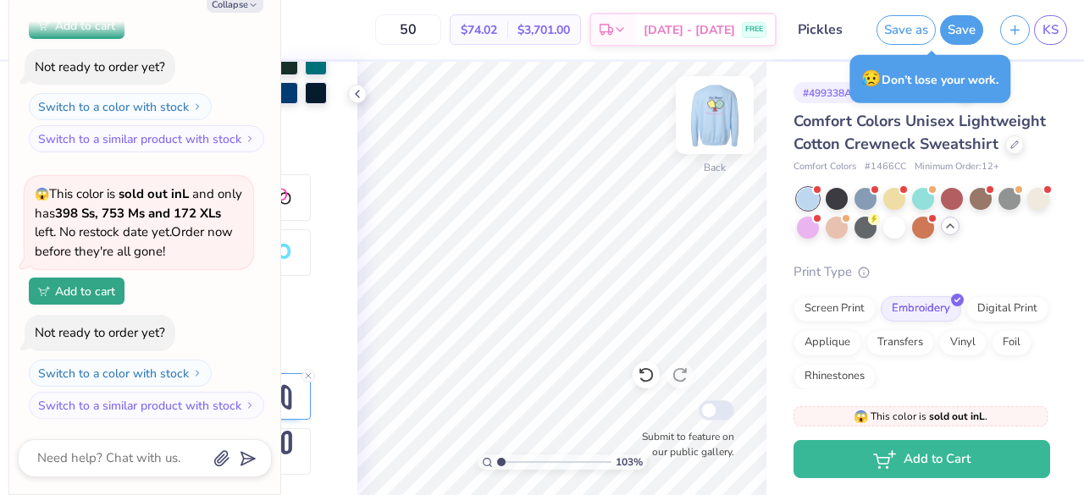
click at [721, 111] on img at bounding box center [715, 115] width 68 height 68
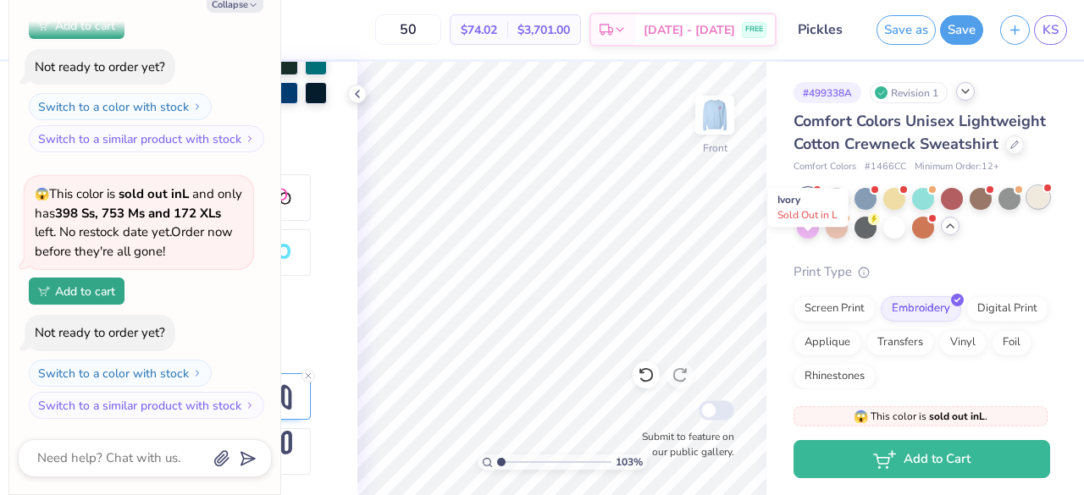
click at [1027, 208] on div at bounding box center [1038, 197] width 22 height 22
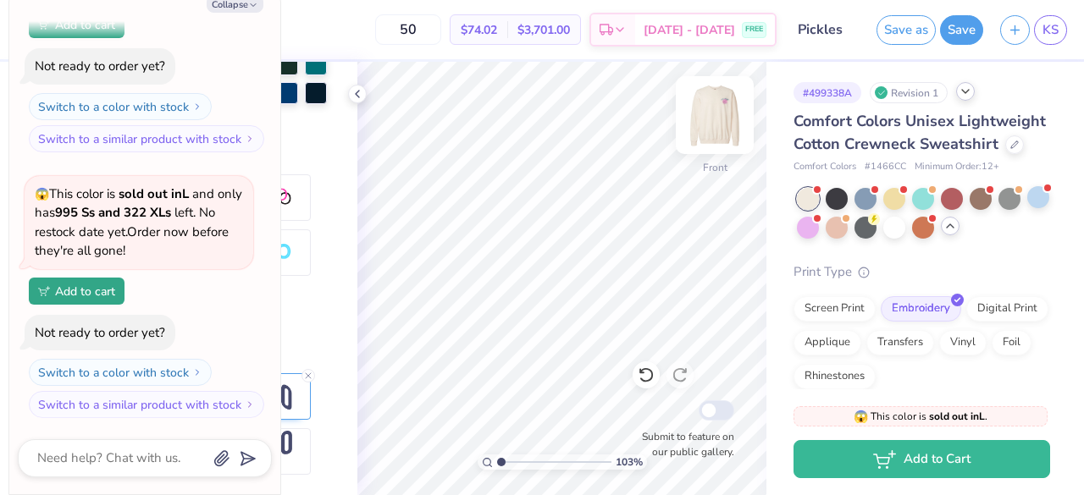
click at [715, 128] on img at bounding box center [715, 115] width 68 height 68
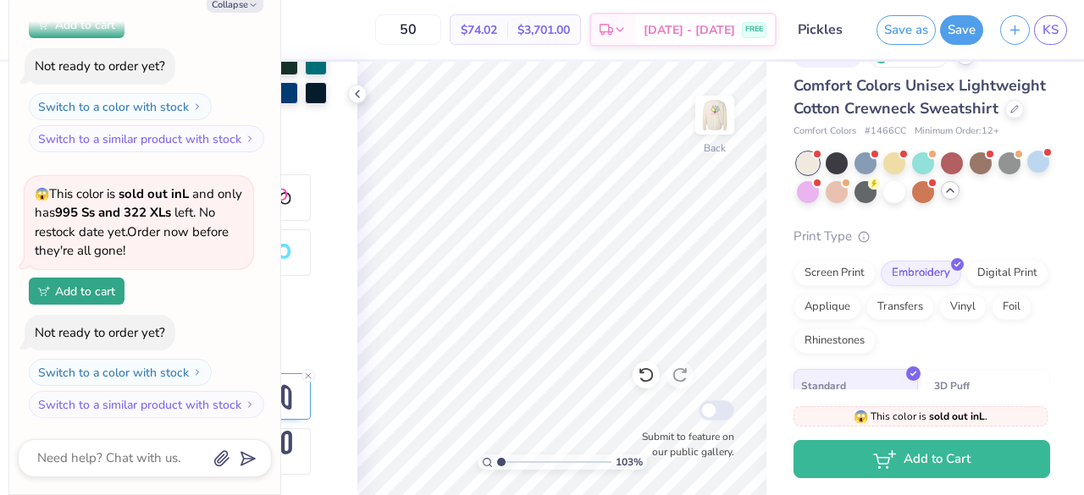
scroll to position [0, 0]
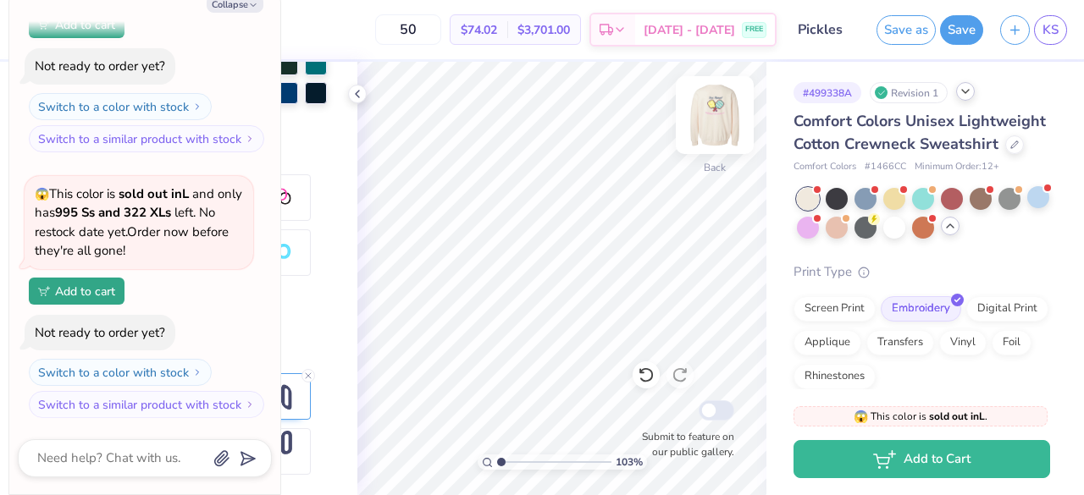
click at [704, 107] on img at bounding box center [715, 115] width 68 height 68
click at [713, 126] on img at bounding box center [715, 115] width 68 height 68
click at [725, 125] on img at bounding box center [715, 115] width 68 height 68
click at [721, 124] on img at bounding box center [715, 115] width 68 height 68
click at [720, 119] on img at bounding box center [715, 115] width 68 height 68
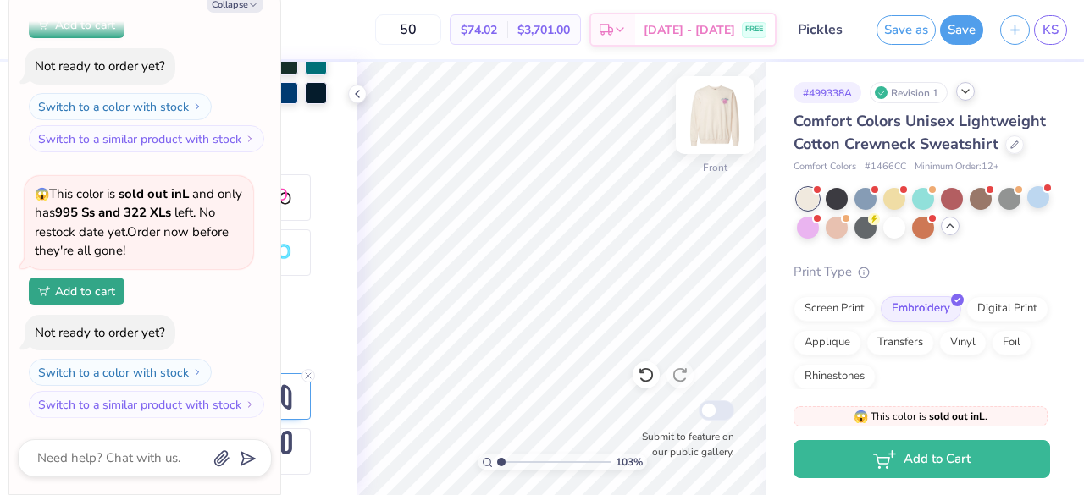
click at [717, 126] on img at bounding box center [715, 115] width 68 height 68
click at [701, 123] on img at bounding box center [715, 115] width 68 height 68
click at [1011, 146] on icon at bounding box center [1014, 143] width 7 height 7
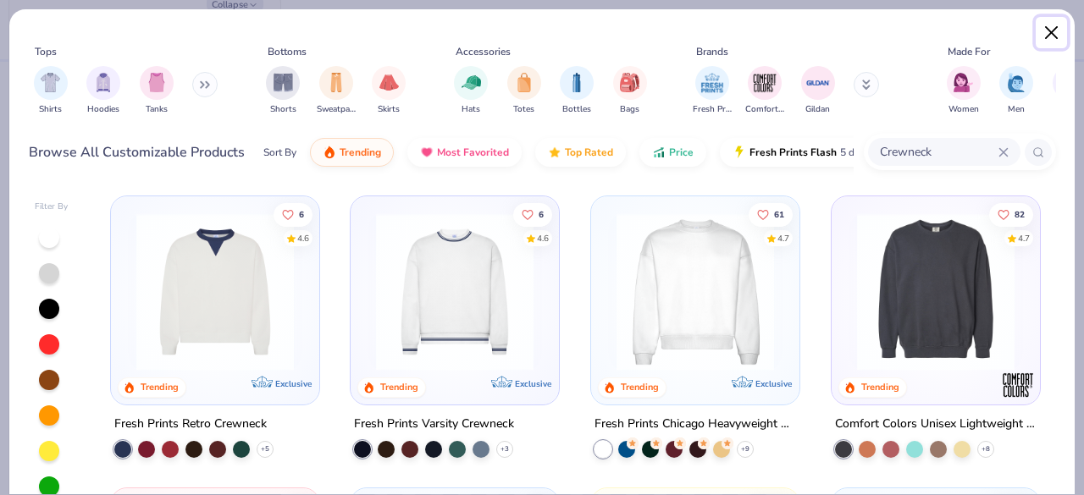
click at [1045, 30] on button "Close" at bounding box center [1052, 33] width 32 height 32
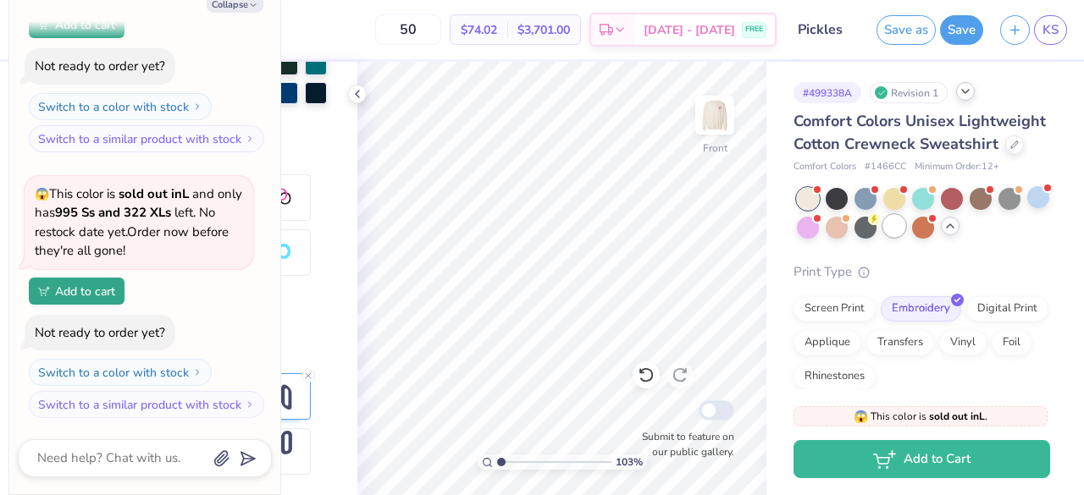
click at [905, 237] on div at bounding box center [894, 226] width 22 height 22
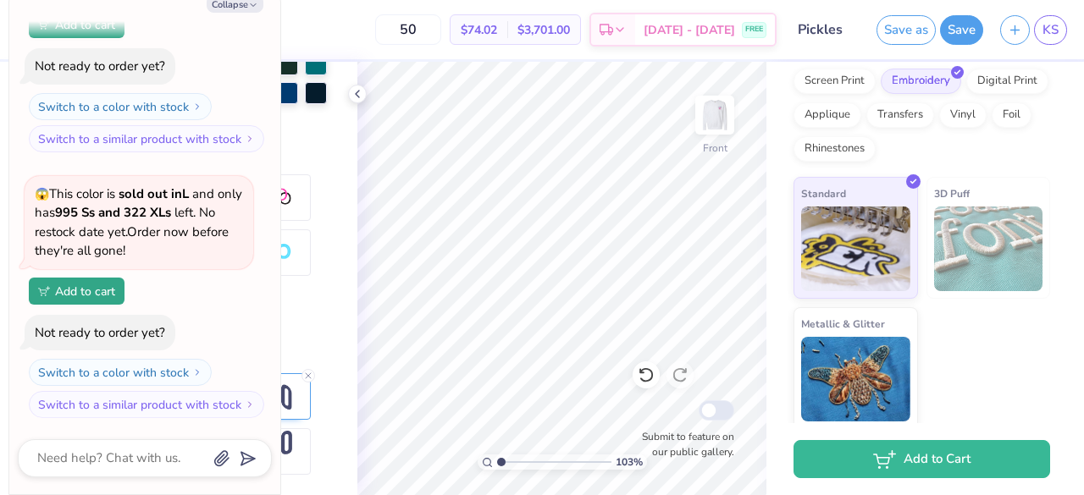
scroll to position [235, 0]
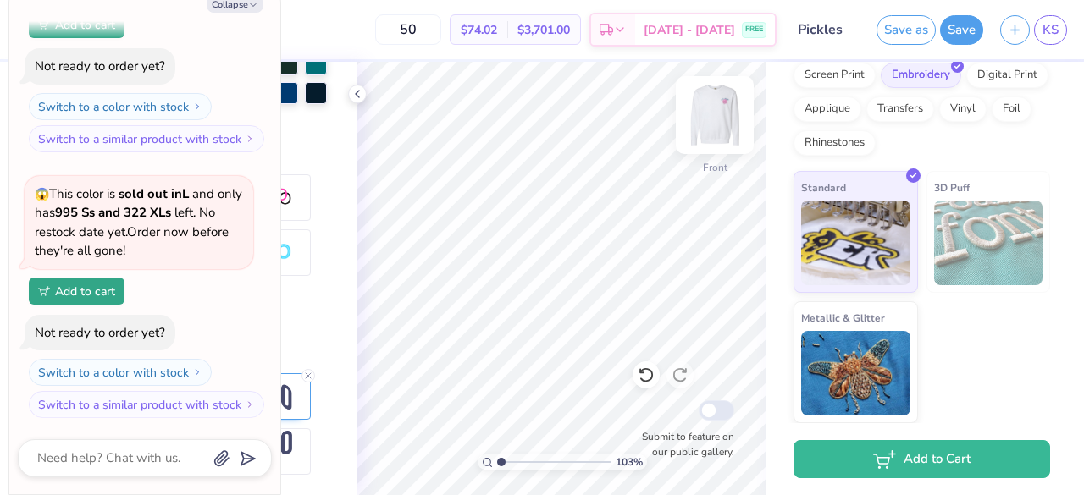
click at [705, 123] on img at bounding box center [715, 115] width 68 height 68
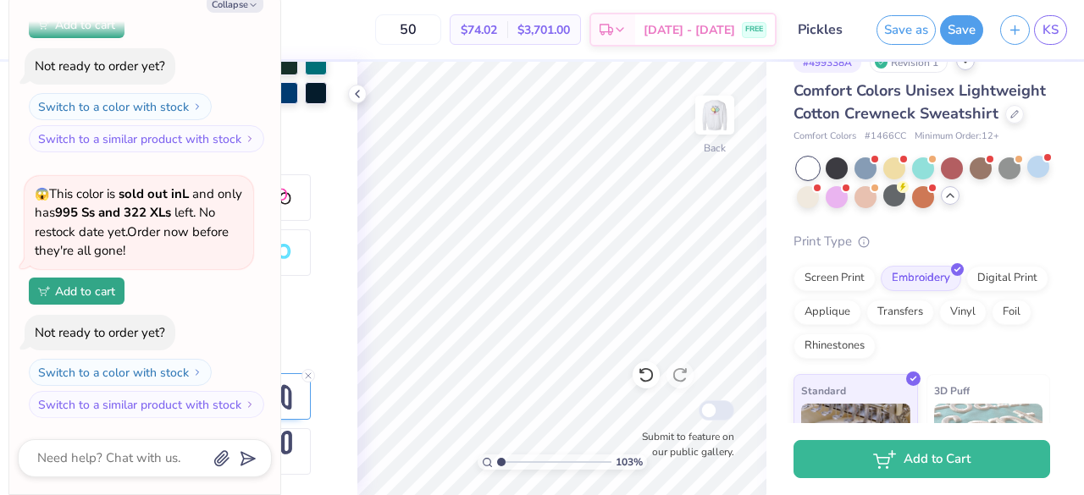
scroll to position [0, 0]
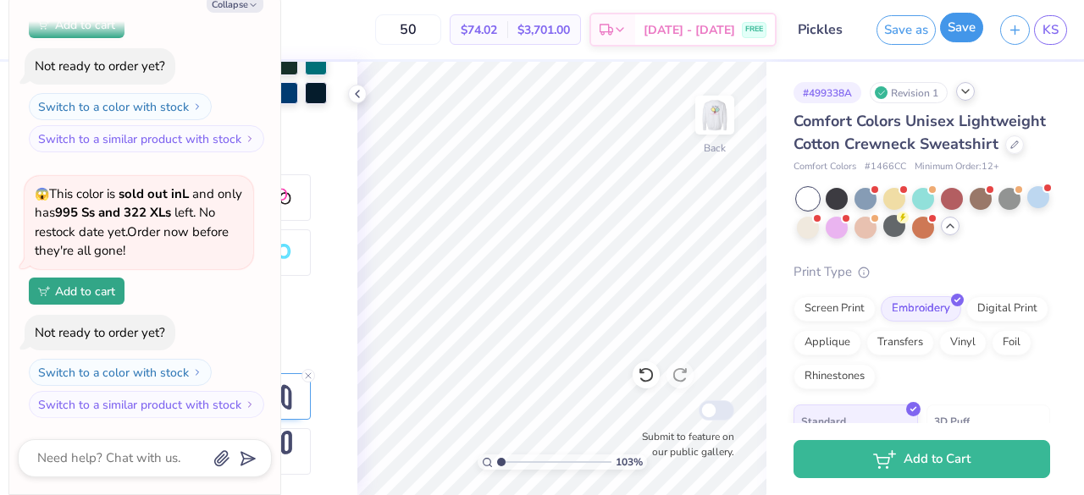
click at [967, 30] on button "Save" at bounding box center [961, 28] width 43 height 30
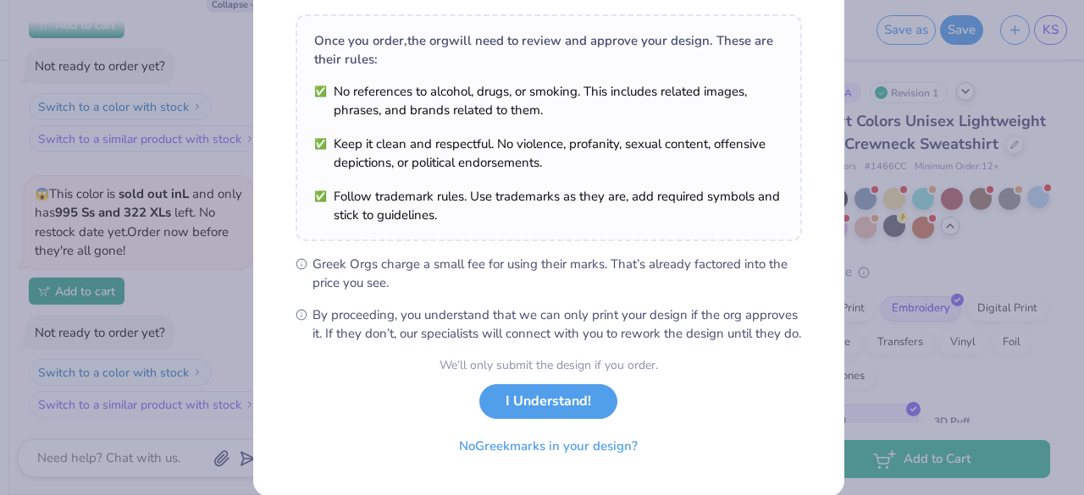
scroll to position [293, 0]
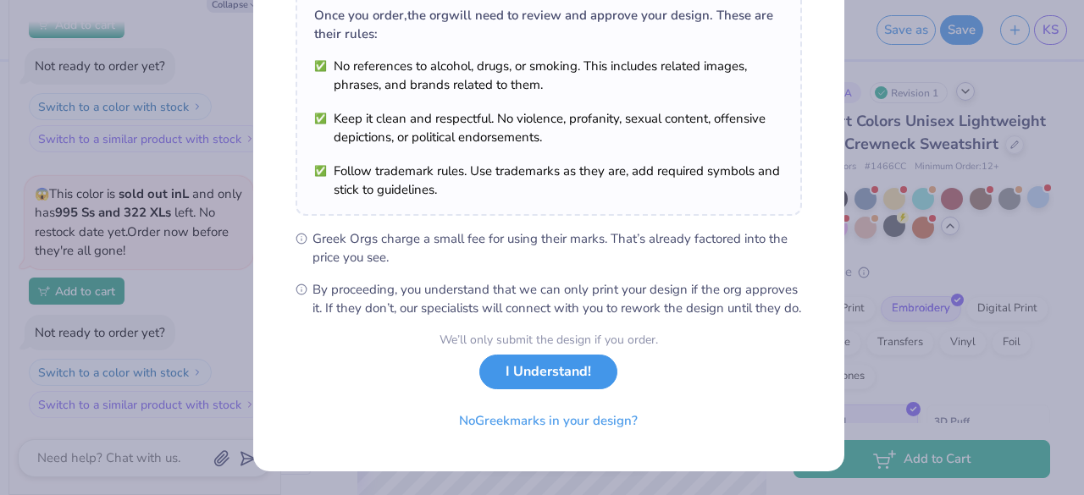
click at [561, 369] on button "I Understand!" at bounding box center [548, 372] width 138 height 35
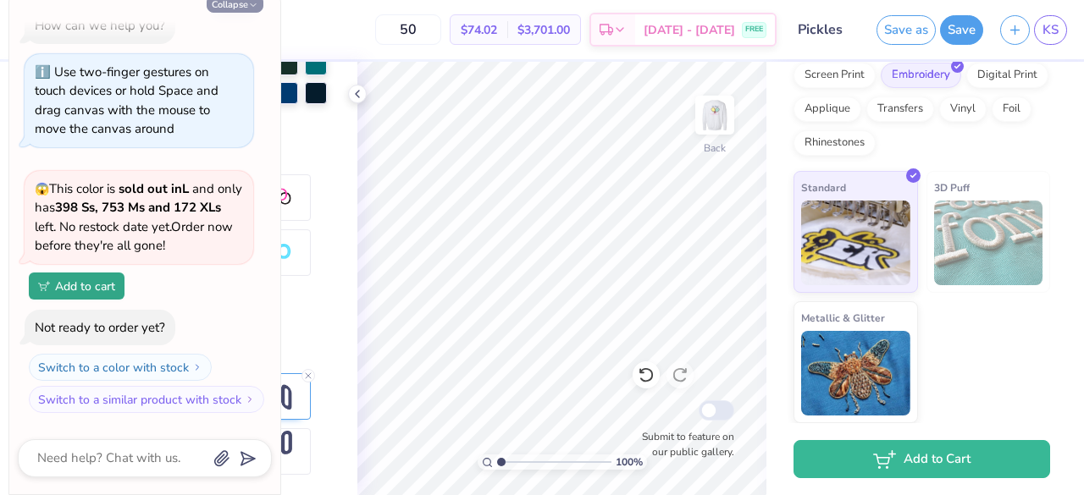
scroll to position [26, 0]
click at [239, 9] on button "Collapse" at bounding box center [235, 4] width 57 height 18
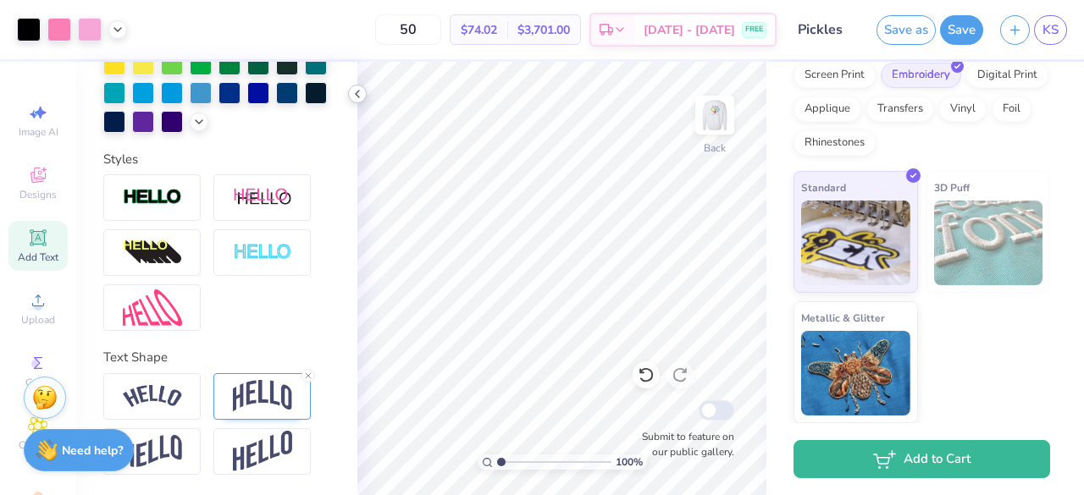
click at [354, 87] on icon at bounding box center [358, 94] width 14 height 14
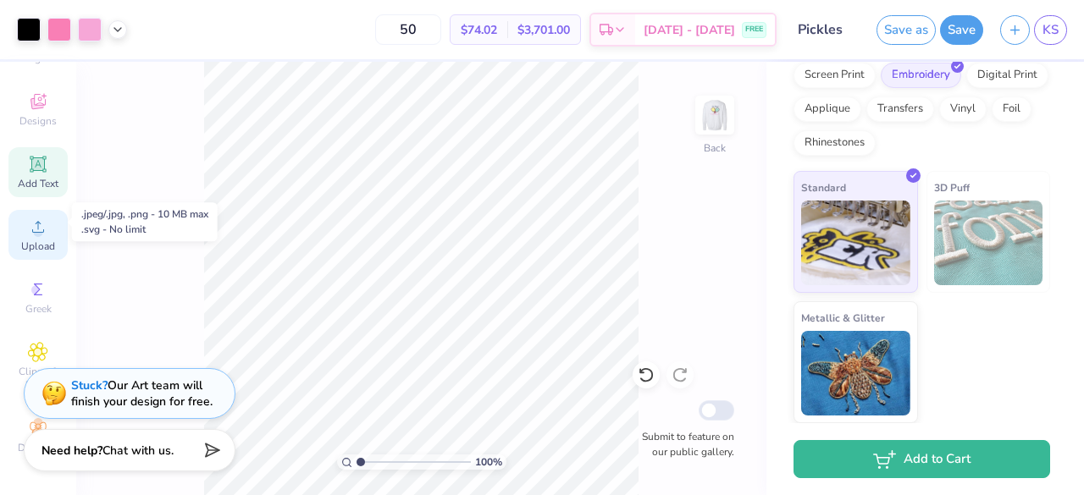
scroll to position [0, 0]
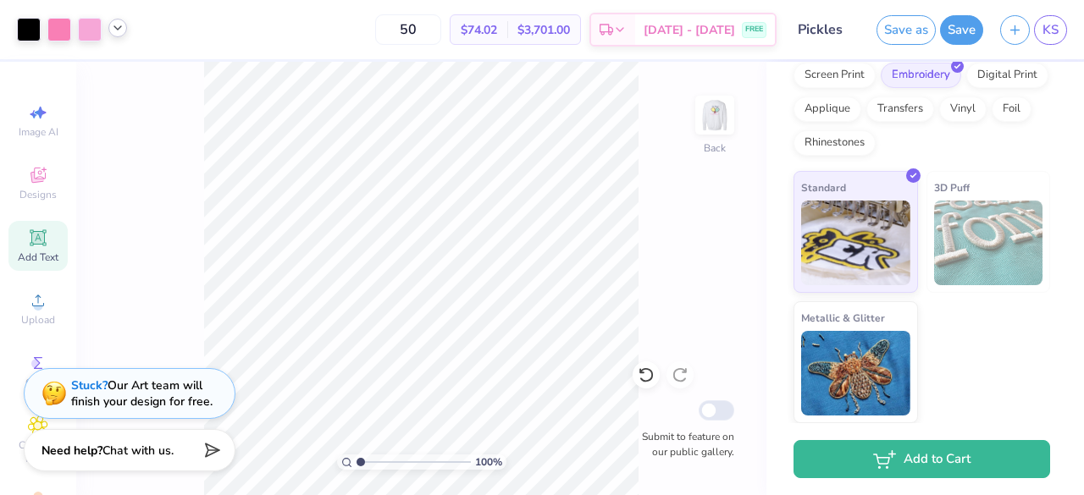
click at [111, 25] on icon at bounding box center [118, 28] width 14 height 14
click at [118, 27] on icon at bounding box center [118, 28] width 14 height 14
click at [115, 28] on polyline at bounding box center [117, 27] width 7 height 3
click at [1006, 35] on button "button" at bounding box center [1015, 28] width 30 height 30
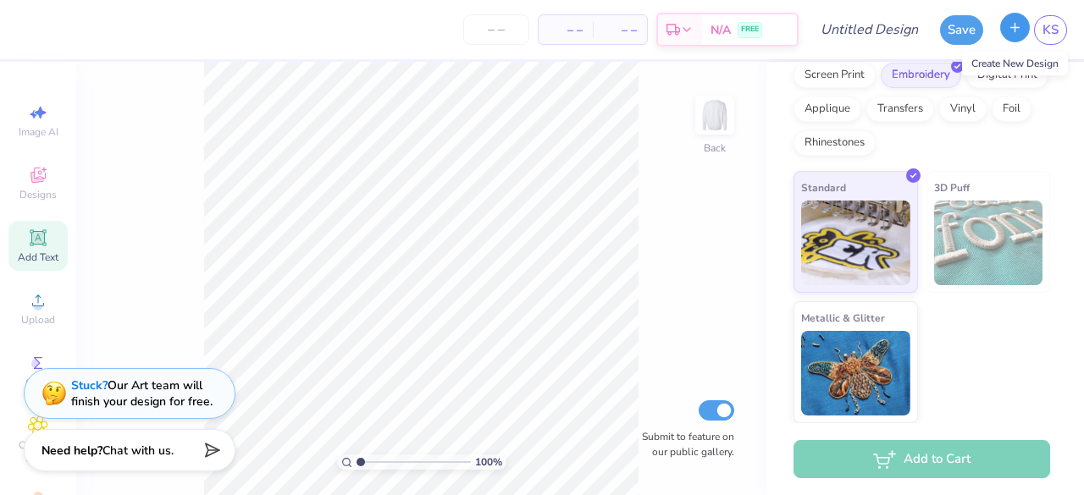
scroll to position [229, 0]
